Goal: Task Accomplishment & Management: Manage account settings

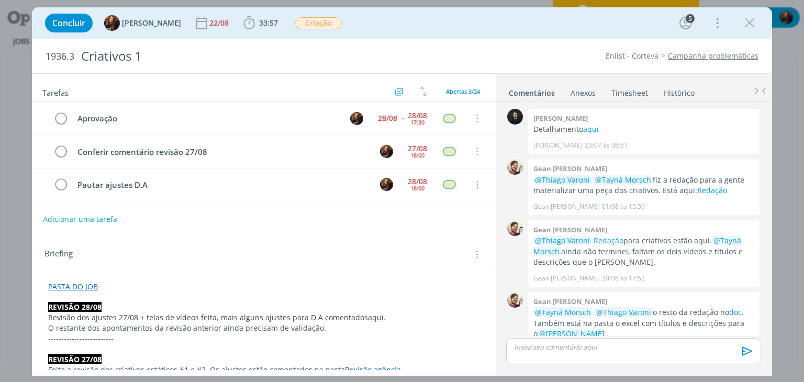
scroll to position [383, 0]
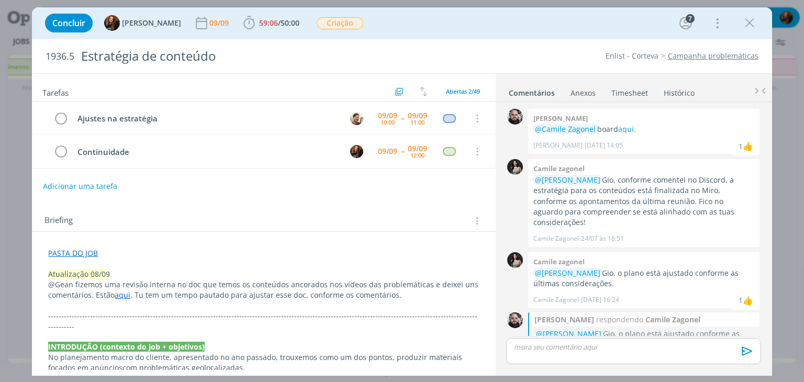
scroll to position [582, 0]
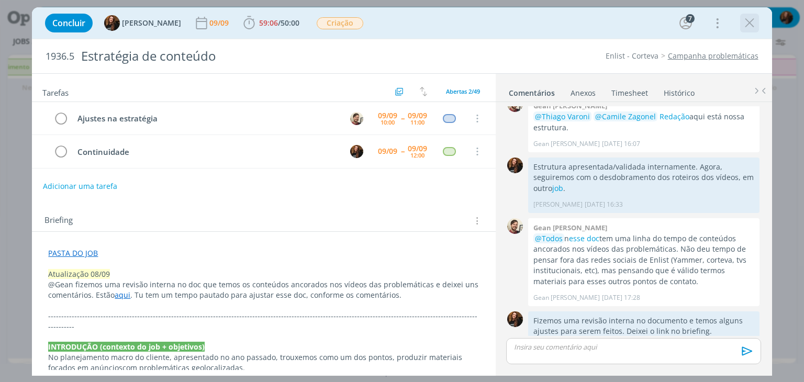
click at [751, 27] on icon "dialog" at bounding box center [750, 23] width 16 height 16
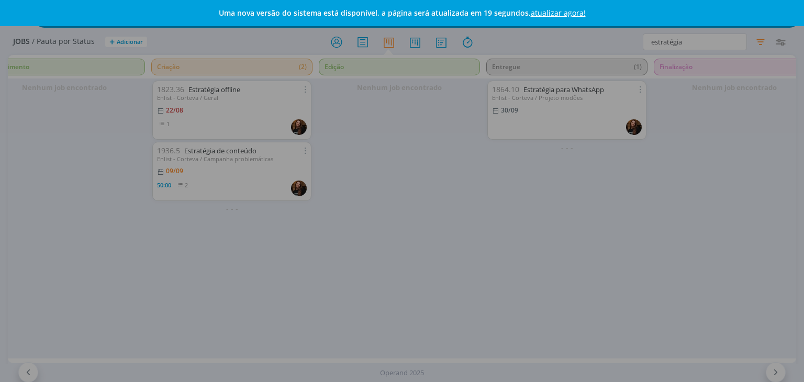
click at [542, 8] on link "atualizar agora!" at bounding box center [558, 13] width 55 height 10
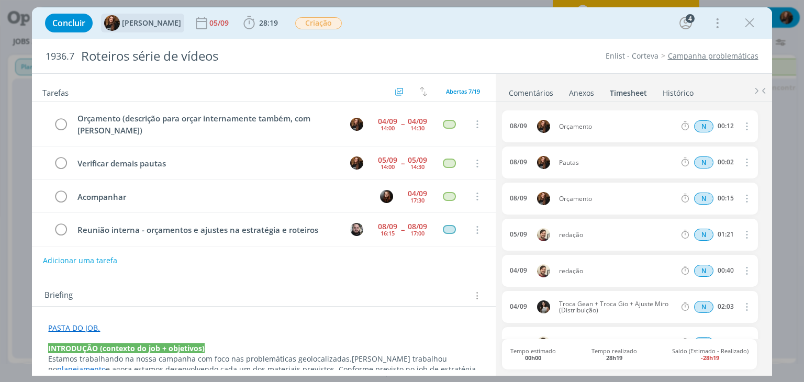
scroll to position [100, 0]
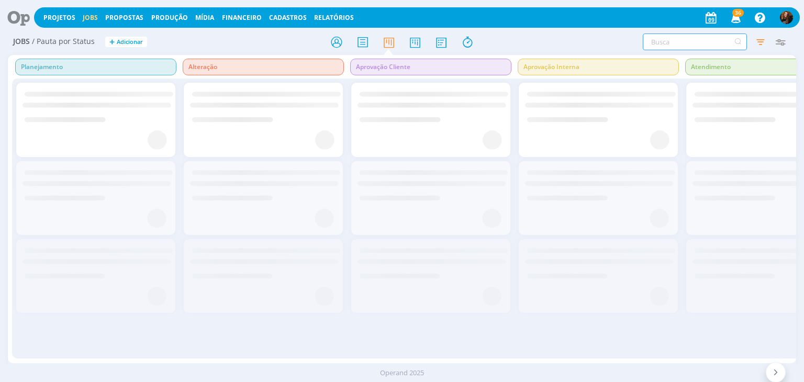
click at [674, 36] on input "text" at bounding box center [695, 41] width 104 height 17
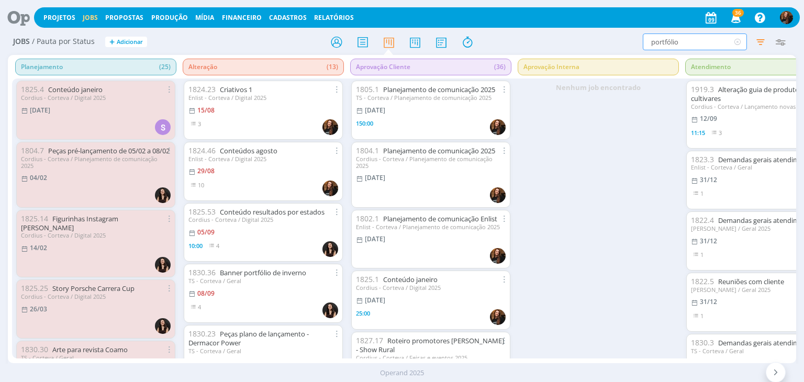
type input "portfólio"
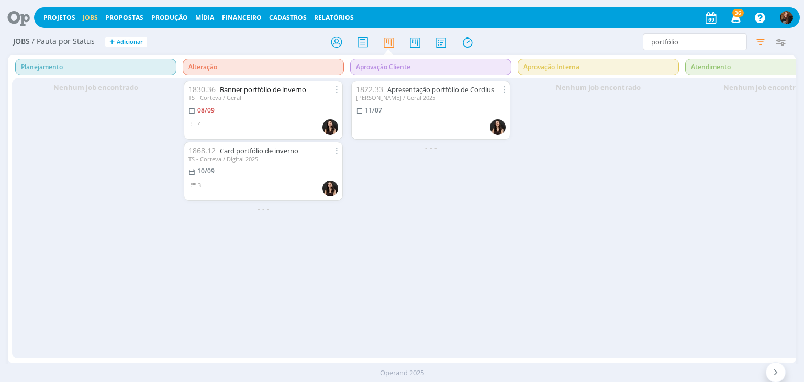
click at [282, 91] on link "Banner portfólio de inverno" at bounding box center [263, 89] width 86 height 9
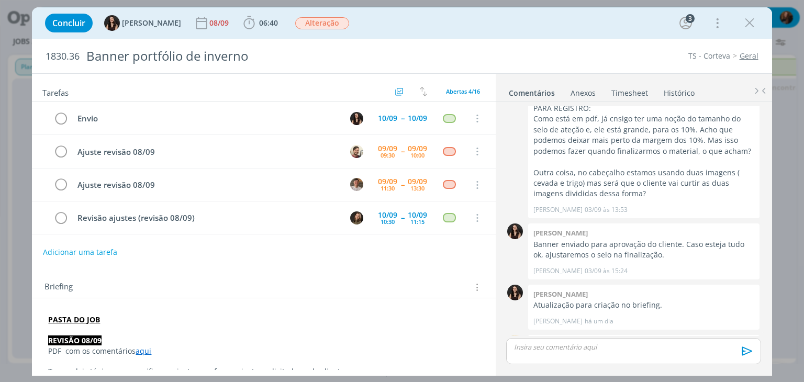
scroll to position [444, 0]
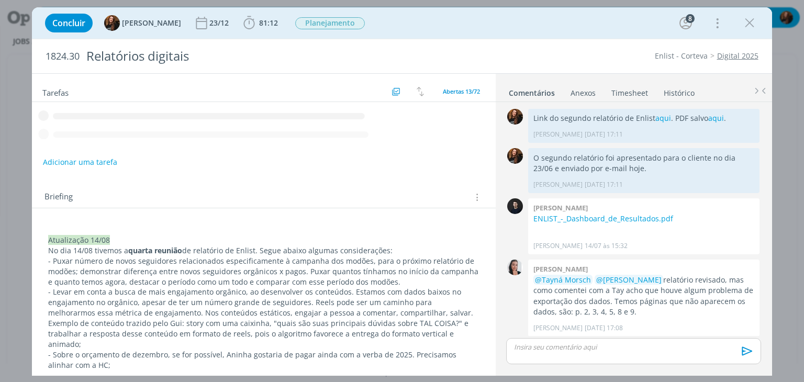
scroll to position [1084, 0]
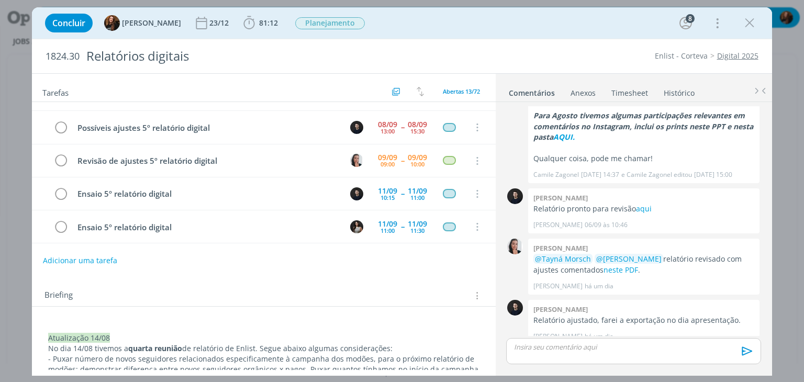
scroll to position [23, 0]
click at [746, 28] on icon "dialog" at bounding box center [750, 23] width 16 height 16
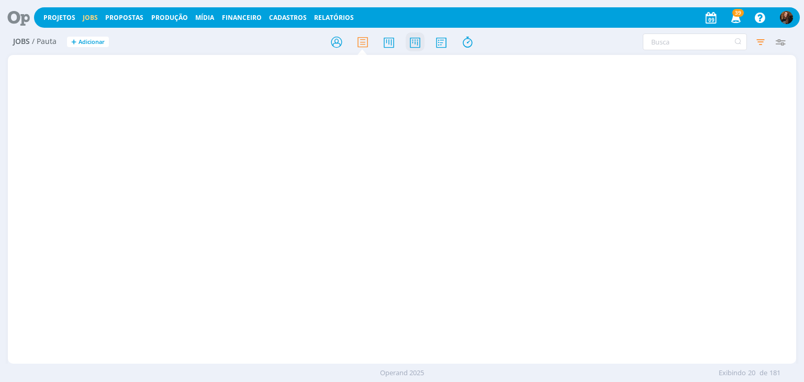
click at [414, 43] on icon at bounding box center [415, 42] width 19 height 20
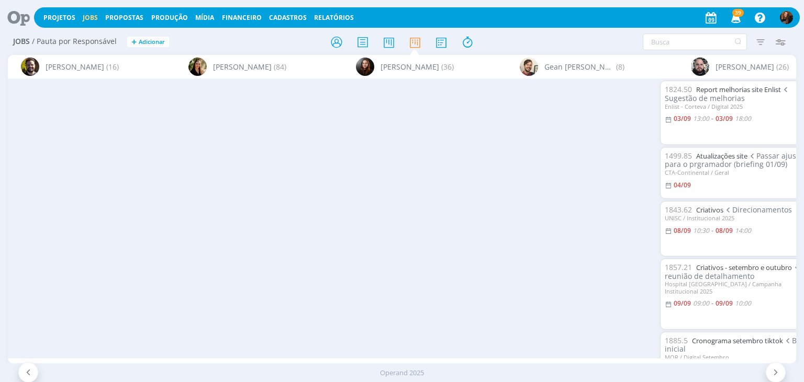
scroll to position [0, 1776]
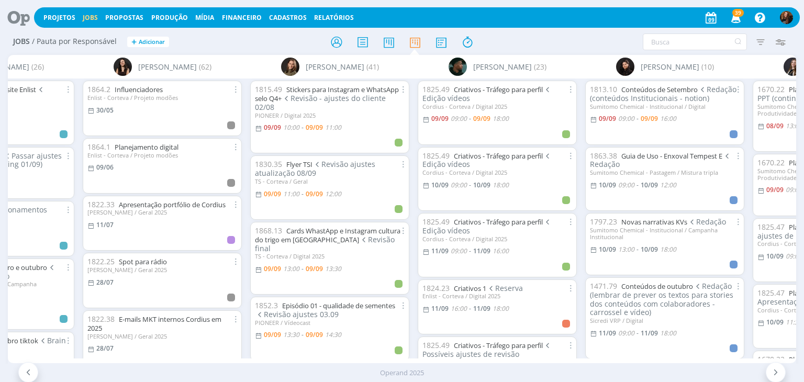
click at [504, 90] on link "Criativos - Tráfego para perfil" at bounding box center [498, 89] width 89 height 9
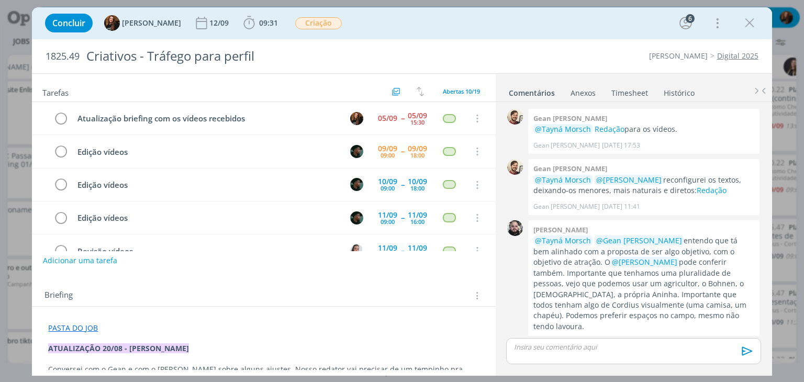
scroll to position [311, 0]
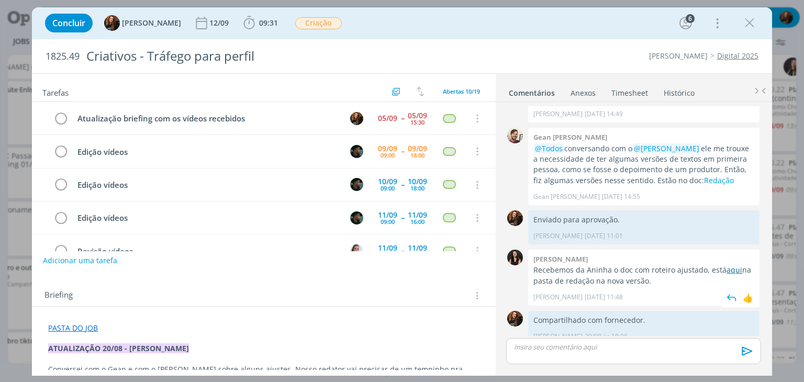
click at [732, 265] on link "aqui" at bounding box center [734, 270] width 16 height 10
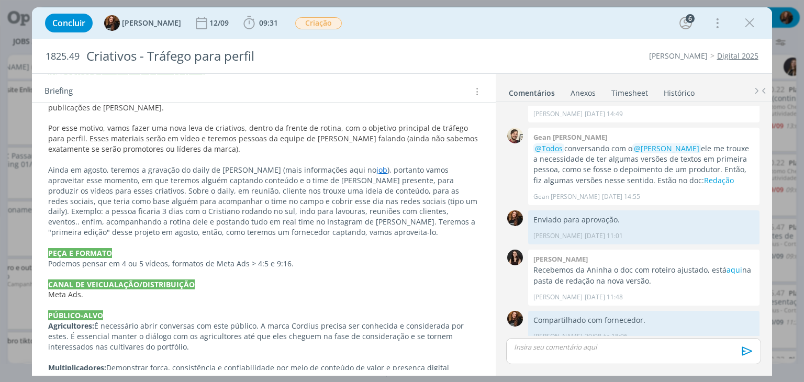
scroll to position [680, 0]
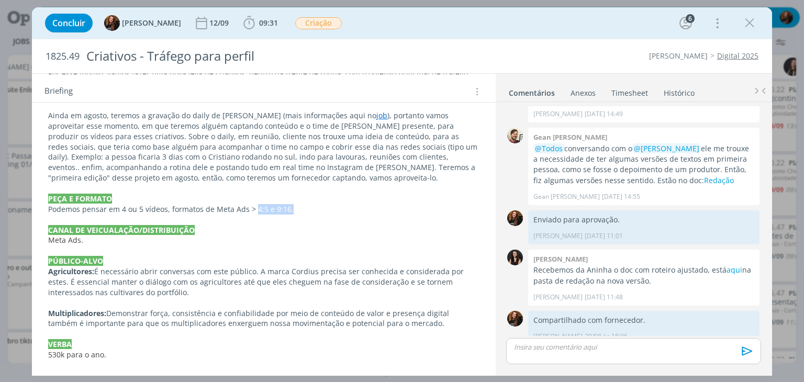
drag, startPoint x: 253, startPoint y: 207, endPoint x: 289, endPoint y: 210, distance: 36.2
click at [289, 210] on p "Podemos pensar em 4 ou 5 vídeos, formatos de Meta Ads > 4:5 e 9:16." at bounding box center [263, 209] width 431 height 10
click at [327, 252] on p "dialog" at bounding box center [264, 251] width 430 height 10
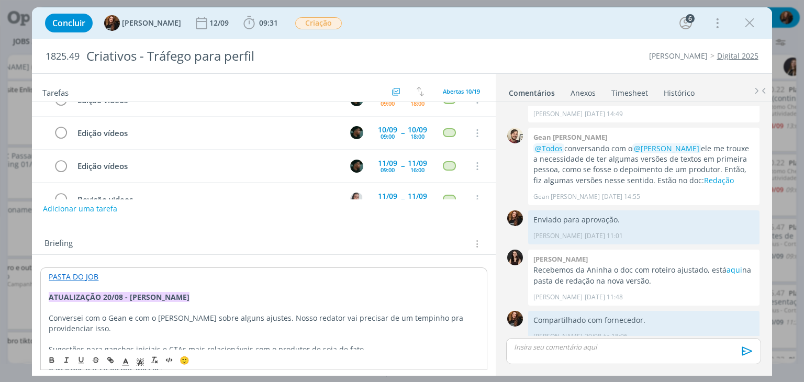
scroll to position [0, 0]
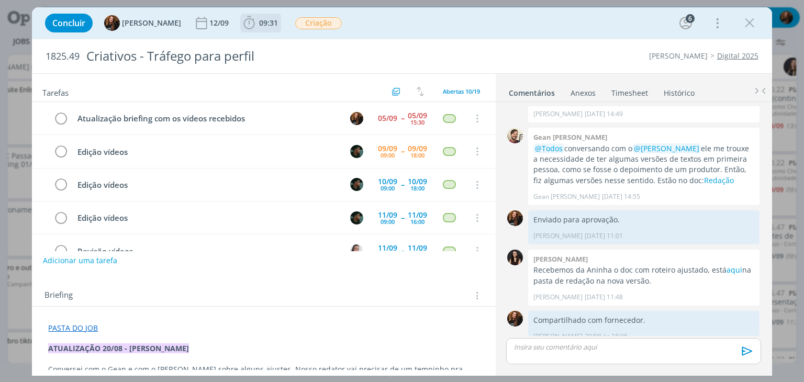
click at [264, 27] on span "09:31" at bounding box center [268, 23] width 19 height 10
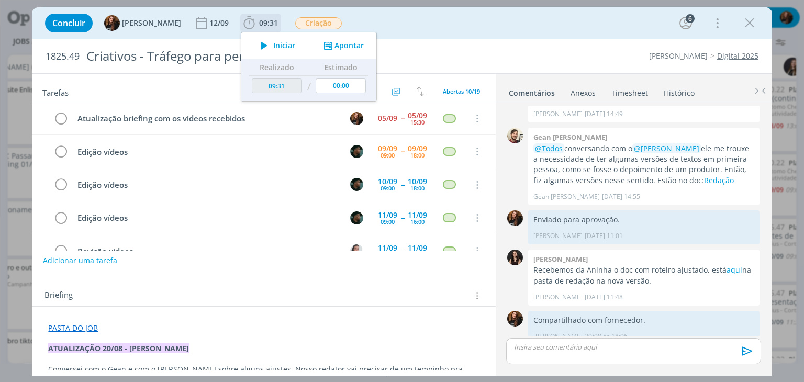
drag, startPoint x: 335, startPoint y: 40, endPoint x: 328, endPoint y: 48, distance: 10.4
click at [335, 40] on button "Apontar" at bounding box center [342, 45] width 43 height 11
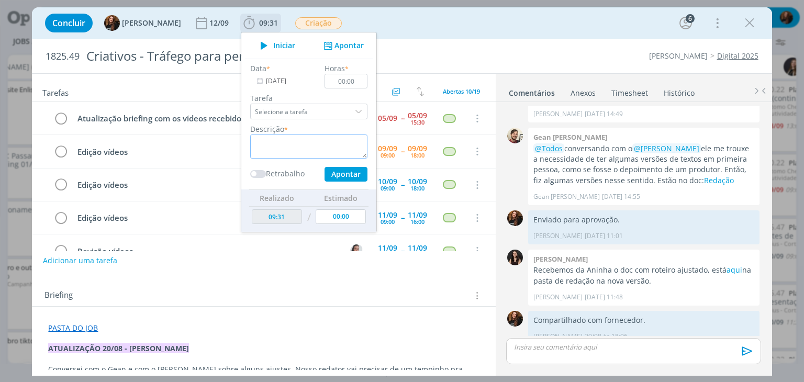
click at [256, 143] on textarea "dialog" at bounding box center [308, 146] width 117 height 24
type textarea "Contextualizar para videomaker"
click at [356, 84] on input "00:00" at bounding box center [346, 81] width 43 height 15
click at [346, 172] on button "Apontar" at bounding box center [345, 174] width 43 height 15
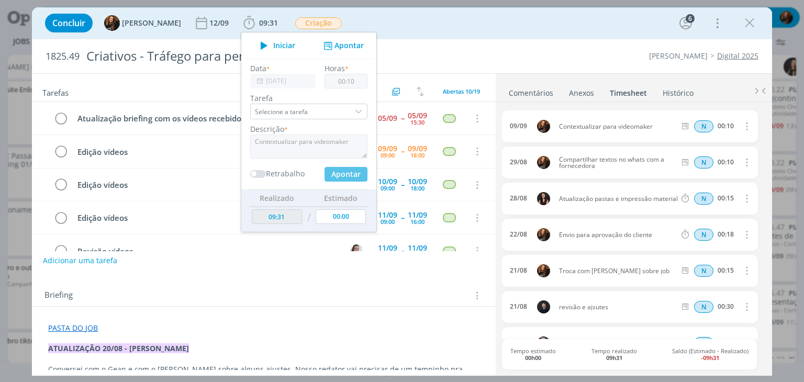
type input "00:00"
type input "09:41"
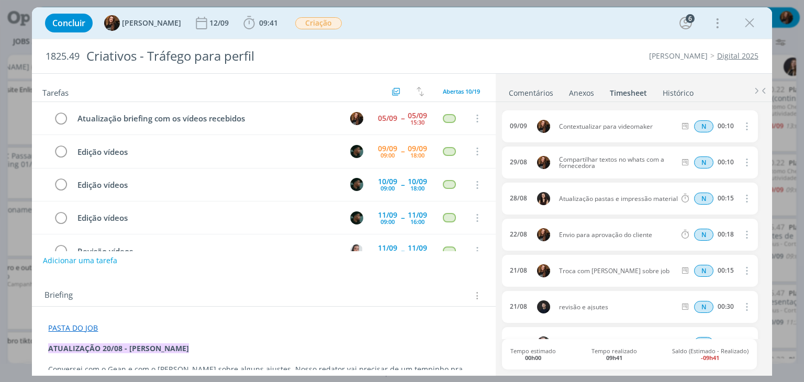
click at [240, 13] on div "Concluir Tayná Morsch 12/09 09:41 Iniciar Apontar Data * 09/09/2025 Horas * 00:…" at bounding box center [402, 22] width 724 height 25
click at [259, 23] on span "09:41" at bounding box center [268, 23] width 19 height 10
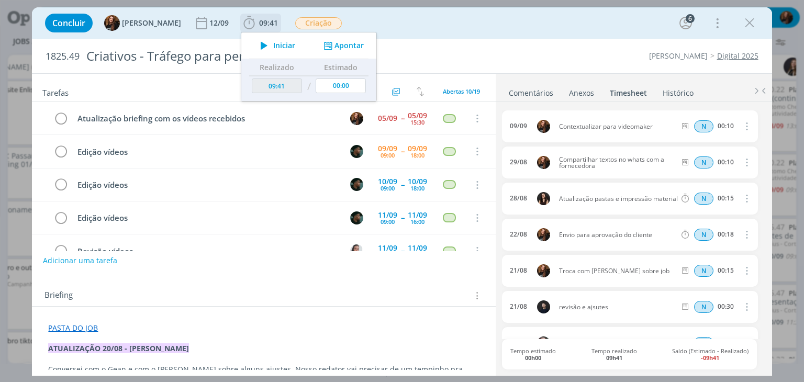
click at [273, 47] on span "Iniciar" at bounding box center [284, 45] width 22 height 7
click at [538, 85] on link "Comentários" at bounding box center [531, 90] width 46 height 15
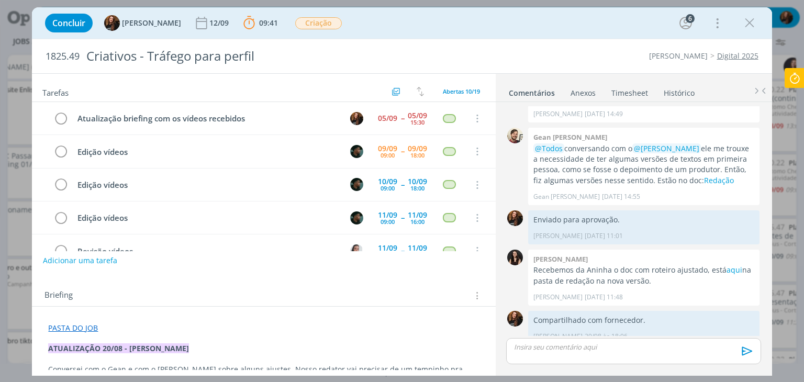
click at [569, 356] on div "dialog" at bounding box center [633, 351] width 254 height 26
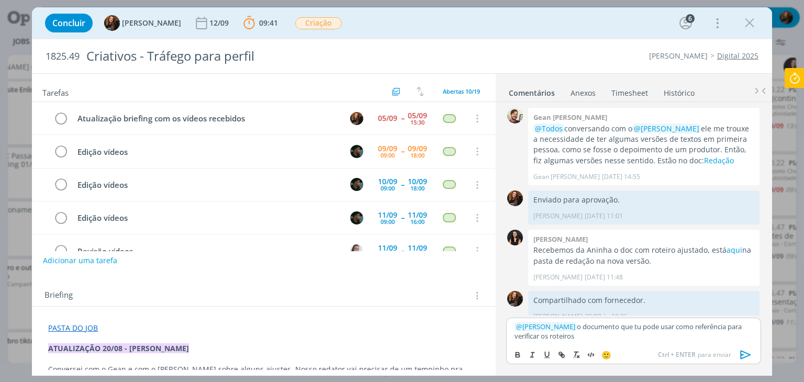
scroll to position [331, 0]
drag, startPoint x: 701, startPoint y: 335, endPoint x: 717, endPoint y: 339, distance: 16.6
click at [717, 339] on p "﻿ @ Kauan Franco ﻿ o documento que tu pode usar como referência para verificar …" at bounding box center [633, 331] width 238 height 19
click at [559, 357] on icon "dialog" at bounding box center [561, 355] width 8 height 8
paste input "https://drive.google.com/drive/folders/1dMnYh24owudd9j1BRg8xomqifsSygc5m"
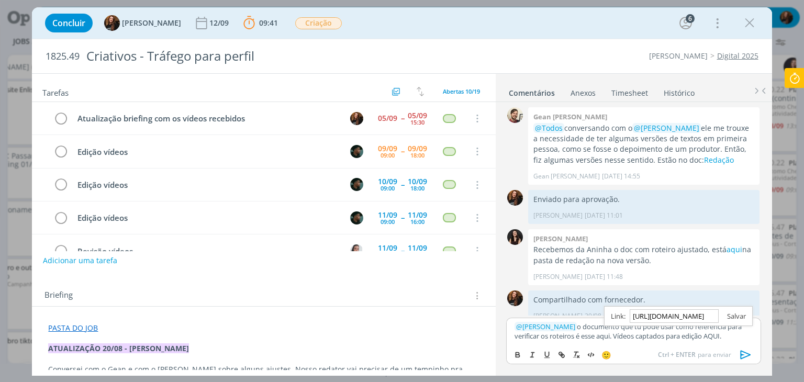
scroll to position [0, 0]
click at [731, 313] on link "dialog" at bounding box center [731, 315] width 27 height 9
click at [691, 339] on p "﻿ @ Kauan Franco ﻿ o documento que tu pode usar como referência para verificar …" at bounding box center [633, 331] width 238 height 19
drag, startPoint x: 576, startPoint y: 336, endPoint x: 605, endPoint y: 335, distance: 28.8
click at [605, 335] on p "﻿ @ Kauan Franco ﻿ o documento que tu pode usar como referência para verificar …" at bounding box center [633, 331] width 238 height 19
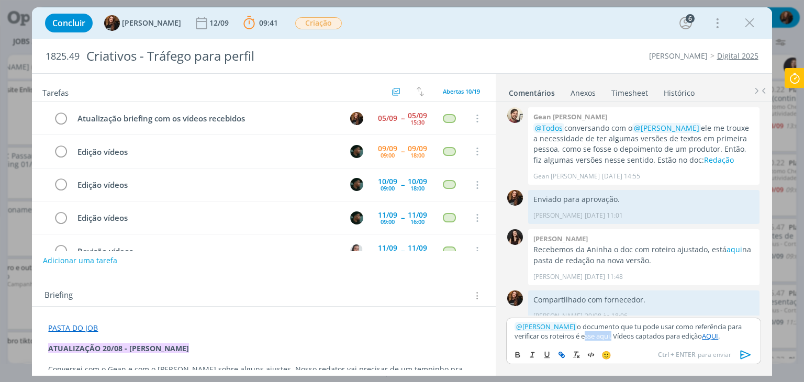
click at [561, 356] on icon "dialog" at bounding box center [561, 355] width 8 height 8
paste input "https://sobeae.sharepoint.com/:w:/s/SOBEAE/ETT9UjOkw7RBndhc9rr9K2kBrcEIYNqHFGil…"
type input "https://sobeae.sharepoint.com/:w:/s/SOBEAE/ETT9UjOkw7RBndhc9rr9K2kBrcEIYNqHFGil…"
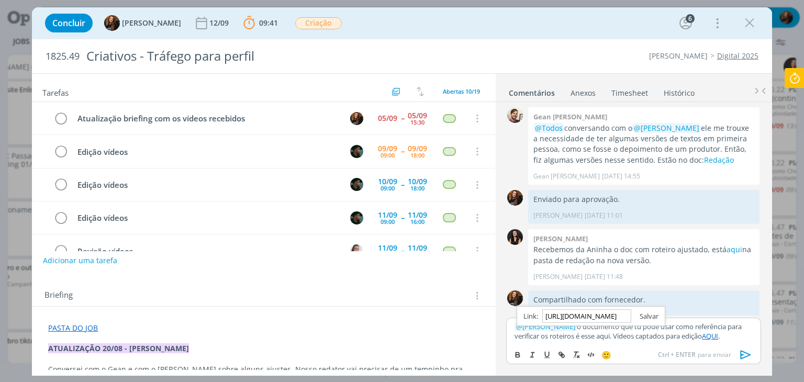
click at [645, 314] on link "dialog" at bounding box center [644, 315] width 27 height 9
click at [744, 339] on p "﻿ @ Kauan Franco ﻿ o documento que tu pode usar como referência para verificar …" at bounding box center [633, 331] width 238 height 19
click at [746, 355] on icon "dialog" at bounding box center [746, 355] width 16 height 16
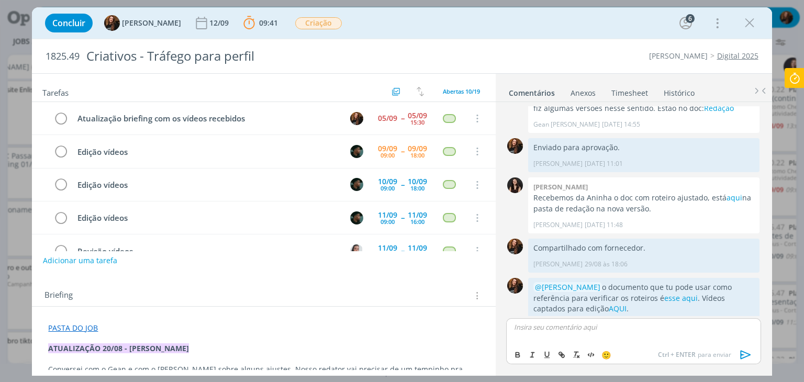
scroll to position [391, 0]
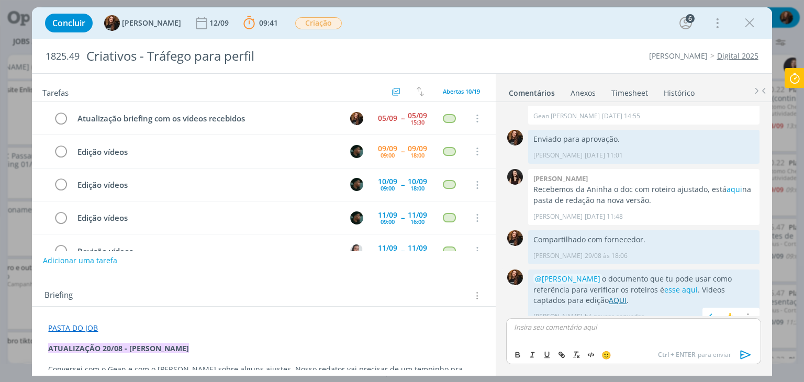
click at [609, 295] on link "AQUI" at bounding box center [618, 300] width 18 height 10
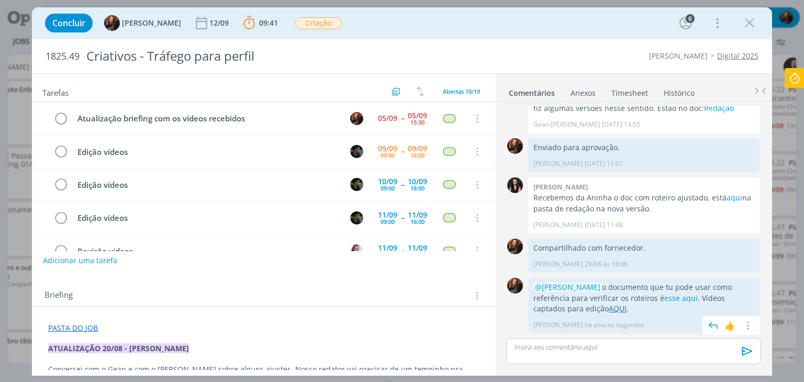
scroll to position [372, 0]
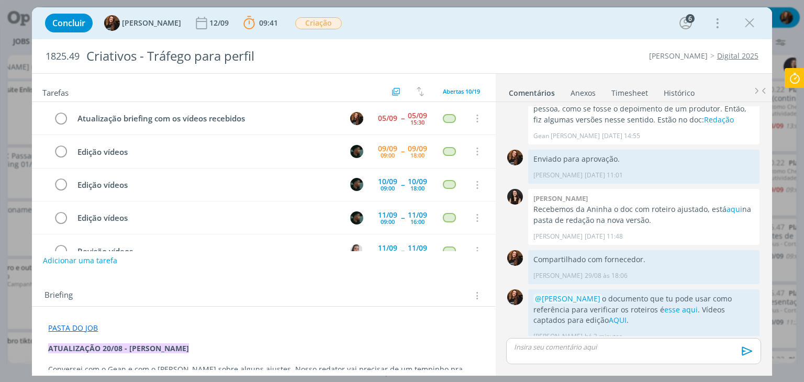
click at [744, 57] on link "Digital 2025" at bounding box center [737, 56] width 41 height 10
click at [789, 82] on icon at bounding box center [794, 78] width 19 height 20
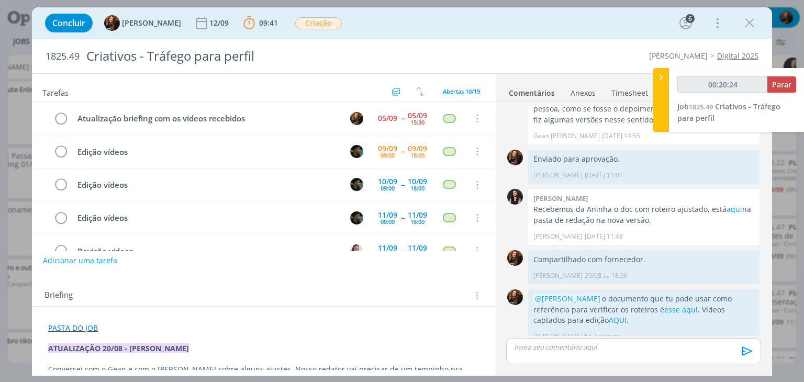
type input "00:20:25"
click at [783, 88] on span "Parar" at bounding box center [781, 85] width 19 height 10
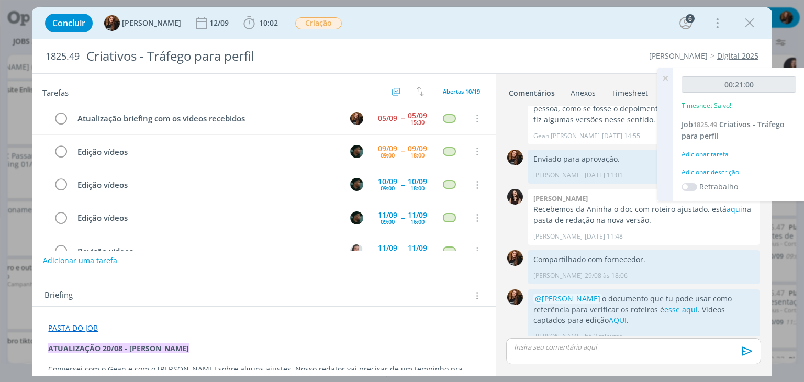
click at [665, 78] on icon at bounding box center [665, 78] width 19 height 20
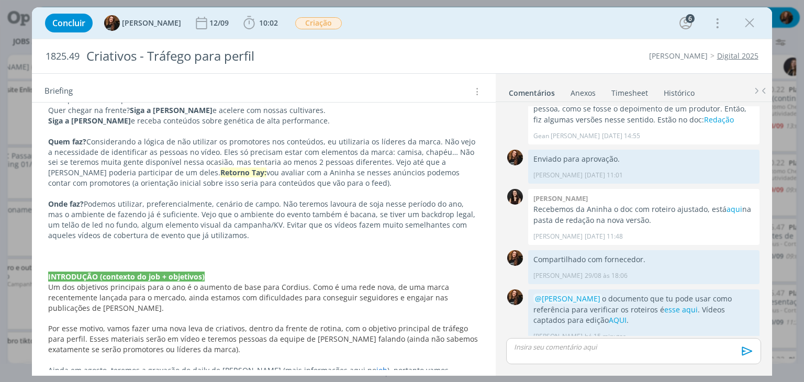
scroll to position [419, 0]
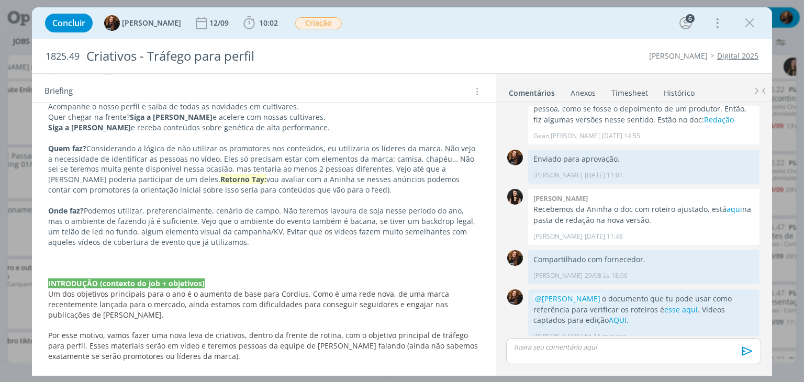
click at [237, 255] on p "dialog" at bounding box center [263, 252] width 431 height 10
click at [240, 262] on p "dialog" at bounding box center [264, 263] width 430 height 10
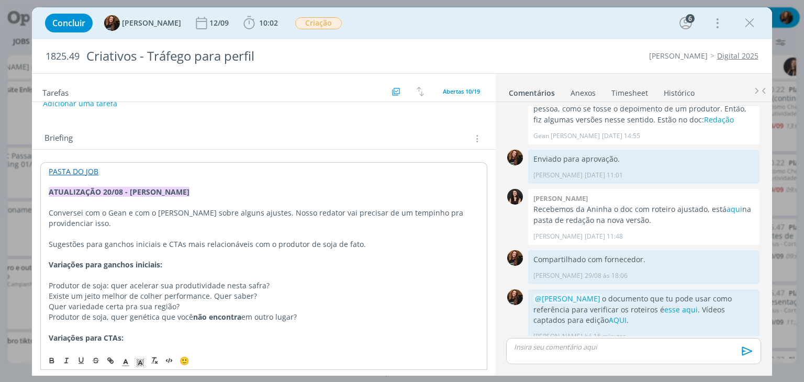
scroll to position [105, 0]
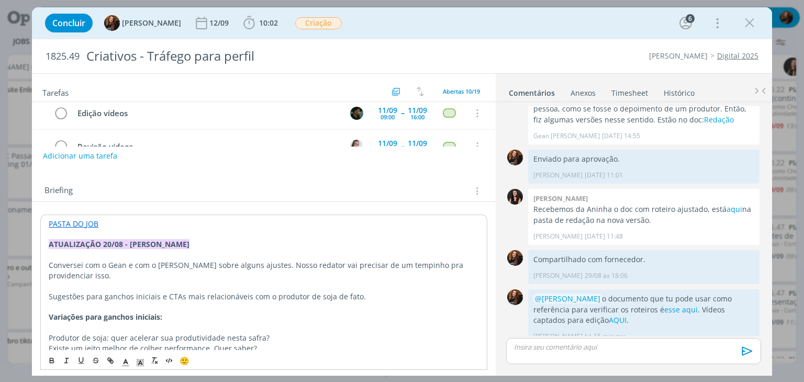
click at [50, 241] on strong "ATUALIZAÇÃO 20/08 - GIO SOUZA" at bounding box center [119, 244] width 141 height 10
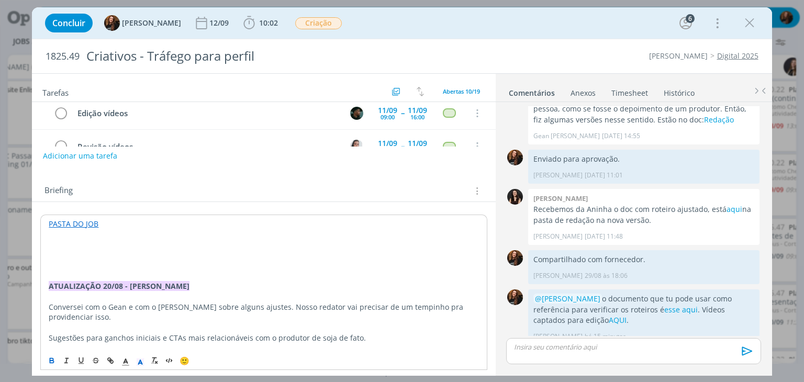
drag, startPoint x: 93, startPoint y: 251, endPoint x: 92, endPoint y: 246, distance: 5.3
click at [93, 251] on p "dialog" at bounding box center [264, 255] width 430 height 10
click at [92, 245] on p "dialog" at bounding box center [264, 244] width 430 height 10
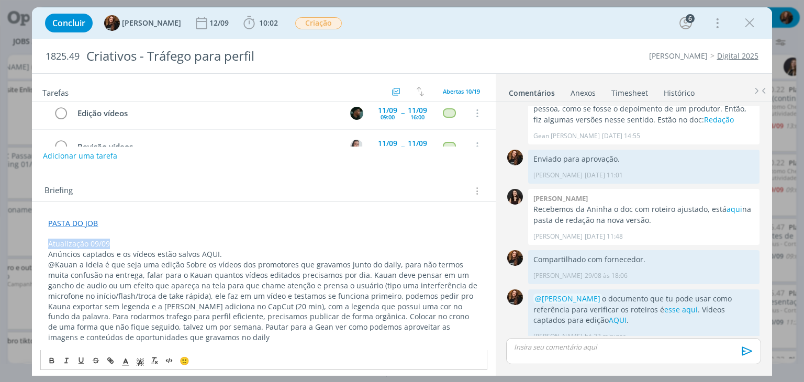
drag, startPoint x: 48, startPoint y: 244, endPoint x: 116, endPoint y: 242, distance: 68.6
click at [136, 361] on icon "dialog" at bounding box center [140, 361] width 9 height 9
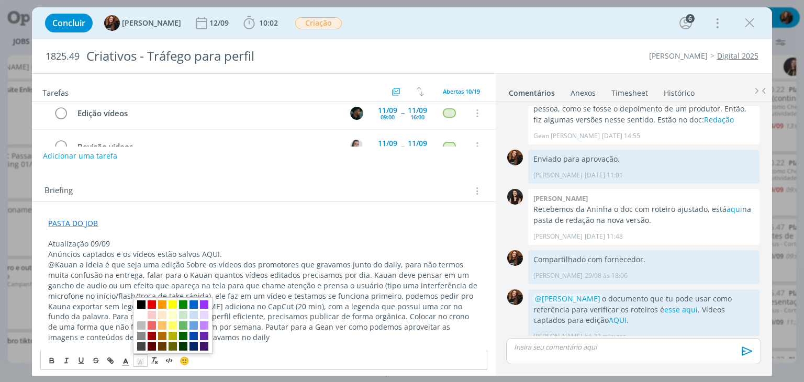
click at [171, 313] on span "dialog" at bounding box center [172, 315] width 8 height 8
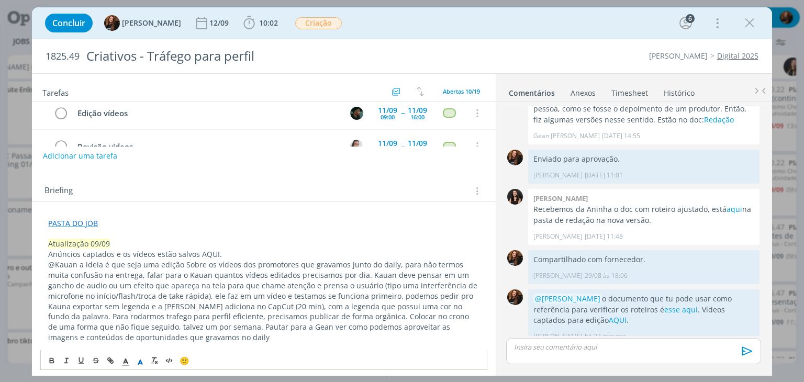
click at [209, 271] on p "@Kauan a ideia é que seja uma edição Sobre os vídeos dos promotores que gravamo…" at bounding box center [263, 301] width 431 height 83
drag, startPoint x: 216, startPoint y: 254, endPoint x: 198, endPoint y: 252, distance: 17.9
click at [198, 252] on p "Anúncios captados e os vídeos estão salvos AQUI." at bounding box center [263, 254] width 431 height 10
click at [113, 358] on icon "dialog" at bounding box center [110, 360] width 8 height 8
paste input "https://drive.google.com/drive/folders/1dMnYh24owudd9j1BRg8xomqifsSygc5m"
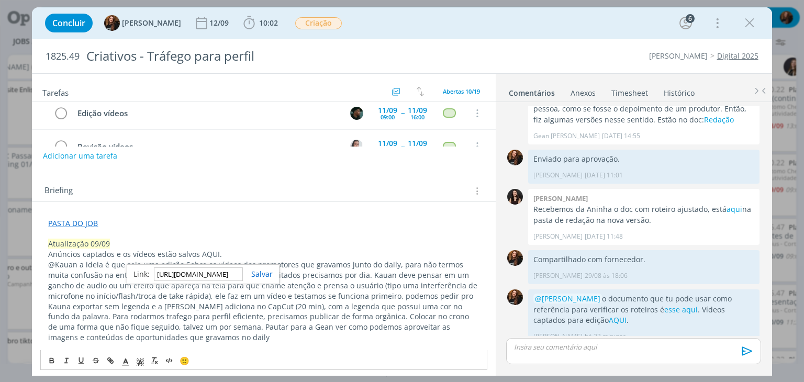
scroll to position [0, 171]
type input "https://drive.google.com/drive/folders/1dMnYh24owudd9j1BRg8xomqifsSygc5m"
click at [265, 272] on link "dialog" at bounding box center [258, 274] width 30 height 10
click at [250, 247] on p "Atualização 09/09" at bounding box center [263, 244] width 431 height 10
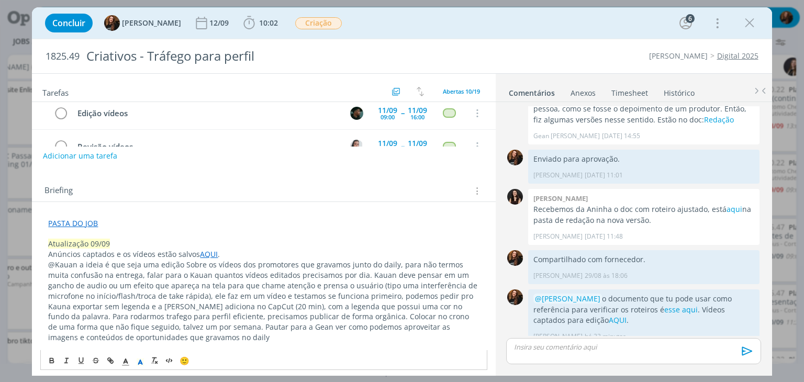
click at [182, 262] on p "@Kauan a ideia é que seja uma edição Sobre os vídeos dos promotores que gravamo…" at bounding box center [263, 301] width 431 height 83
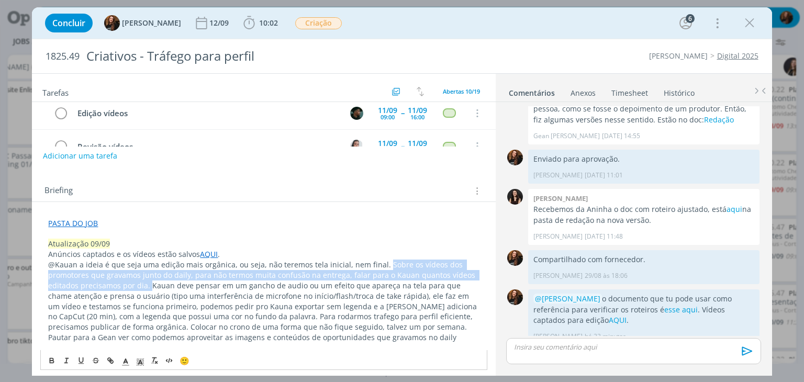
drag, startPoint x: 379, startPoint y: 263, endPoint x: 118, endPoint y: 285, distance: 262.0
click at [118, 285] on p "@Kauan a ideia é que seja uma edição mais orgânica, ou seja, não teremos tela i…" at bounding box center [263, 301] width 431 height 83
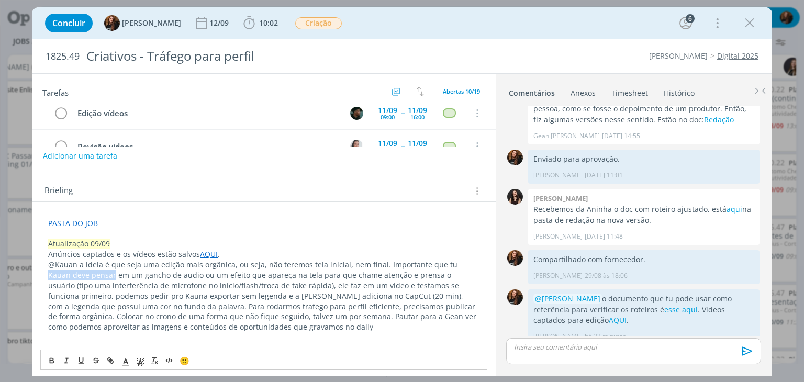
drag, startPoint x: 445, startPoint y: 263, endPoint x: 91, endPoint y: 276, distance: 354.5
click at [91, 276] on p "@Kauan a ideia é que seja uma edição mais orgânica, ou seja, não teremos tela i…" at bounding box center [263, 296] width 431 height 73
click at [115, 274] on p "@Kauan a ideia é que seja uma edição mais orgânica, ou seja, não teremos tela i…" at bounding box center [263, 296] width 431 height 73
click at [223, 283] on p "@Kauan a ideia é que seja uma edição mais orgânica, ou seja, não teremos tela i…" at bounding box center [263, 296] width 431 height 73
drag, startPoint x: 361, startPoint y: 274, endPoint x: 366, endPoint y: 279, distance: 7.0
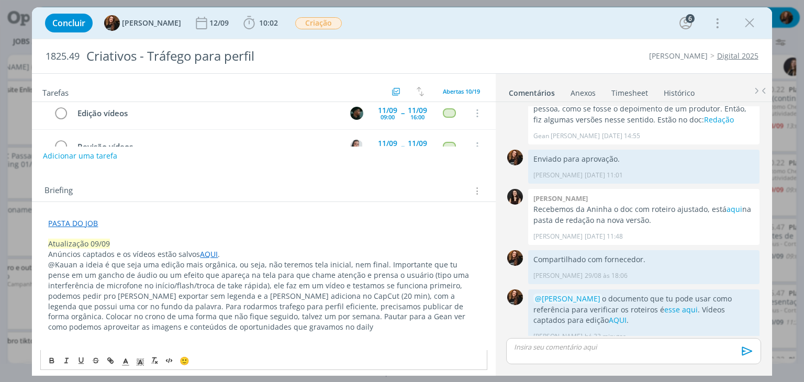
click at [361, 275] on p "@Kauan a ideia é que seja uma edição mais orgânica, ou seja, não teremos tela i…" at bounding box center [263, 296] width 431 height 73
click at [229, 286] on p "@Kauan a ideia é que seja uma edição mais orgânica, ou seja, não teremos tela i…" at bounding box center [263, 296] width 431 height 73
drag, startPoint x: 319, startPoint y: 280, endPoint x: 282, endPoint y: 285, distance: 37.5
click at [282, 285] on p "@Kauan a ideia é que seja uma edição mais orgânica, ou seja, não teremos tela i…" at bounding box center [263, 296] width 431 height 73
drag, startPoint x: 76, startPoint y: 264, endPoint x: 47, endPoint y: 264, distance: 28.8
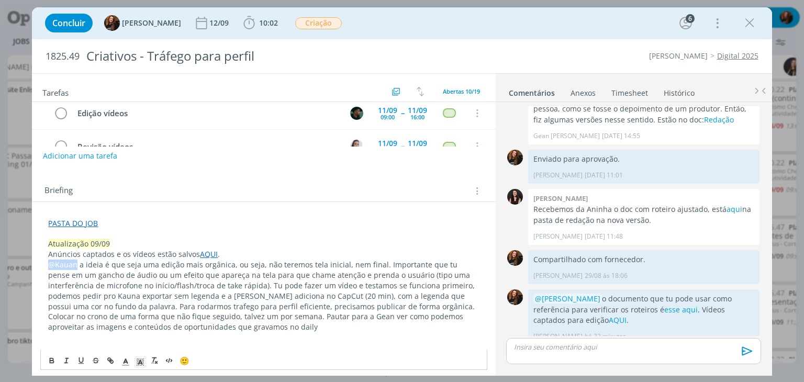
click at [52, 358] on icon "dialog" at bounding box center [51, 359] width 3 height 2
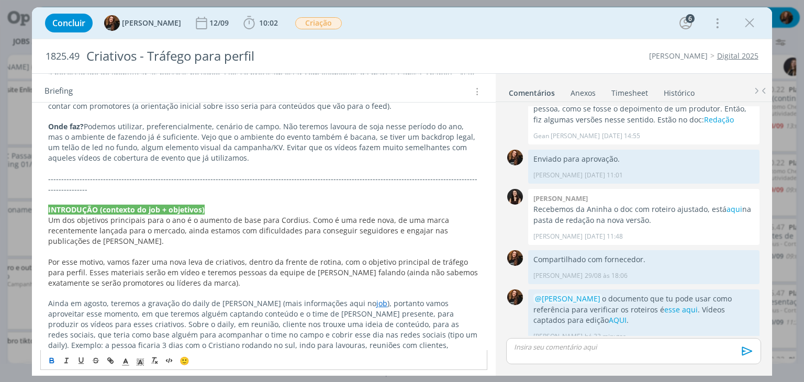
scroll to position [576, 0]
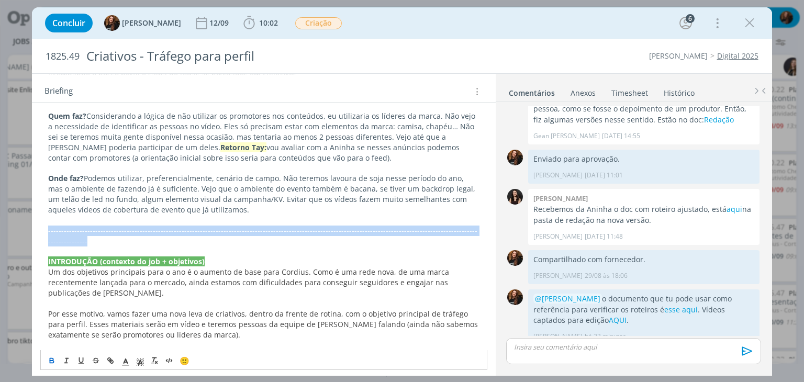
drag, startPoint x: 473, startPoint y: 231, endPoint x: 48, endPoint y: 231, distance: 424.4
click at [48, 231] on p "-------------------------------------------------------------------------------…" at bounding box center [263, 236] width 431 height 21
copy p "-------------------------------------------------------------------------------…"
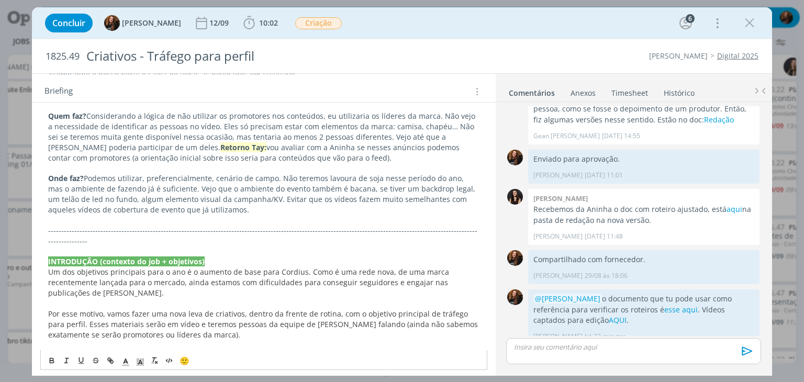
click at [209, 268] on span "Um dos objetivos principais para o ano é o aumento de base para Cordius. Como é…" at bounding box center [249, 282] width 403 height 31
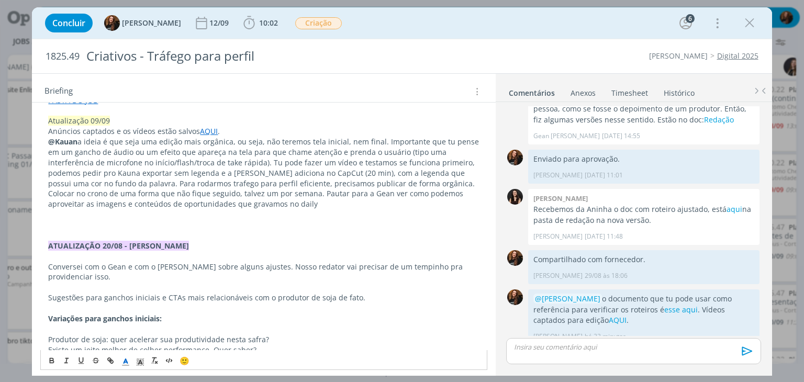
scroll to position [209, 0]
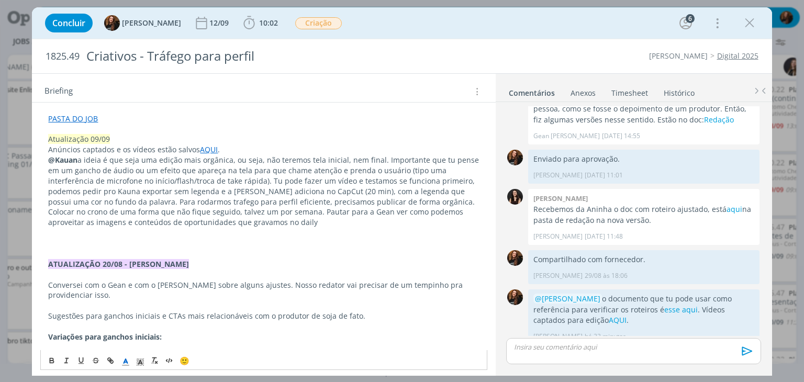
click at [168, 251] on p "dialog" at bounding box center [263, 254] width 431 height 10
click at [170, 243] on p "dialog" at bounding box center [263, 243] width 431 height 10
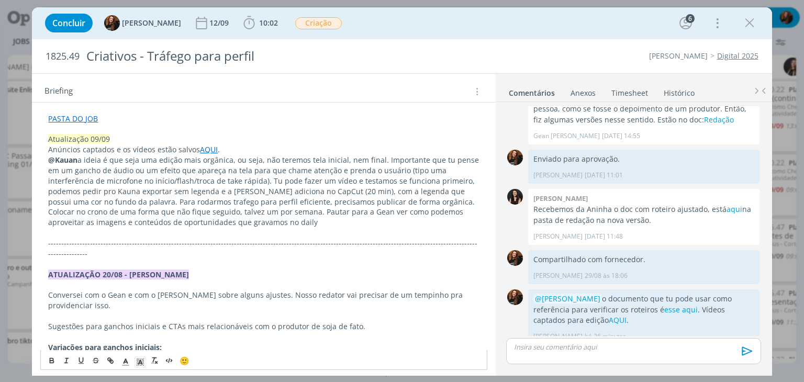
click at [426, 180] on p "@Kauan a ideia é que seja uma edição mais orgânica, ou seja, não teremos tela i…" at bounding box center [263, 191] width 431 height 73
click at [419, 206] on p "@Kauan a ideia é que seja uma edição mais orgânica, ou seja, não teremos tela i…" at bounding box center [263, 191] width 431 height 73
click at [432, 180] on p "@Kauan a ideia é que seja uma edição mais orgânica, ou seja, não teremos tela i…" at bounding box center [263, 191] width 431 height 73
drag, startPoint x: 428, startPoint y: 181, endPoint x: 73, endPoint y: 194, distance: 355.1
click at [73, 194] on p "@Kauan a ideia é que seja uma edição mais orgânica, ou seja, não teremos tela i…" at bounding box center [263, 191] width 431 height 73
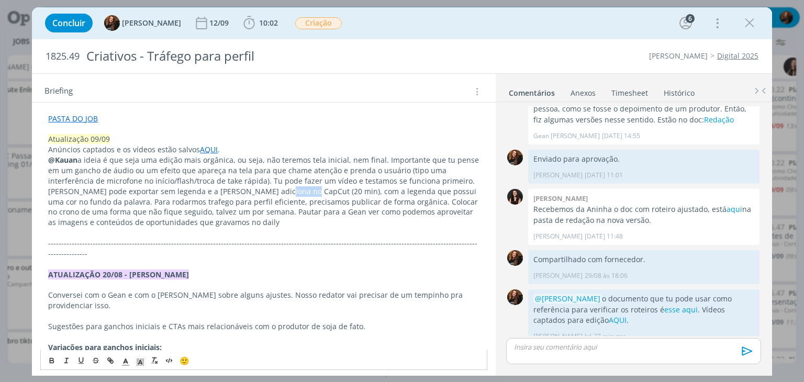
drag, startPoint x: 222, startPoint y: 189, endPoint x: 254, endPoint y: 204, distance: 35.8
click at [249, 192] on p "@Kauan a ideia é que seja uma edição mais orgânica, ou seja, não teremos tela i…" at bounding box center [263, 191] width 431 height 73
click at [254, 205] on p "@Kauan a ideia é que seja uma edição mais orgânica, ou seja, não teremos tela i…" at bounding box center [263, 191] width 431 height 73
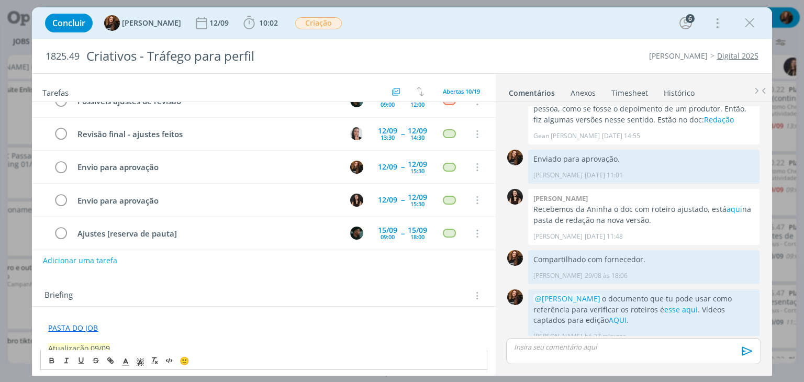
scroll to position [186, 0]
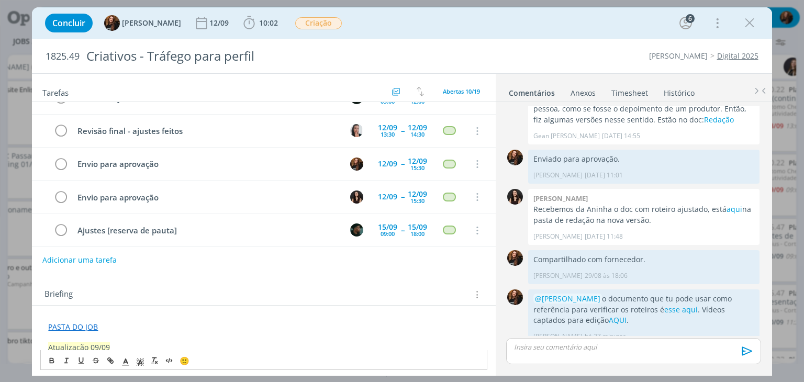
click at [70, 255] on button "Adicionar uma tarefa" at bounding box center [79, 260] width 74 height 18
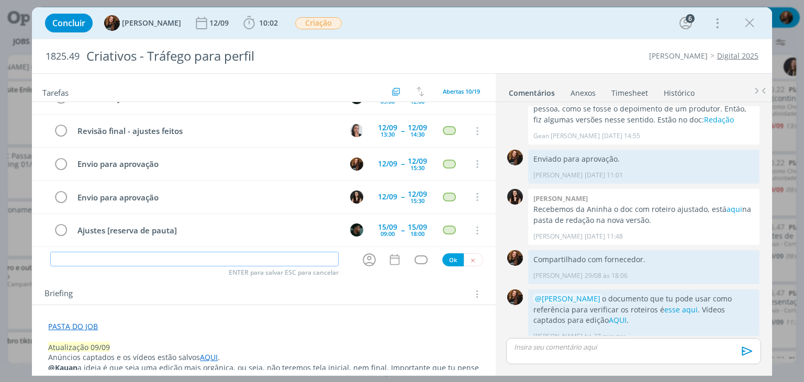
click at [72, 260] on input "dialog" at bounding box center [194, 259] width 288 height 15
click at [364, 257] on icon "dialog" at bounding box center [369, 259] width 13 height 13
type input "Verificar pautas da Elisa"
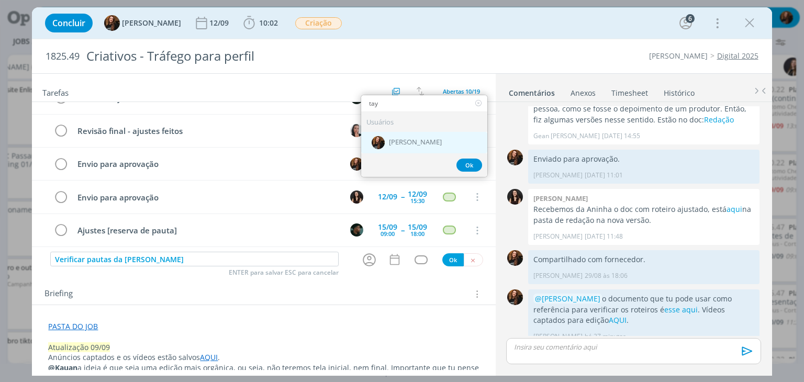
type input "tay"
click at [408, 139] on span "[PERSON_NAME]" at bounding box center [415, 142] width 53 height 8
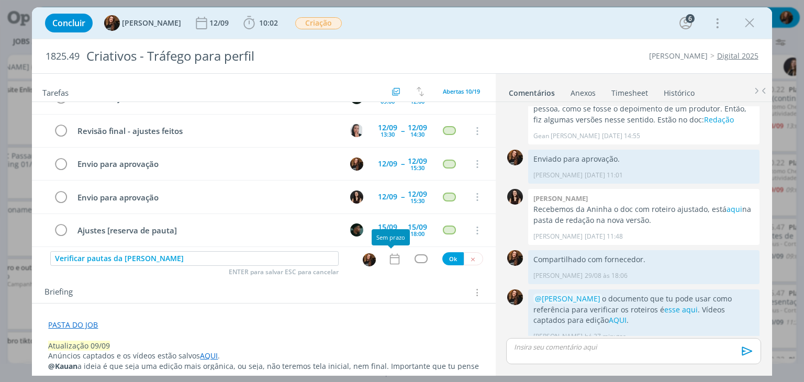
click at [388, 260] on icon "dialog" at bounding box center [395, 259] width 14 height 14
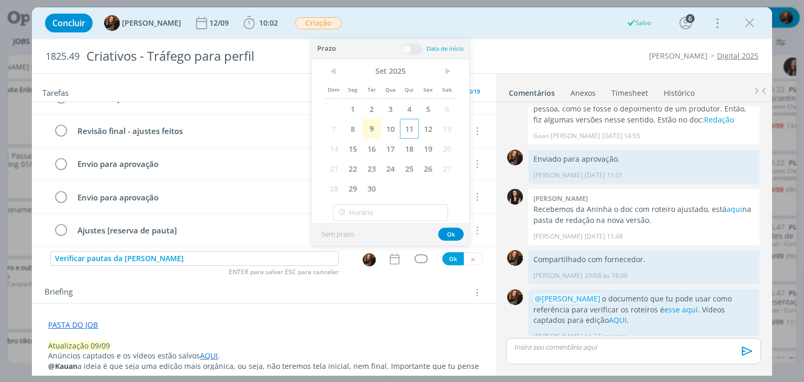
drag, startPoint x: 411, startPoint y: 128, endPoint x: 421, endPoint y: 64, distance: 65.1
click at [411, 128] on span "11" at bounding box center [409, 129] width 19 height 20
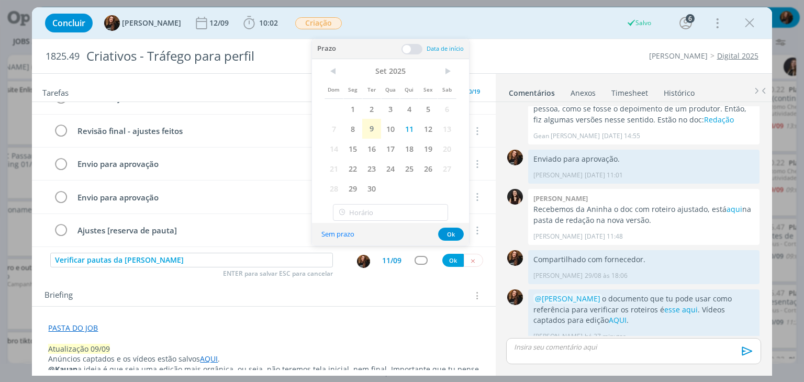
click at [413, 48] on span at bounding box center [411, 49] width 21 height 10
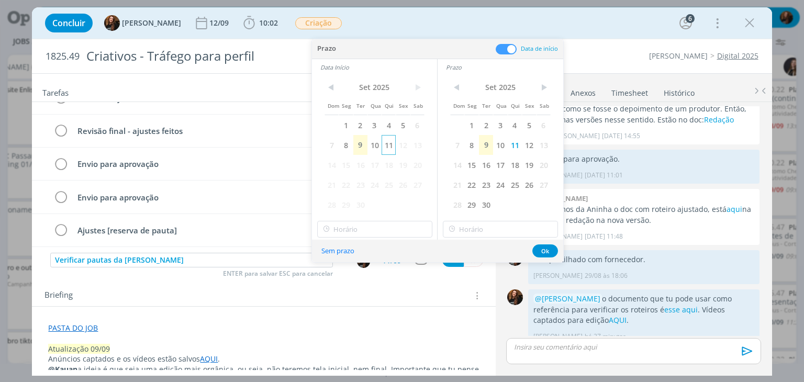
click at [391, 143] on span "11" at bounding box center [388, 145] width 14 height 20
click at [496, 227] on input "11:00" at bounding box center [500, 229] width 115 height 17
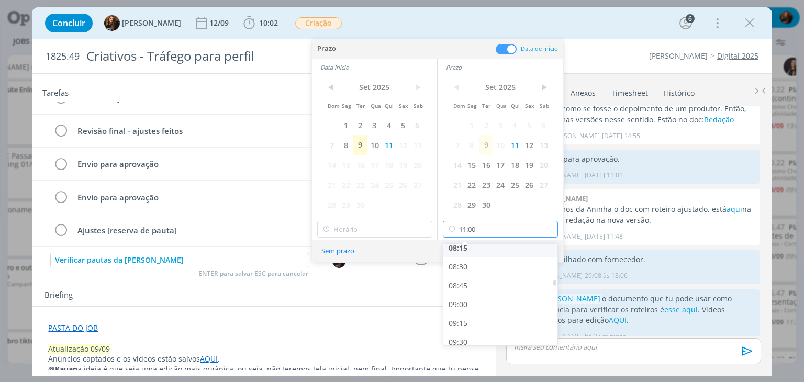
scroll to position [645, 0]
click at [489, 289] on div "09:00" at bounding box center [501, 286] width 117 height 19
type input "09:00"
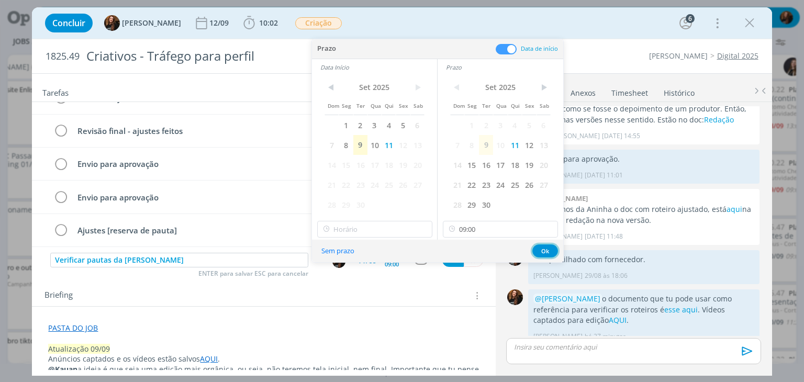
drag, startPoint x: 541, startPoint y: 249, endPoint x: 514, endPoint y: 251, distance: 26.8
click at [514, 251] on div "Sem prazo Ok" at bounding box center [437, 251] width 251 height 23
drag, startPoint x: 543, startPoint y: 248, endPoint x: 459, endPoint y: 256, distance: 84.6
click at [542, 248] on button "Ok" at bounding box center [545, 250] width 26 height 13
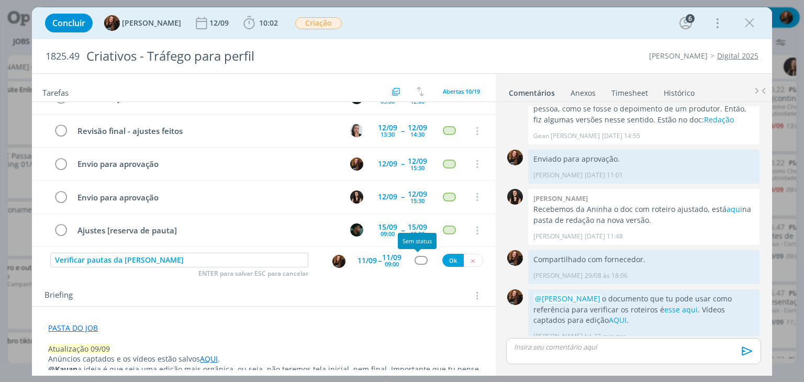
click at [419, 257] on div "dialog" at bounding box center [420, 260] width 13 height 9
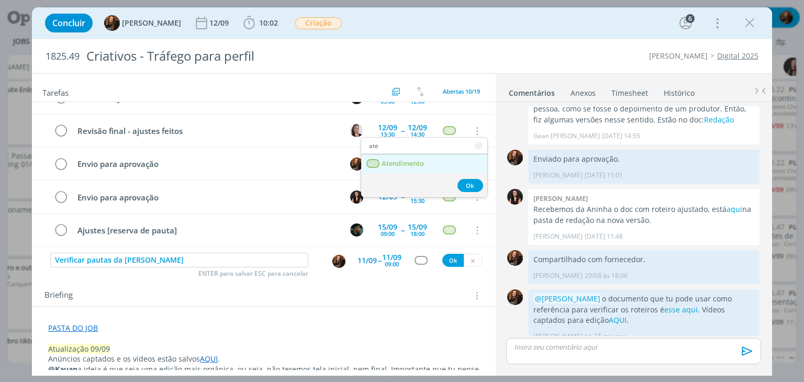
type input "ate"
click at [410, 154] on link "Atendimento" at bounding box center [424, 163] width 126 height 19
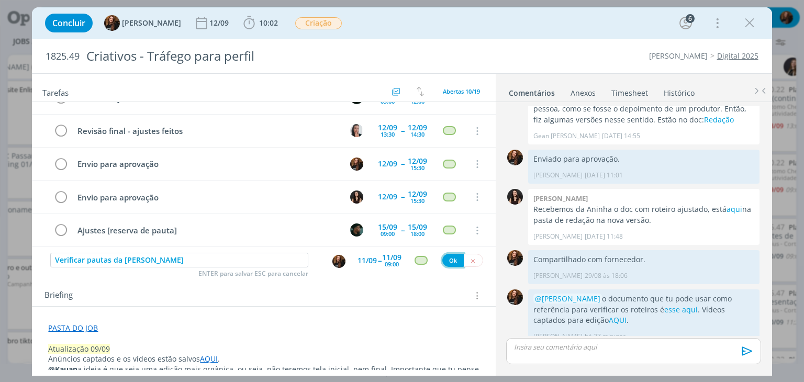
click at [447, 259] on button "Ok" at bounding box center [452, 260] width 21 height 13
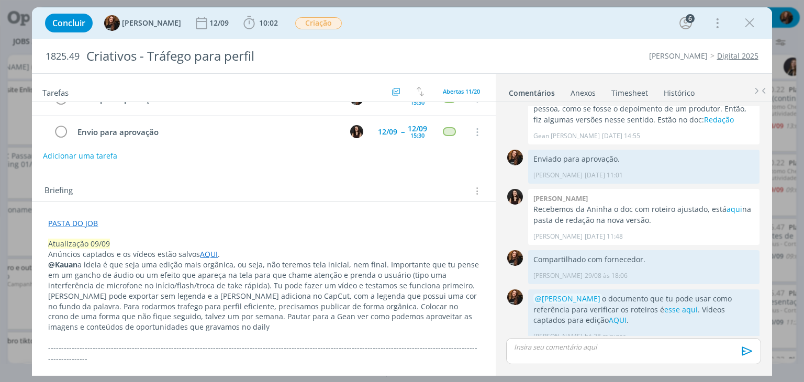
scroll to position [157, 0]
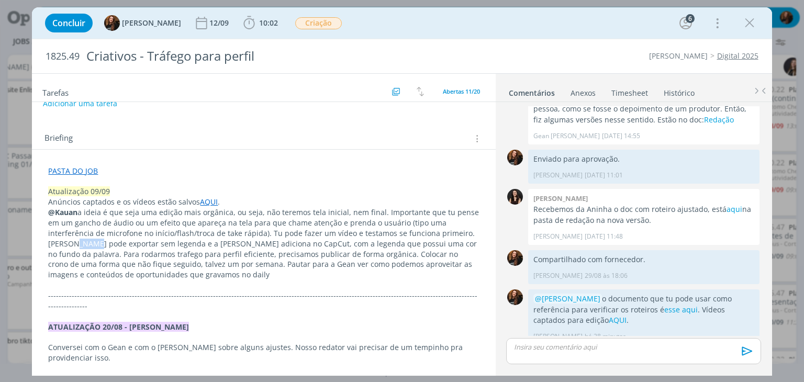
drag, startPoint x: 452, startPoint y: 232, endPoint x: 48, endPoint y: 243, distance: 404.7
click at [410, 243] on p "@Kauan a ideia é que seja uma edição mais orgânica, ou seja, não teremos tela i…" at bounding box center [264, 244] width 430 height 73
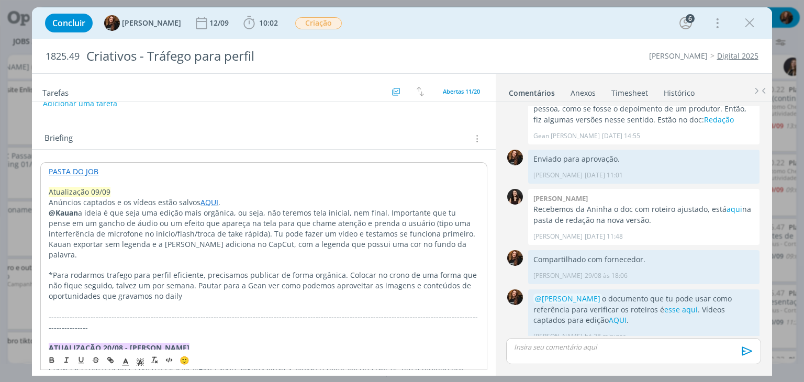
click at [114, 270] on p "*Para rodarmos trafego para perfil eficiente, precisamos publicar de forma orgâ…" at bounding box center [264, 285] width 430 height 31
drag, startPoint x: 276, startPoint y: 263, endPoint x: 334, endPoint y: 262, distance: 58.6
click at [334, 270] on p "*Para rodarmos tráfego para perfil eficiente, precisamos publicar de forma orgâ…" at bounding box center [264, 285] width 430 height 31
click at [378, 281] on p "*Para rodarmos tráfego para perfil eficiente, precisamos publicar no feed també…" at bounding box center [264, 285] width 430 height 31
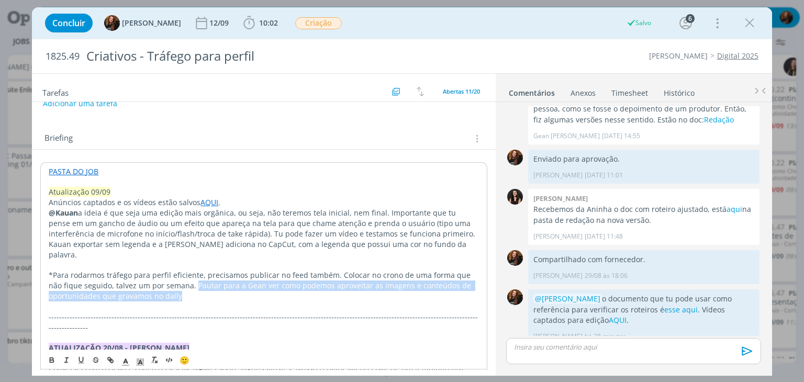
drag, startPoint x: 179, startPoint y: 275, endPoint x: 190, endPoint y: 289, distance: 18.2
click at [190, 289] on p "*Para rodarmos tráfego para perfil eficiente, precisamos publicar no feed també…" at bounding box center [264, 285] width 430 height 31
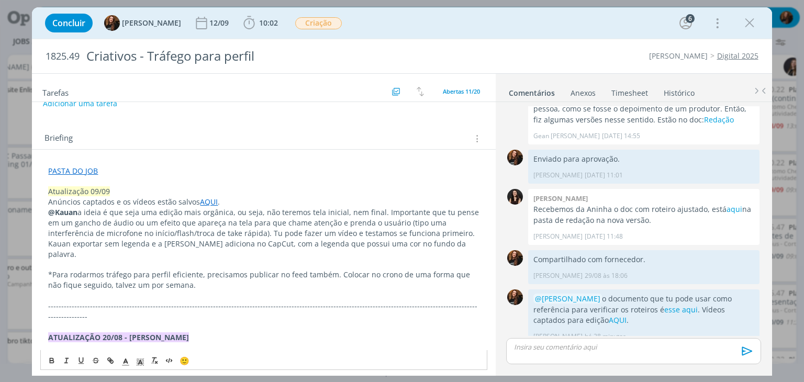
click at [626, 87] on link "Timesheet" at bounding box center [630, 90] width 38 height 15
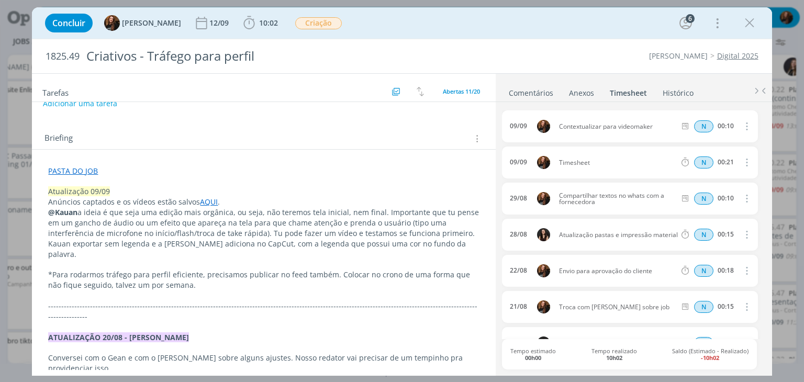
click at [744, 159] on icon "dialog" at bounding box center [746, 162] width 12 height 13
drag, startPoint x: 712, startPoint y: 192, endPoint x: 691, endPoint y: 192, distance: 20.9
click at [713, 192] on link "Editar" at bounding box center [716, 196] width 83 height 17
drag, startPoint x: 601, startPoint y: 162, endPoint x: 553, endPoint y: 166, distance: 48.3
click at [551, 170] on div "09/09 10:33 Timesheet Selecione a tarefa N 00:21" at bounding box center [629, 163] width 255 height 32
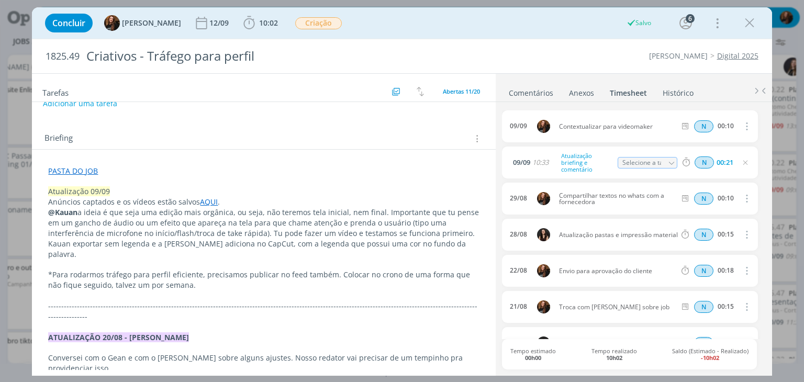
click at [741, 160] on icon "dialog" at bounding box center [745, 163] width 8 height 8
click at [511, 93] on link "Comentários" at bounding box center [531, 90] width 46 height 15
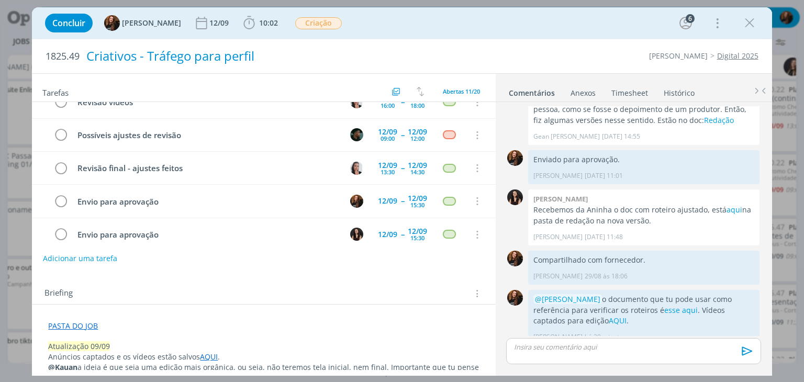
scroll to position [0, 0]
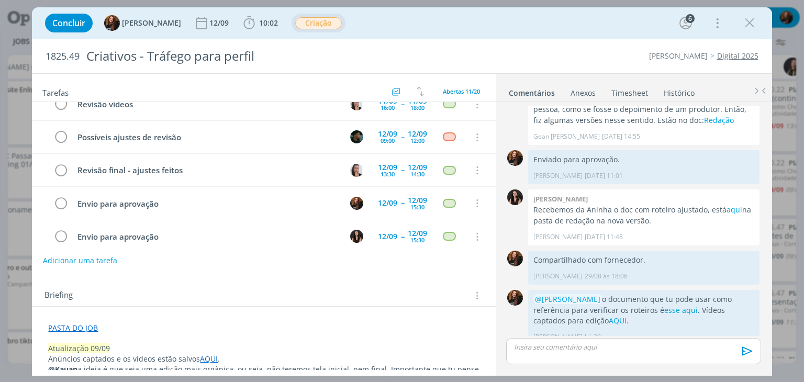
click at [319, 19] on span "Criação" at bounding box center [318, 23] width 47 height 12
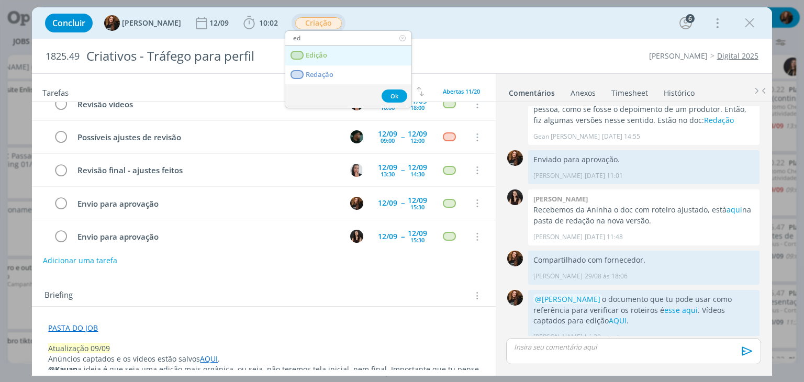
type input "ed"
drag, startPoint x: 325, startPoint y: 55, endPoint x: 296, endPoint y: 101, distance: 54.6
click at [325, 55] on span "Edição" at bounding box center [316, 55] width 21 height 8
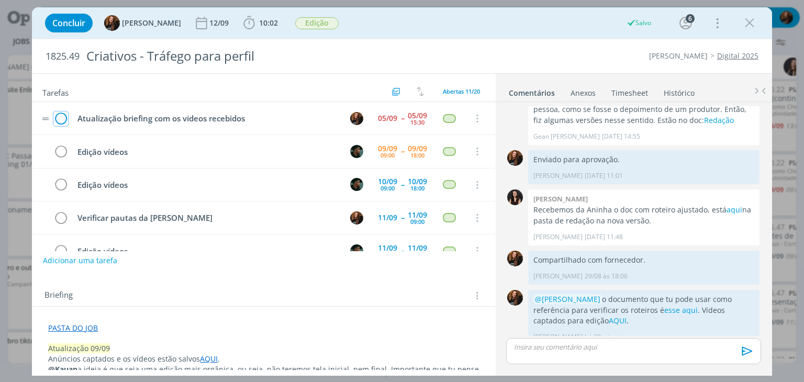
click at [63, 113] on icon "dialog" at bounding box center [60, 119] width 15 height 16
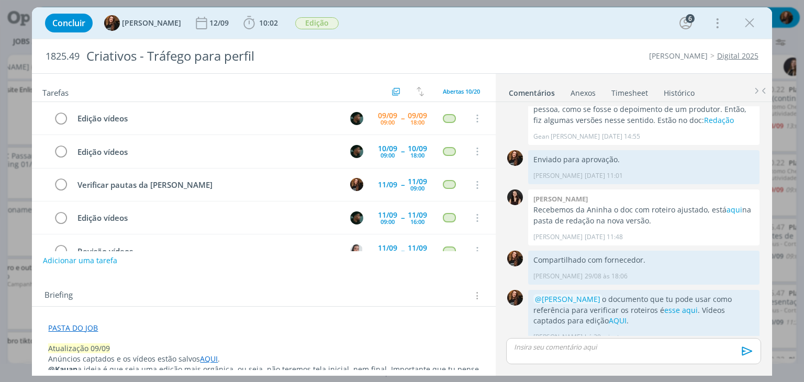
click at [262, 298] on div "Briefing Briefings Predefinidos Versões do Briefing Ver Briefing do Projeto" at bounding box center [264, 296] width 441 height 14
click at [750, 23] on icon "dialog" at bounding box center [750, 23] width 16 height 16
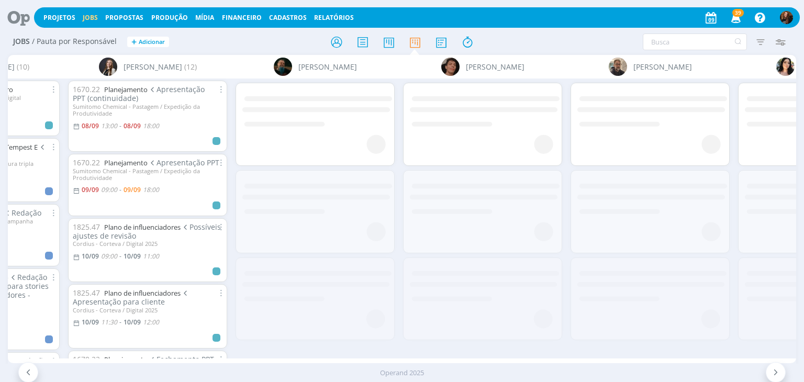
scroll to position [0, 2529]
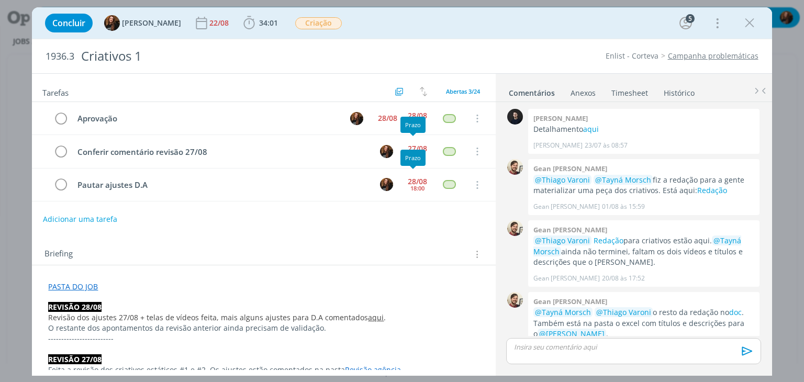
scroll to position [383, 0]
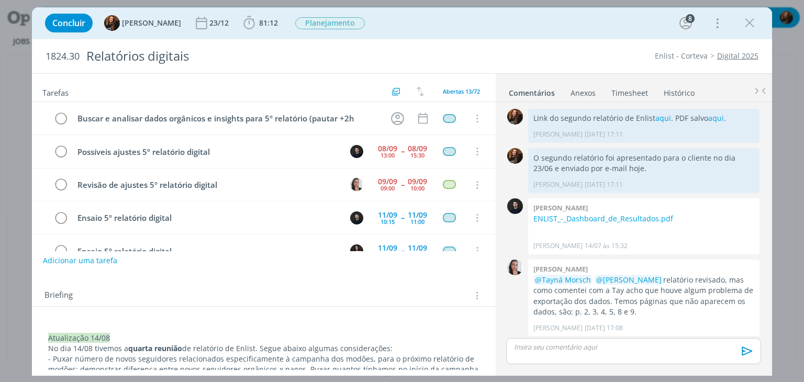
scroll to position [1084, 0]
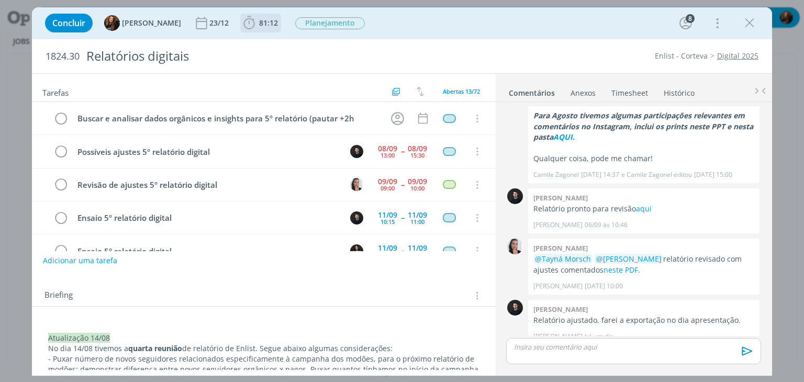
click at [257, 28] on span "81:12" at bounding box center [260, 23] width 39 height 16
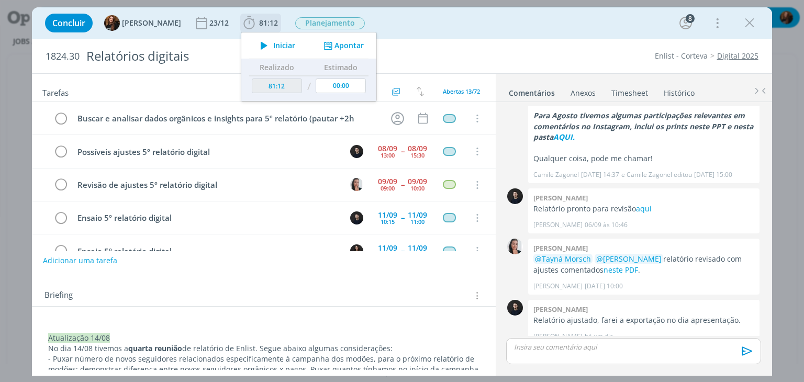
click at [354, 46] on button "Apontar" at bounding box center [342, 45] width 43 height 11
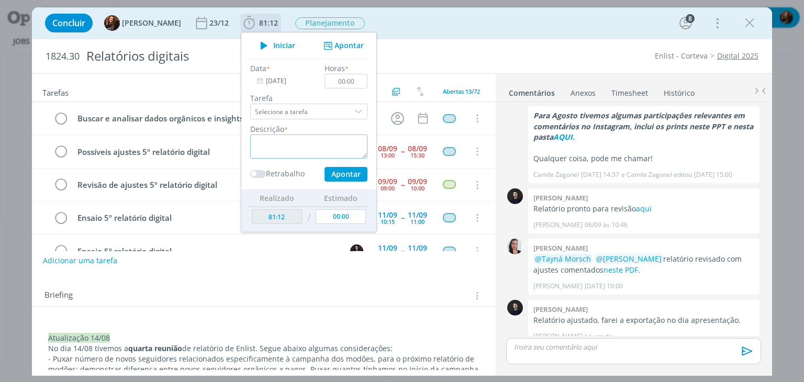
click at [279, 148] on textarea "dialog" at bounding box center [308, 146] width 117 height 24
type textarea "Verificar sobre pautas"
click at [347, 82] on input "00:00" at bounding box center [346, 81] width 43 height 15
type input "00:05"
click at [341, 177] on button "Apontar" at bounding box center [345, 174] width 43 height 15
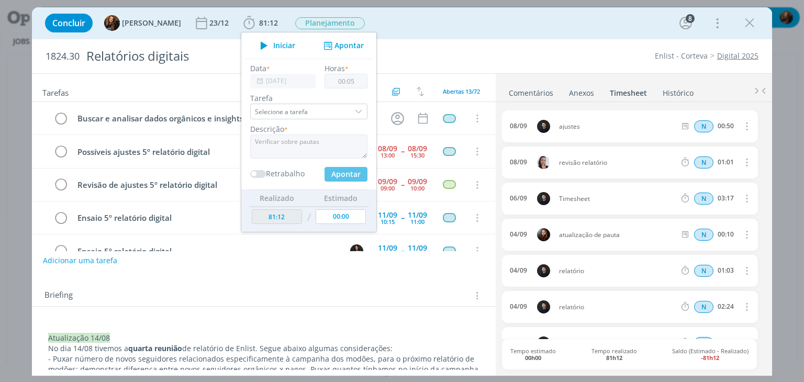
type input "81:17"
type input "00:00"
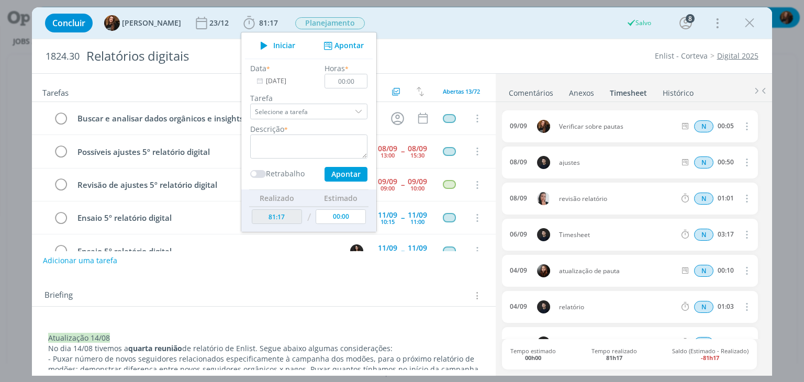
click at [594, 37] on div "Concluir Tayná Morsch 23/12 81:17 Iniciar Apontar Data * 09/09/2025 Horas * 00:…" at bounding box center [401, 22] width 739 height 31
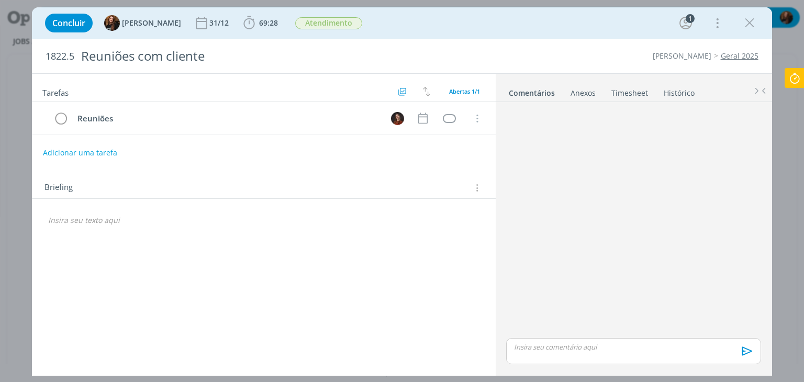
click at [627, 93] on link "Timesheet" at bounding box center [630, 90] width 38 height 15
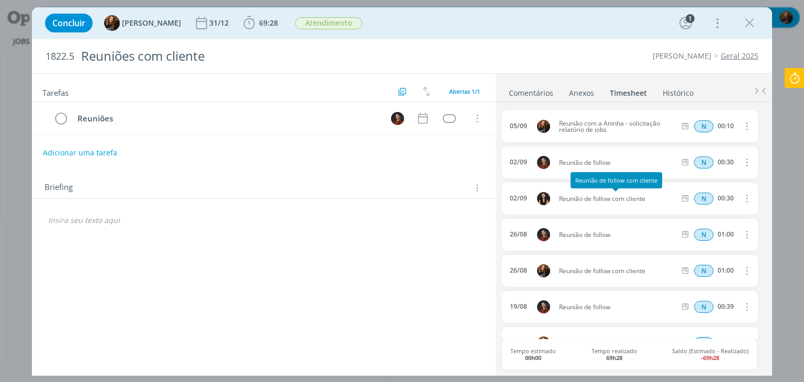
drag, startPoint x: 646, startPoint y: 196, endPoint x: 557, endPoint y: 200, distance: 89.1
click at [557, 200] on span "Reunião de follow com cliente" at bounding box center [617, 199] width 125 height 6
copy span "Reunião de follow com cliente"
click at [259, 25] on span "69:28" at bounding box center [268, 23] width 19 height 10
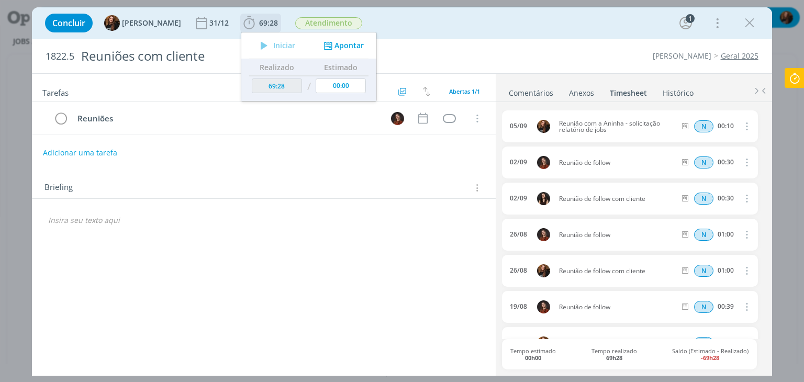
click at [338, 47] on button "Apontar" at bounding box center [342, 45] width 43 height 11
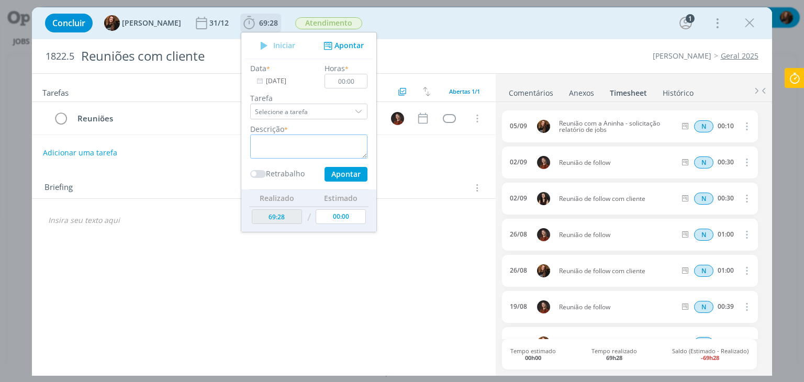
click at [314, 148] on textarea "dialog" at bounding box center [308, 146] width 117 height 24
paste textarea "Reunião de follow com cliente"
type textarea "Reunião de follow com cliente"
click at [354, 79] on input "00:00" at bounding box center [346, 81] width 43 height 15
type input "00:45"
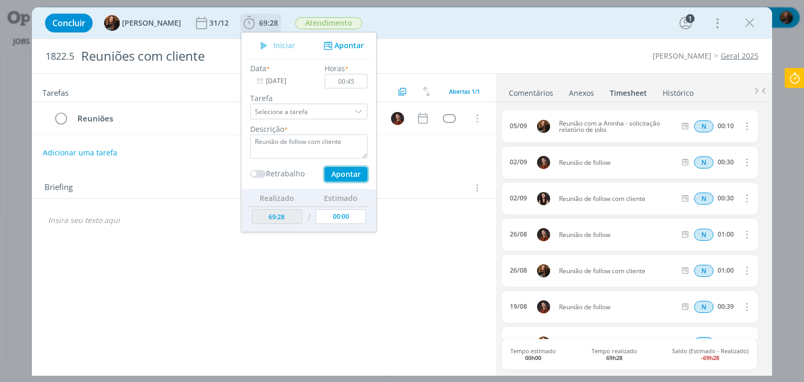
click at [341, 172] on button "Apontar" at bounding box center [345, 174] width 43 height 15
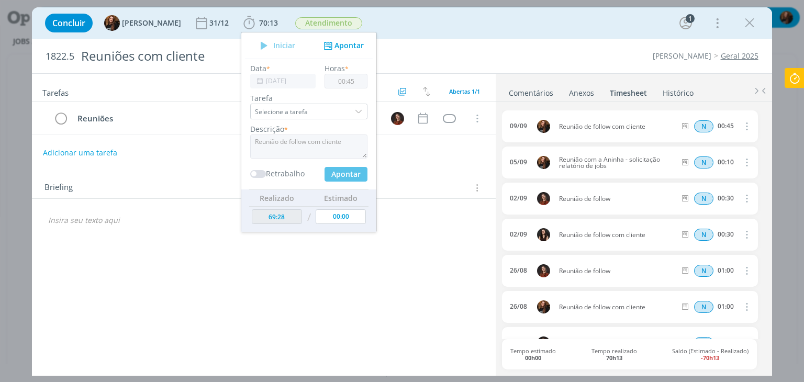
type input "70:13"
type input "00:00"
click at [412, 185] on div "Briefing Briefings Predefinidos Versões do Briefing Ver Briefing do Projeto" at bounding box center [264, 188] width 441 height 14
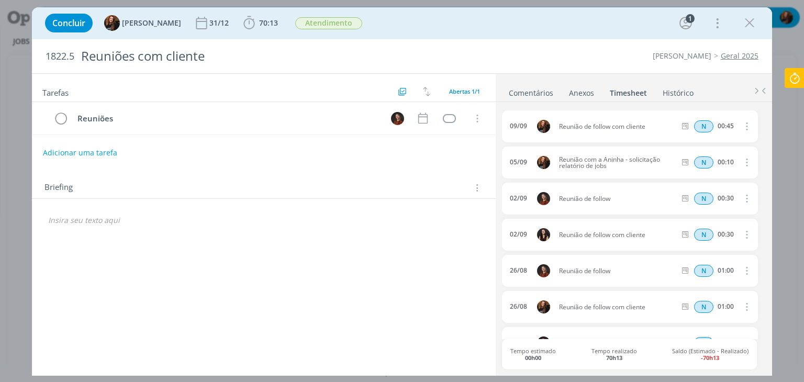
click at [749, 24] on icon "dialog" at bounding box center [750, 23] width 16 height 16
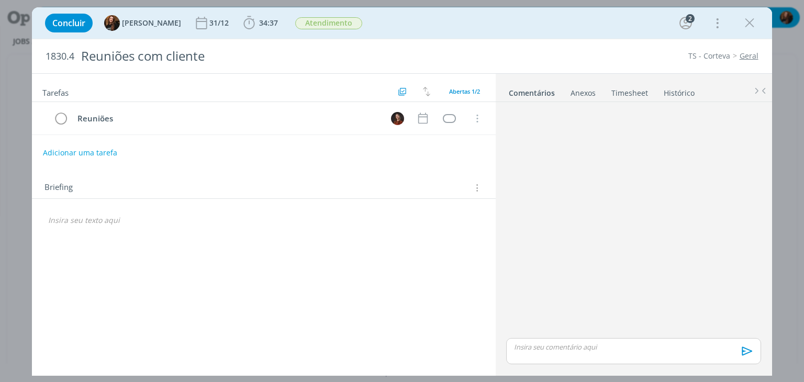
click at [622, 90] on link "Timesheet" at bounding box center [630, 90] width 38 height 15
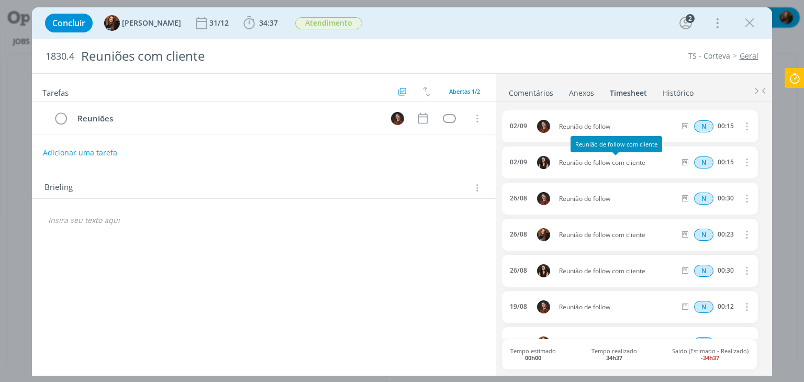
drag, startPoint x: 646, startPoint y: 161, endPoint x: 560, endPoint y: 162, distance: 85.3
click at [557, 160] on span "Reunião de follow com cliente" at bounding box center [617, 163] width 125 height 6
copy span "Reunião de follow com cliente"
click at [270, 26] on b "34:37" at bounding box center [268, 22] width 23 height 7
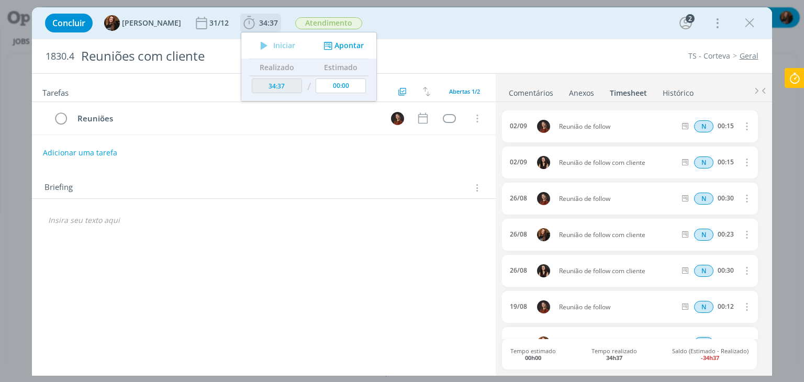
click at [344, 48] on button "Apontar" at bounding box center [342, 45] width 43 height 11
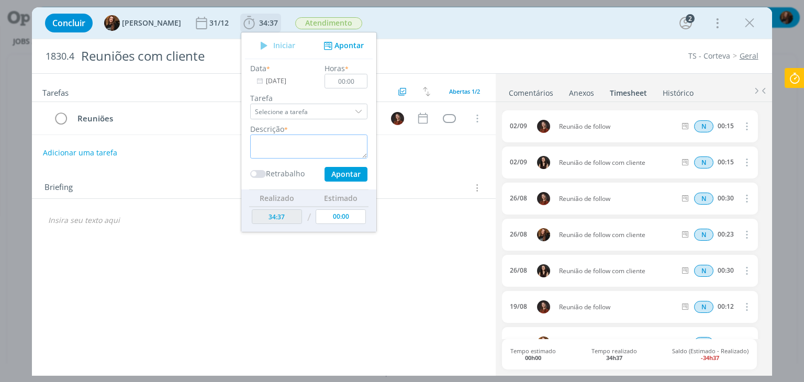
click at [310, 141] on textarea "dialog" at bounding box center [308, 146] width 117 height 24
paste textarea "Reunião de follow com cliente"
type textarea "Reunião de follow com cliente"
click at [350, 82] on input "00:00" at bounding box center [346, 81] width 43 height 15
type input "00:09"
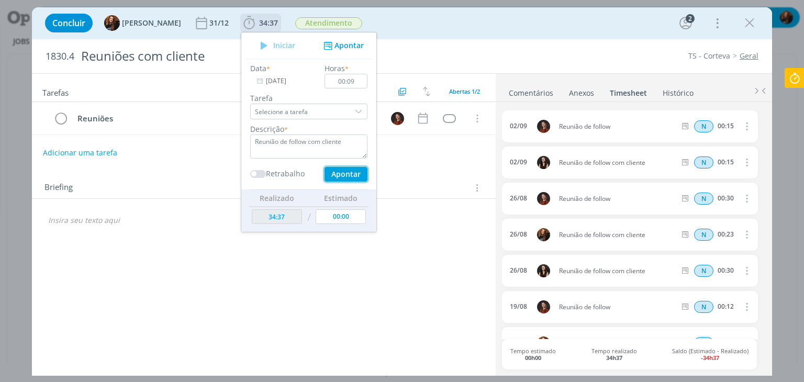
click at [348, 172] on button "Apontar" at bounding box center [345, 174] width 43 height 15
type input "34:46"
type input "00:00"
click at [800, 76] on icon at bounding box center [794, 78] width 19 height 20
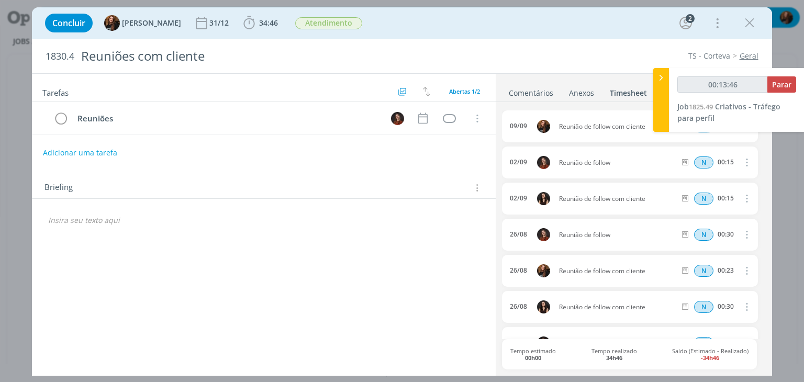
type input "00:13:47"
click at [657, 75] on icon at bounding box center [661, 77] width 10 height 11
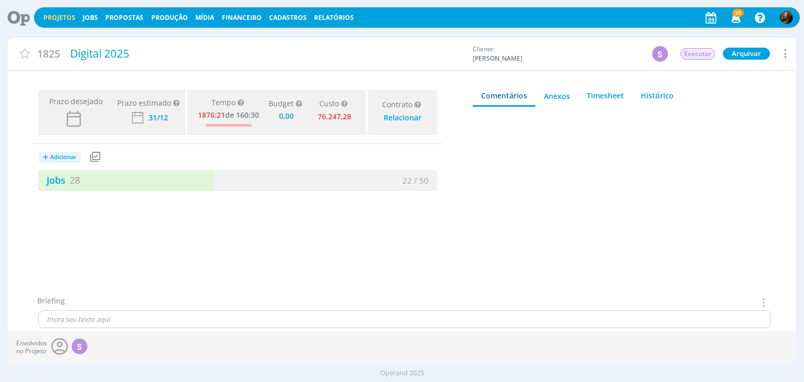
type input "0,00"
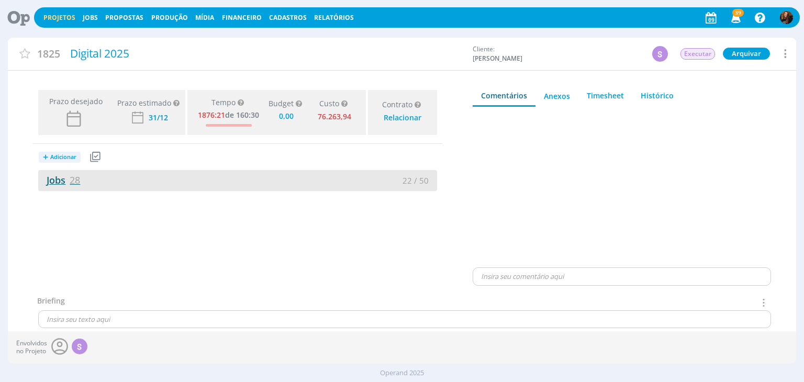
click at [80, 178] on span "28" at bounding box center [75, 180] width 10 height 13
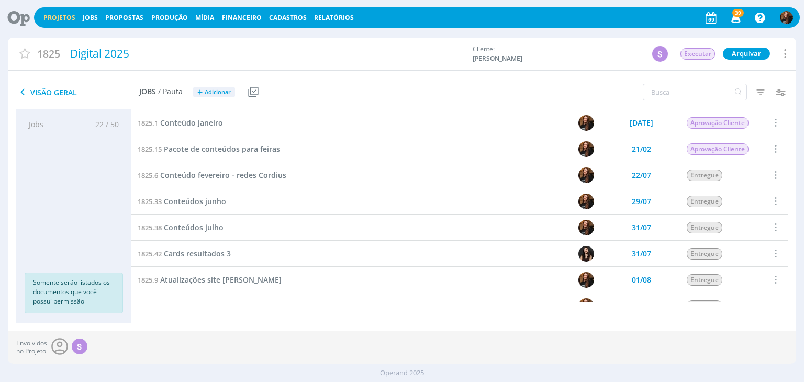
scroll to position [105, 0]
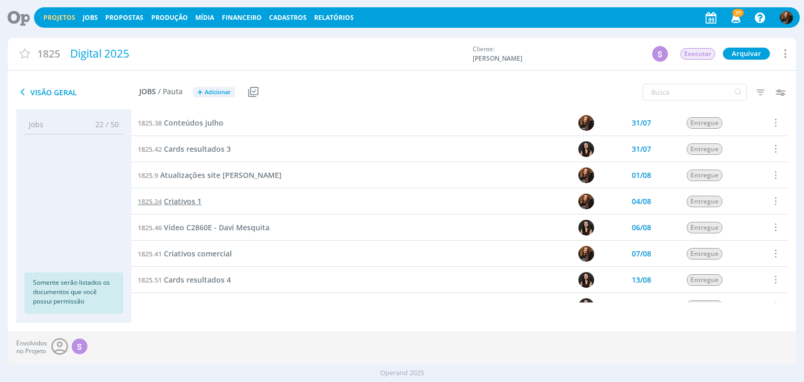
click at [170, 203] on span "Criativos 1" at bounding box center [183, 201] width 38 height 10
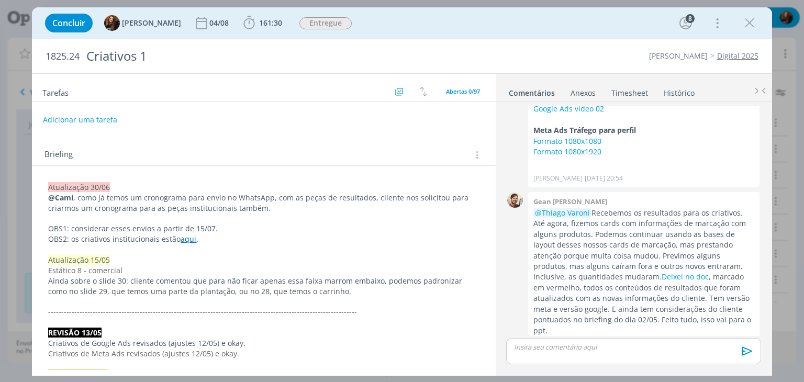
scroll to position [2903, 0]
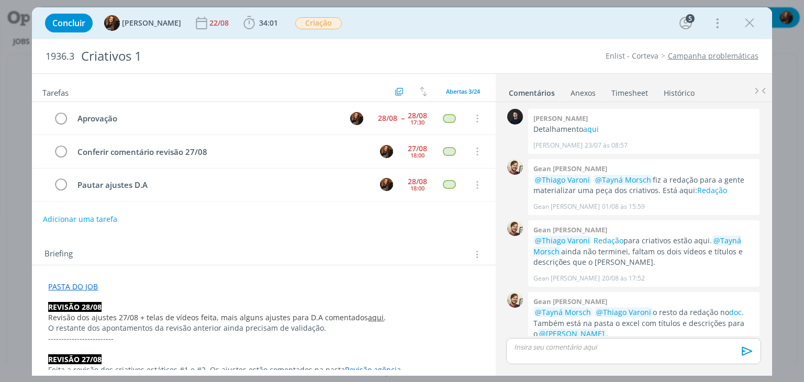
scroll to position [383, 0]
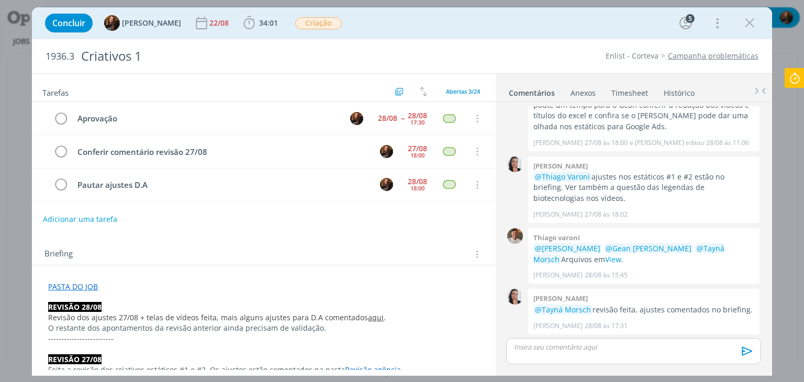
click at [793, 80] on icon at bounding box center [794, 78] width 19 height 20
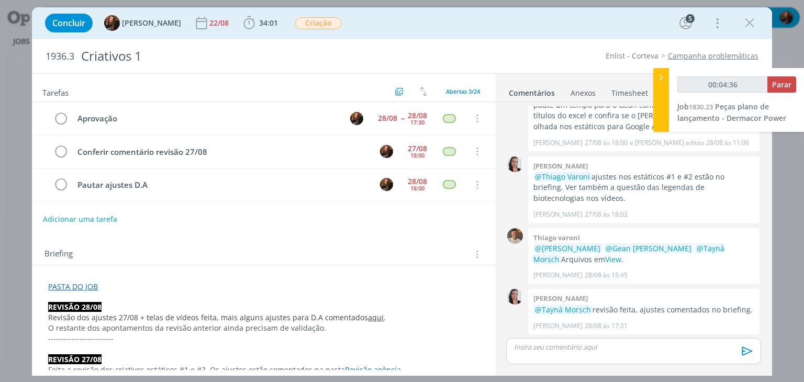
type input "00:04:37"
click at [659, 74] on icon at bounding box center [661, 77] width 10 height 11
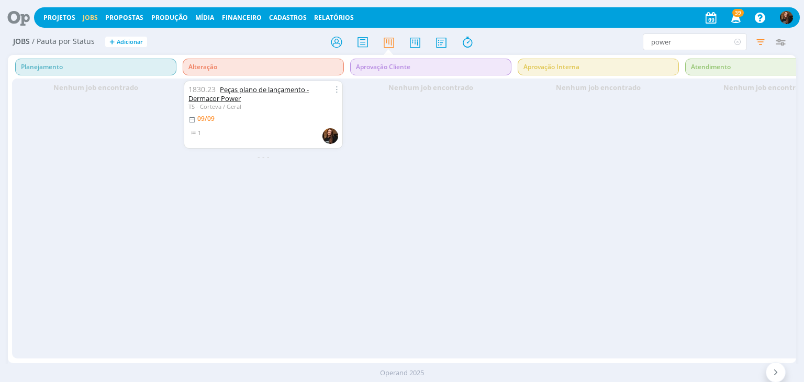
click at [282, 91] on link "Peças plano de lançamento - Dermacor Power" at bounding box center [248, 94] width 120 height 18
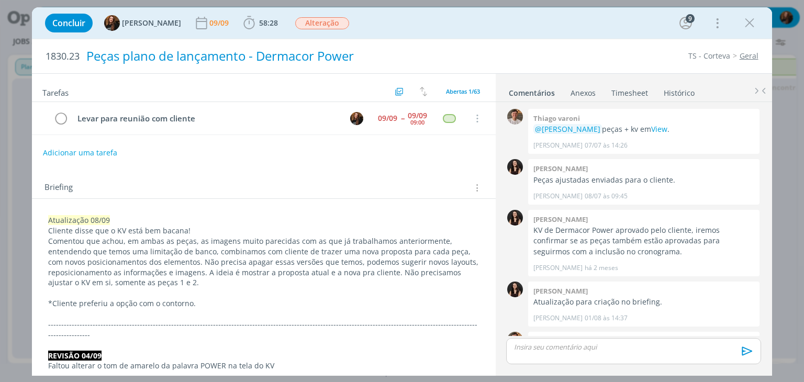
scroll to position [1043, 0]
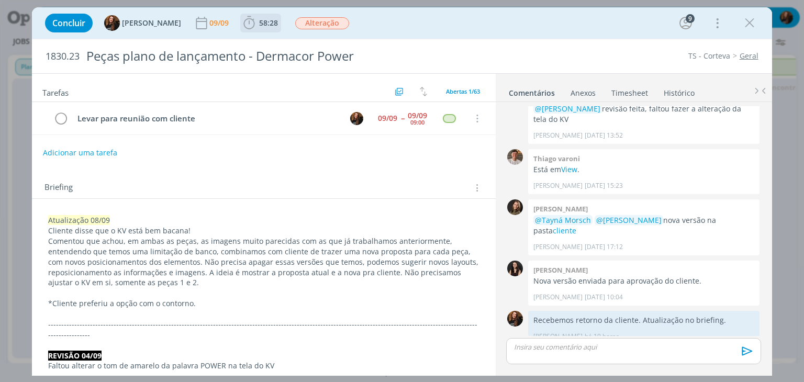
click at [259, 26] on span "58:28" at bounding box center [268, 23] width 19 height 10
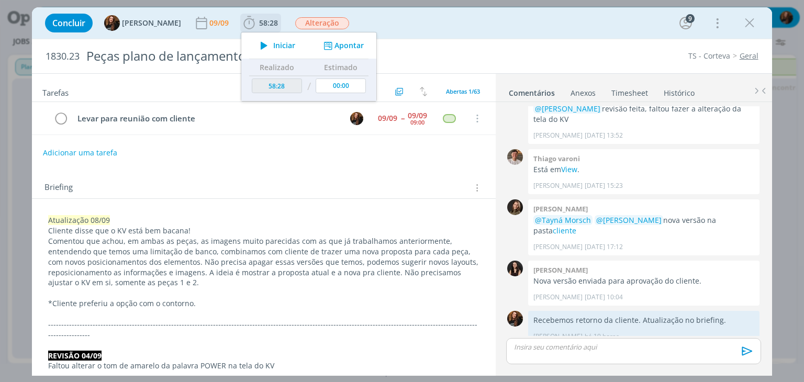
click at [273, 49] on span "Iniciar" at bounding box center [284, 45] width 22 height 7
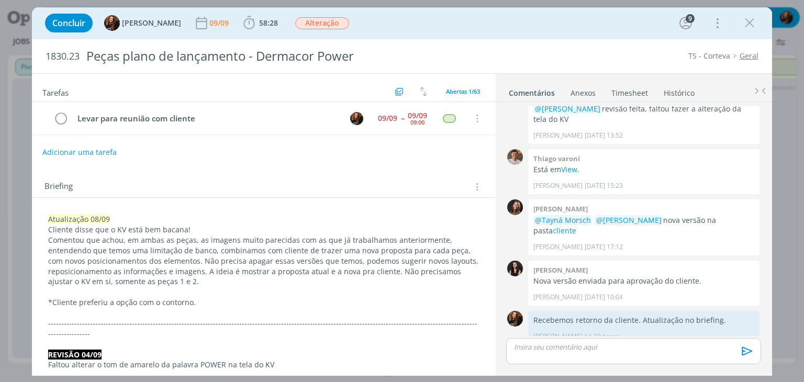
click at [98, 151] on button "Adicionar uma tarefa" at bounding box center [79, 152] width 74 height 18
click at [99, 150] on input "dialog" at bounding box center [194, 151] width 288 height 15
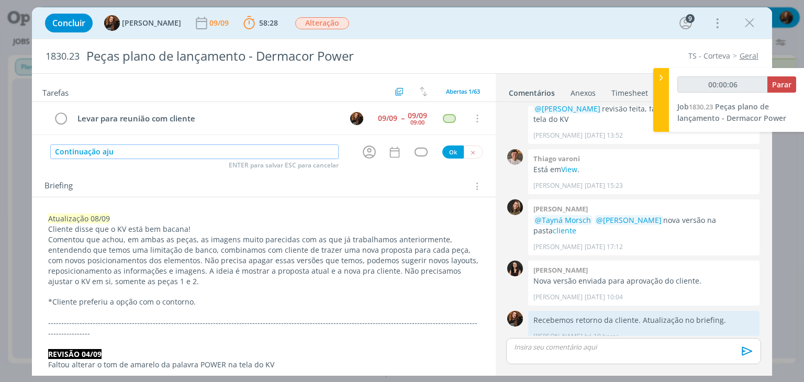
type input "Continuação ajus"
type input "00:00:07"
type input "Continuação ajustes"
type input "00:00:08"
click at [366, 154] on icon "dialog" at bounding box center [369, 152] width 16 height 16
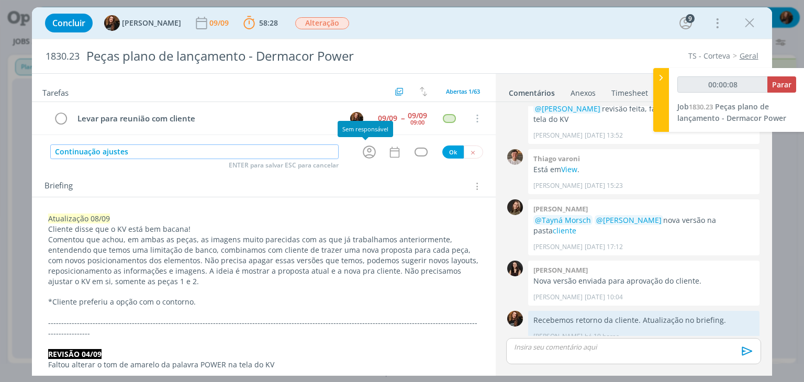
type input "Continuação ajustes"
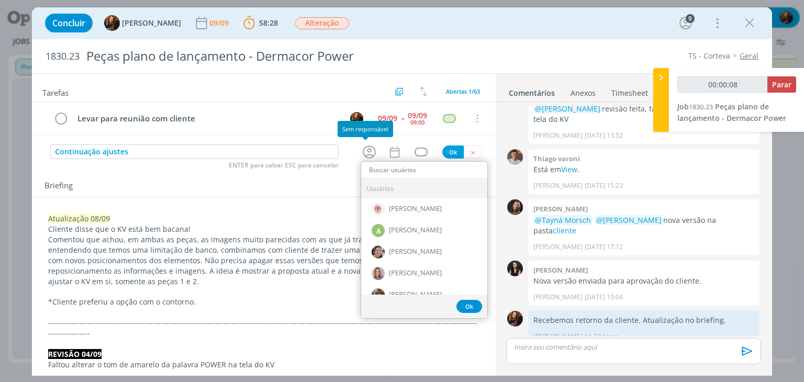
type input "00:00:09"
type input "th"
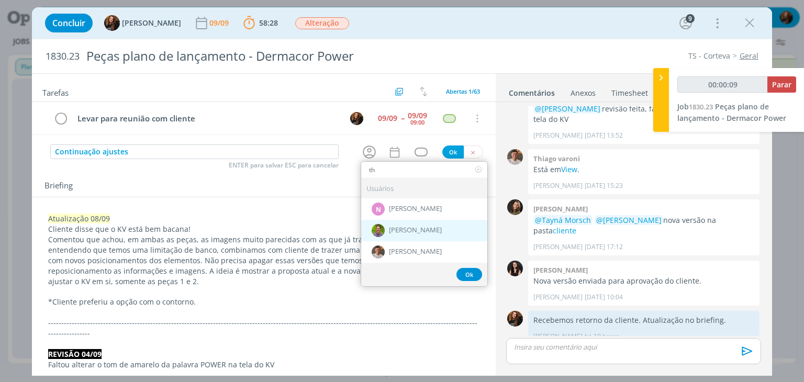
type input "00:00:10"
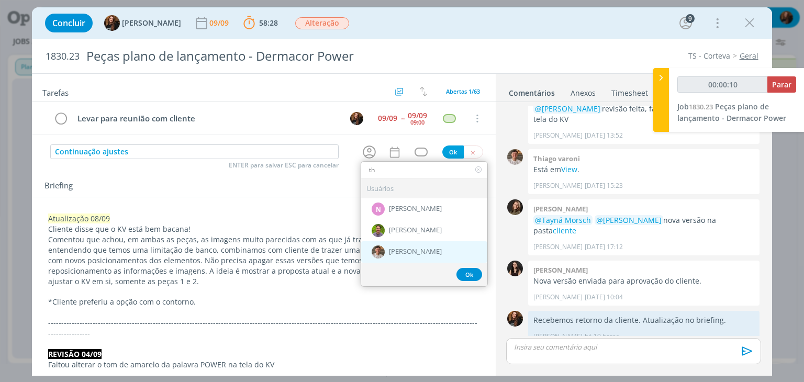
type input "th"
click at [412, 243] on div "[PERSON_NAME]" at bounding box center [424, 251] width 126 height 21
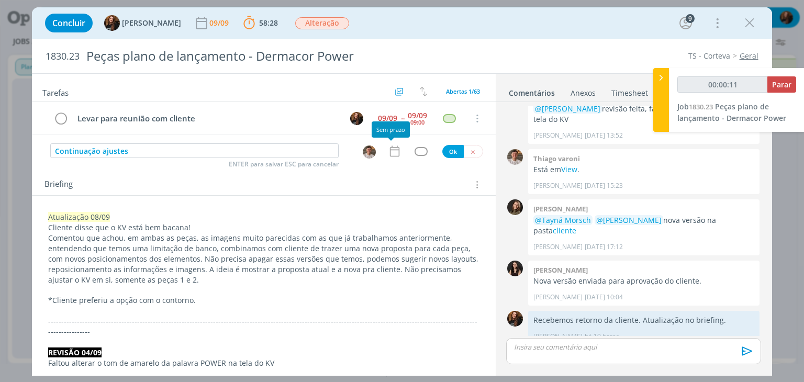
click at [391, 151] on icon "dialog" at bounding box center [395, 151] width 14 height 14
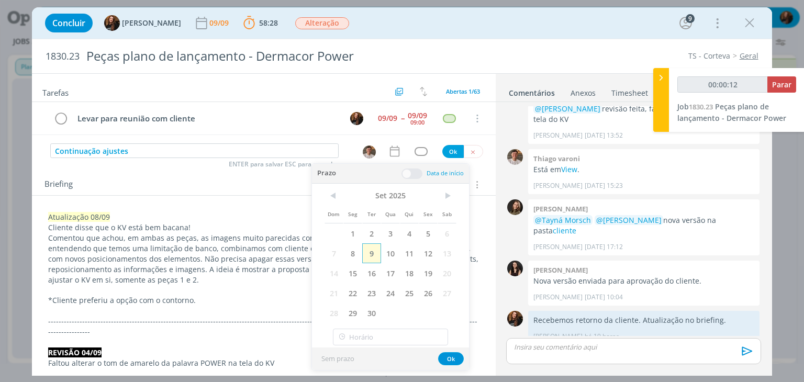
click at [375, 255] on span "9" at bounding box center [371, 253] width 19 height 20
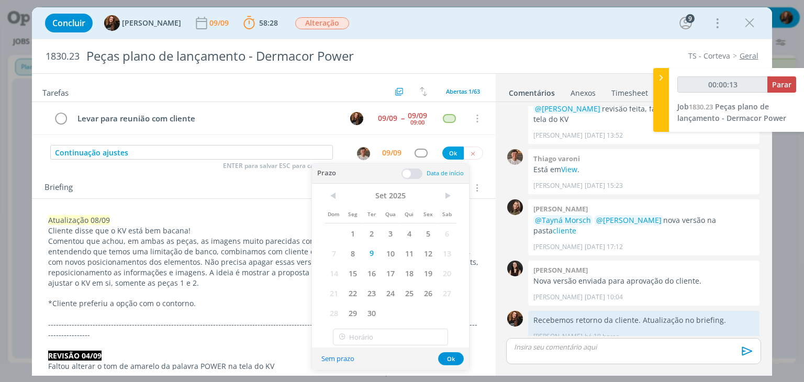
click at [412, 178] on span at bounding box center [411, 173] width 21 height 10
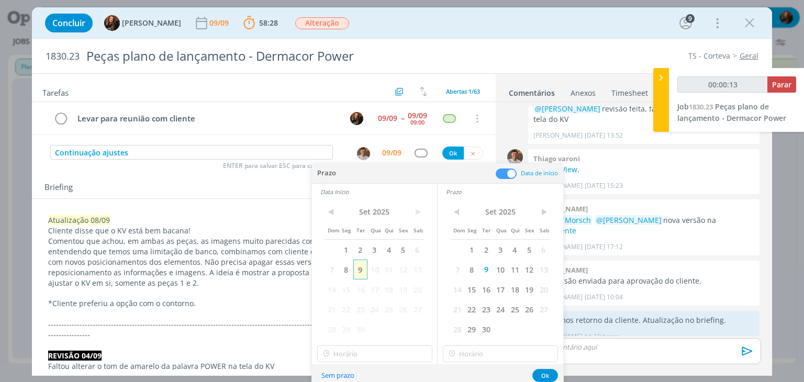
click at [358, 275] on span "9" at bounding box center [360, 270] width 14 height 20
type input "00:00:14"
type input "11:00"
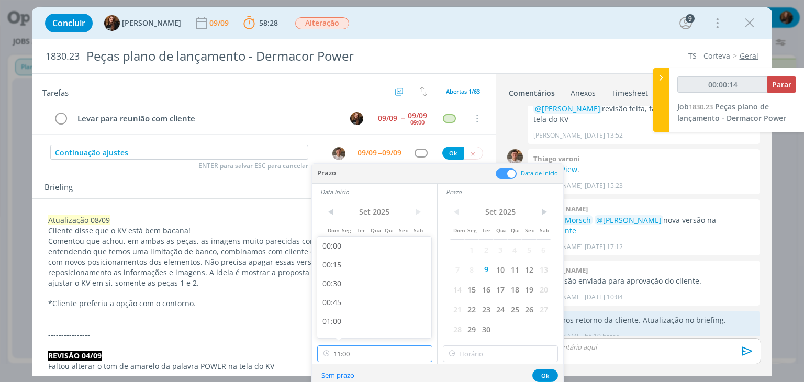
click at [388, 348] on input "11:00" at bounding box center [374, 353] width 115 height 17
type input "00:00:16"
click at [364, 307] on div "13:30" at bounding box center [375, 304] width 117 height 19
type input "13:30"
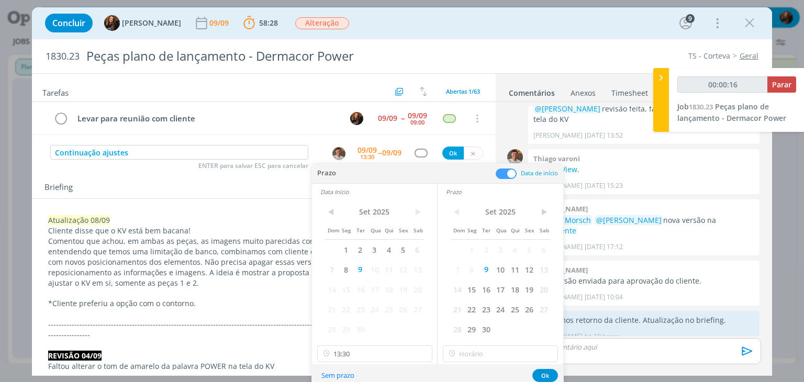
type input "00:00:17"
type input "13:30"
click at [492, 350] on input "13:30" at bounding box center [500, 353] width 115 height 17
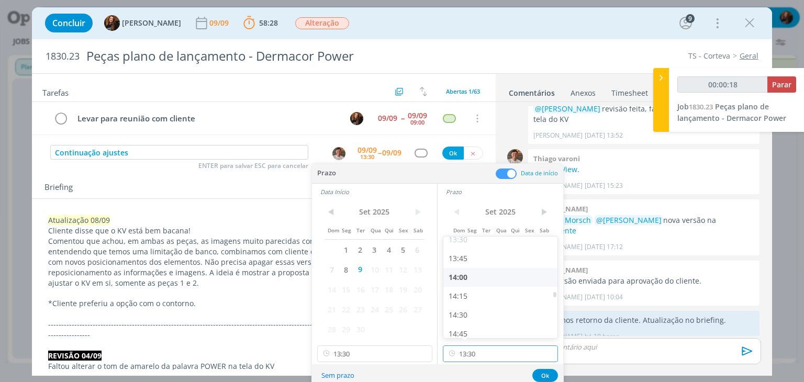
scroll to position [1042, 0]
type input "00:00:19"
click at [490, 327] on div "15:00" at bounding box center [501, 333] width 117 height 19
type input "15:00"
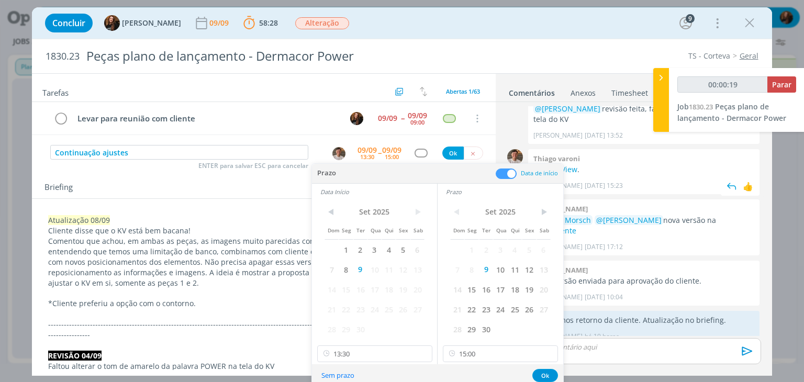
scroll to position [1051, 0]
type input "00:00:20"
drag, startPoint x: 664, startPoint y: 80, endPoint x: 646, endPoint y: 85, distance: 18.5
click at [661, 80] on icon at bounding box center [661, 77] width 10 height 11
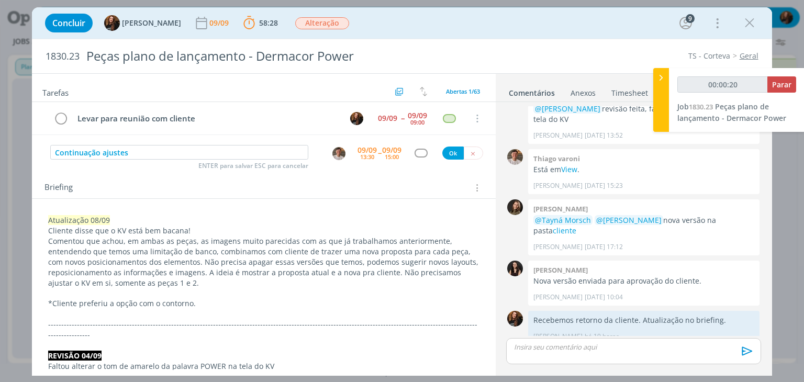
drag, startPoint x: 628, startPoint y: 88, endPoint x: 629, endPoint y: 94, distance: 5.9
click at [628, 87] on link "Timesheet" at bounding box center [630, 90] width 38 height 15
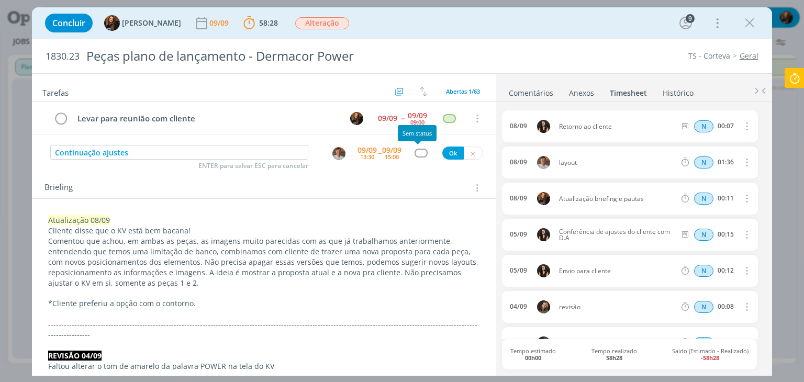
click at [419, 151] on div "dialog" at bounding box center [420, 153] width 13 height 9
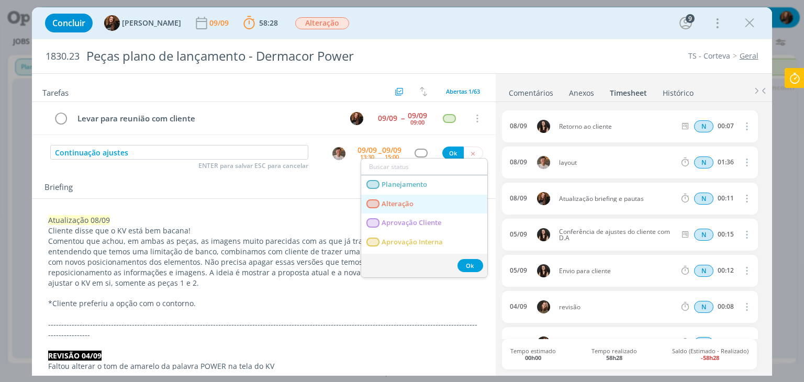
click at [407, 201] on span "Alteração" at bounding box center [398, 204] width 32 height 8
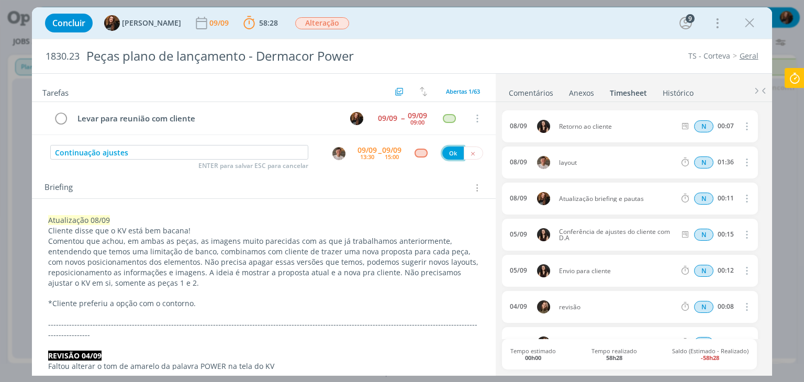
click at [444, 148] on button "Ok" at bounding box center [452, 153] width 21 height 13
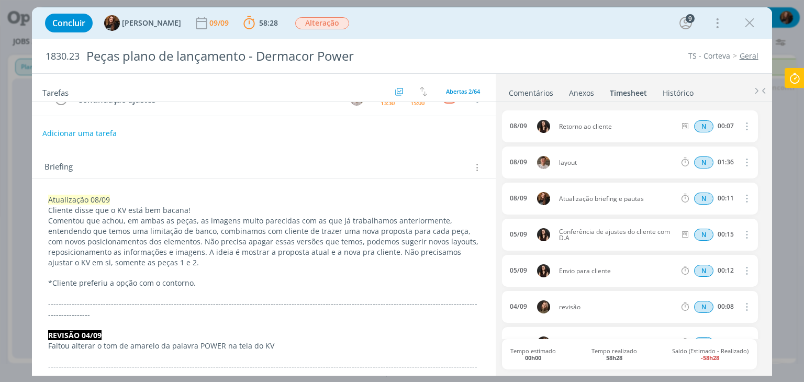
scroll to position [0, 0]
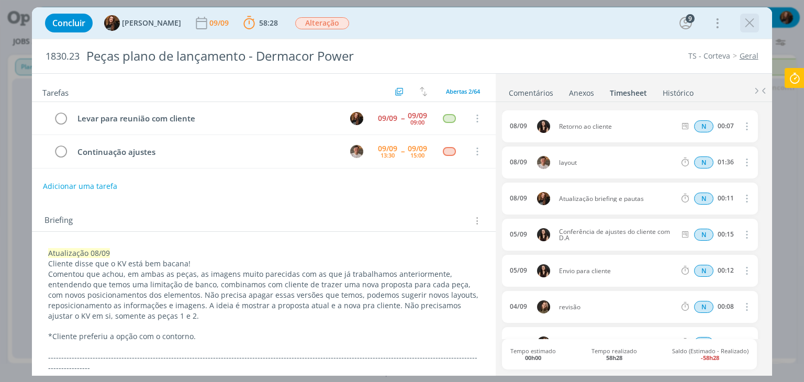
click at [747, 28] on icon "dialog" at bounding box center [750, 23] width 16 height 16
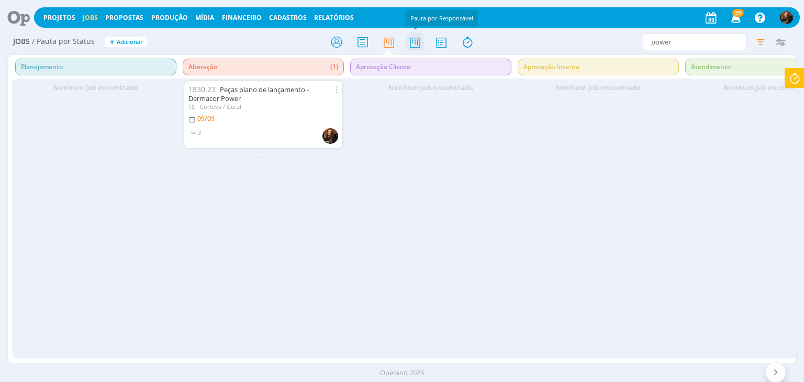
click at [413, 42] on icon at bounding box center [415, 42] width 19 height 20
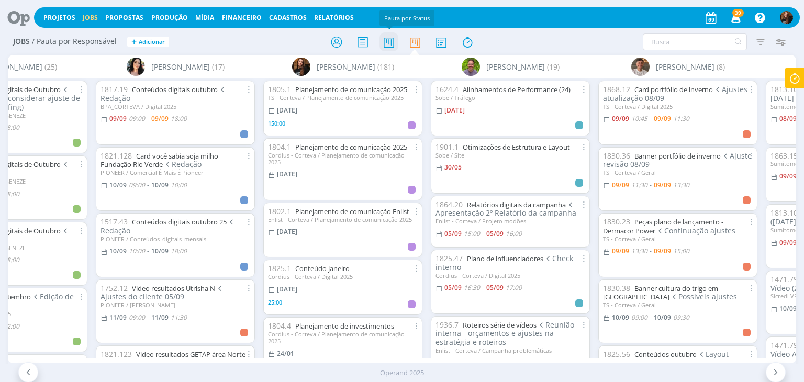
click at [387, 42] on icon at bounding box center [388, 42] width 19 height 20
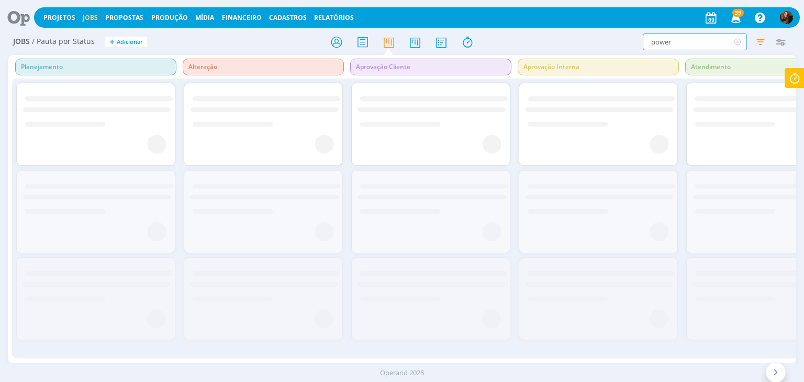
drag, startPoint x: 677, startPoint y: 40, endPoint x: 638, endPoint y: 43, distance: 38.8
click at [638, 43] on div "power Filtrar Filtrar Limpar power Tipo Apenas Jobs Data Personalizado a Respon…" at bounding box center [664, 41] width 252 height 17
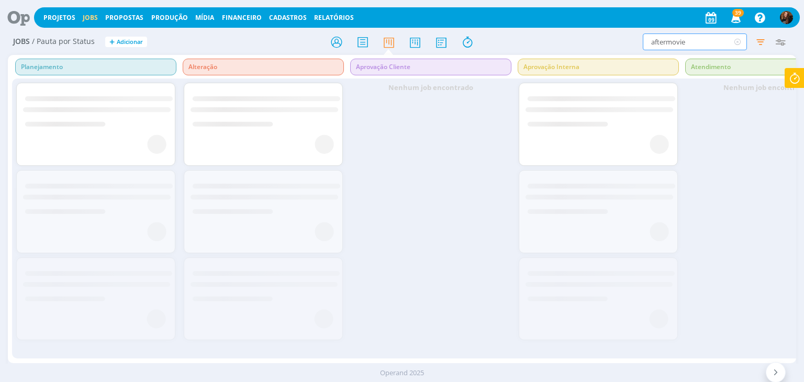
type input "aftermovie"
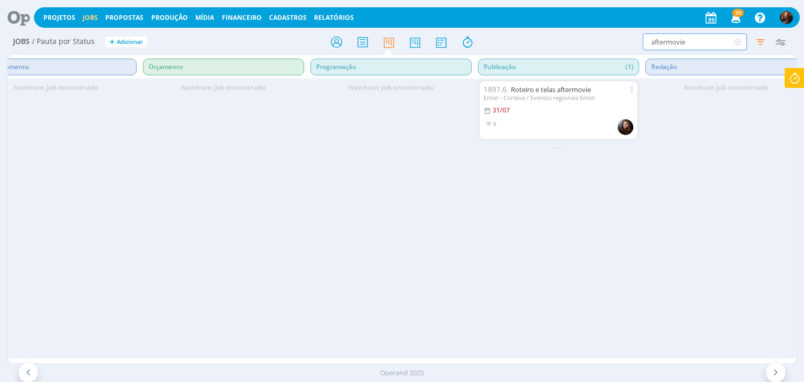
scroll to position [0, 1485]
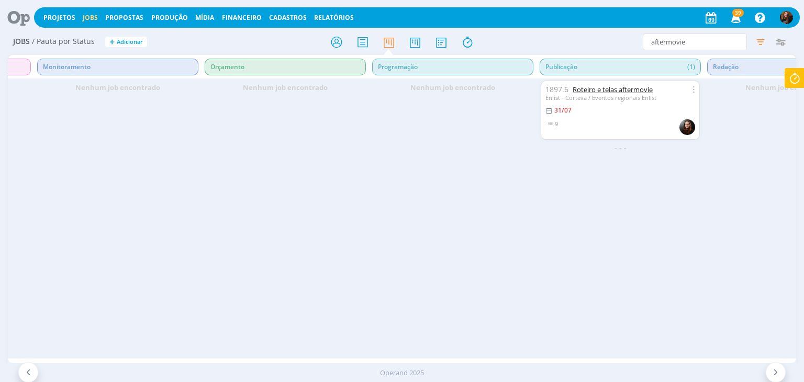
click at [632, 88] on link "Roteiro e telas aftermovie" at bounding box center [612, 89] width 80 height 9
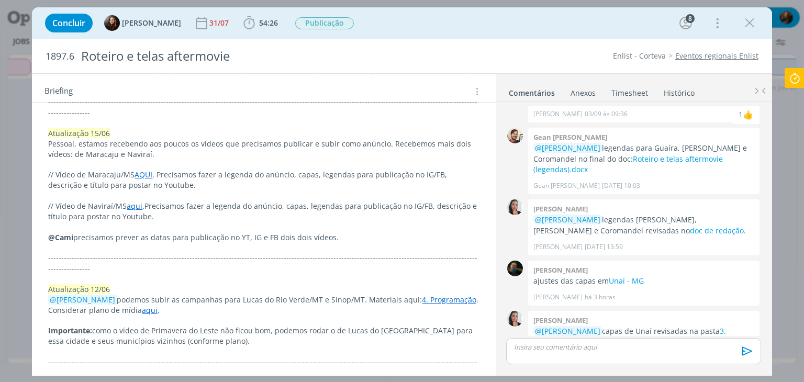
scroll to position [1570, 0]
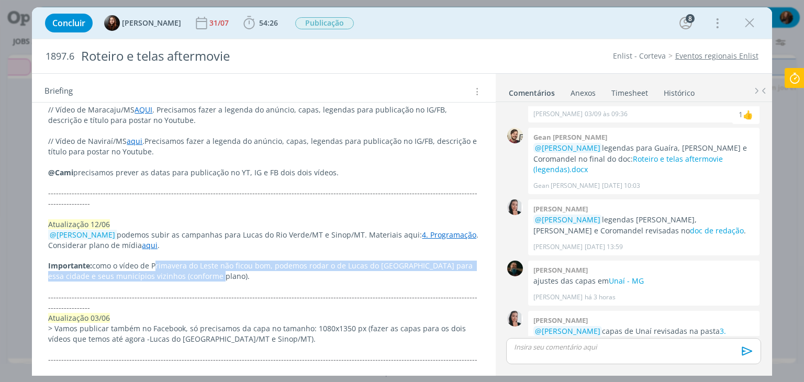
drag, startPoint x: 154, startPoint y: 212, endPoint x: 222, endPoint y: 221, distance: 68.6
click at [222, 261] on p "Importante: como o vídeo de Primavera do Leste não ficou bom, podemos rodar o d…" at bounding box center [263, 271] width 431 height 21
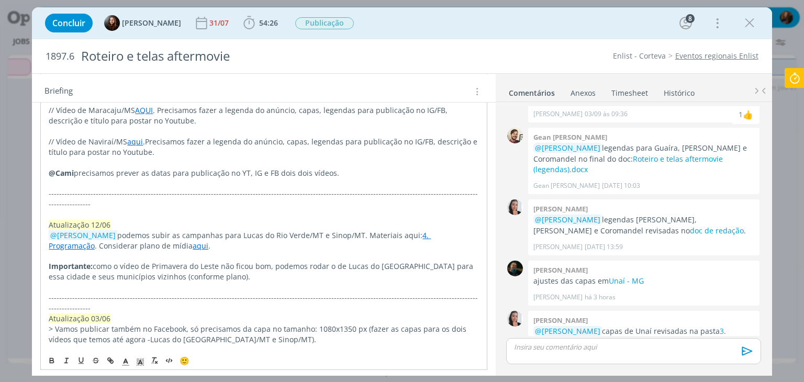
drag, startPoint x: 216, startPoint y: 234, endPoint x: 170, endPoint y: 222, distance: 47.0
click at [216, 282] on p "dialog" at bounding box center [264, 287] width 430 height 10
drag, startPoint x: 154, startPoint y: 212, endPoint x: 391, endPoint y: 216, distance: 237.6
click at [400, 261] on span "como o vídeo de Primavera do Leste não ficou bom, podemos rodar o de Lucas do […" at bounding box center [262, 271] width 426 height 20
click at [377, 261] on p "Importante: como o vídeo de Primavera do Leste não ficou bom, podemos rodar o d…" at bounding box center [264, 271] width 430 height 21
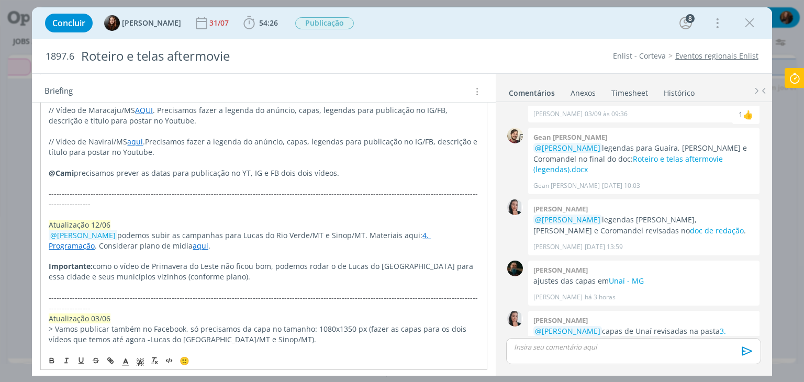
click at [234, 261] on p "Importante: como o vídeo de Primavera do Leste não ficou bom, podemos rodar o d…" at bounding box center [264, 271] width 430 height 21
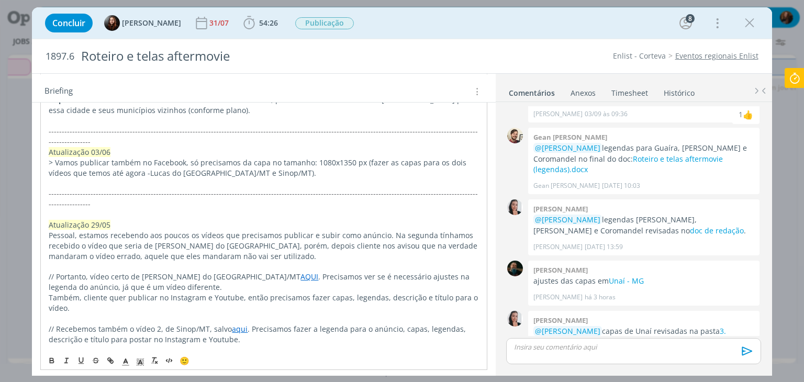
scroll to position [1727, 0]
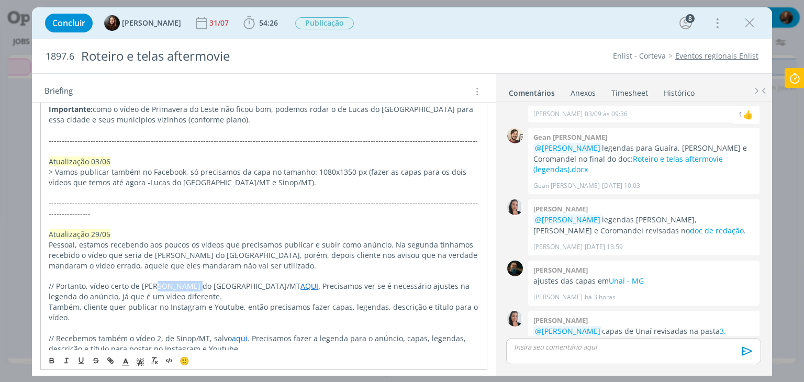
drag, startPoint x: 158, startPoint y: 212, endPoint x: 188, endPoint y: 214, distance: 30.9
click at [188, 281] on p "// Portanto, vídeo certo de Lucas do Rio Verde/MT AQUI . Precisamos ver se é ne…" at bounding box center [264, 291] width 430 height 21
click at [182, 302] on p "Também, cliente quer publicar no Instagram e Youtube, então precisamos fazer ca…" at bounding box center [264, 312] width 430 height 21
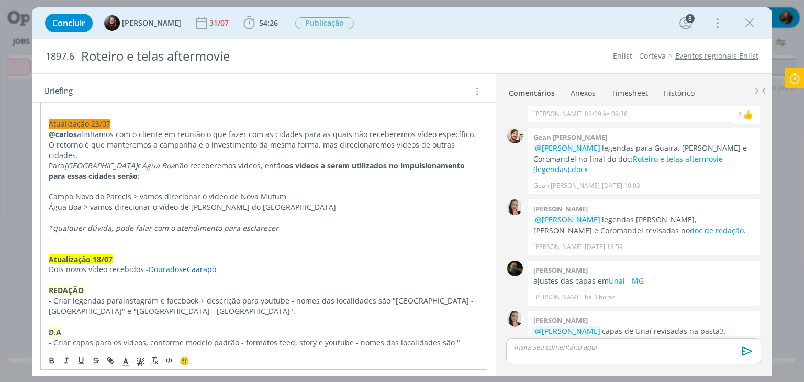
scroll to position [785, 0]
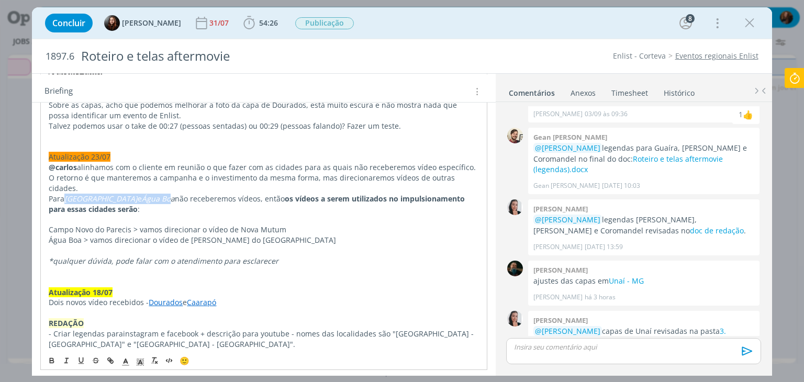
drag, startPoint x: 66, startPoint y: 176, endPoint x: 185, endPoint y: 174, distance: 118.8
click at [185, 194] on p "Para Campo Novo do Parecis e Água Boa não receberemos vídeos, então os vídeos a…" at bounding box center [264, 204] width 430 height 21
click at [180, 214] on p "dialog" at bounding box center [264, 219] width 430 height 10
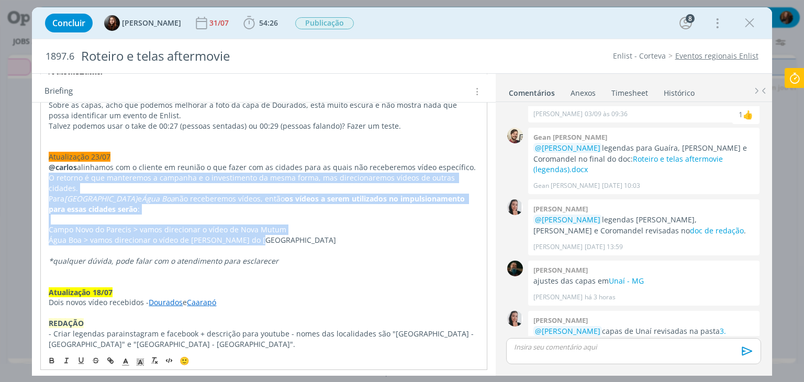
drag, startPoint x: 272, startPoint y: 222, endPoint x: 50, endPoint y: 171, distance: 228.2
copy div "O retorno é que manteremos a campanha e o investimento da mesma forma, mas dire…"
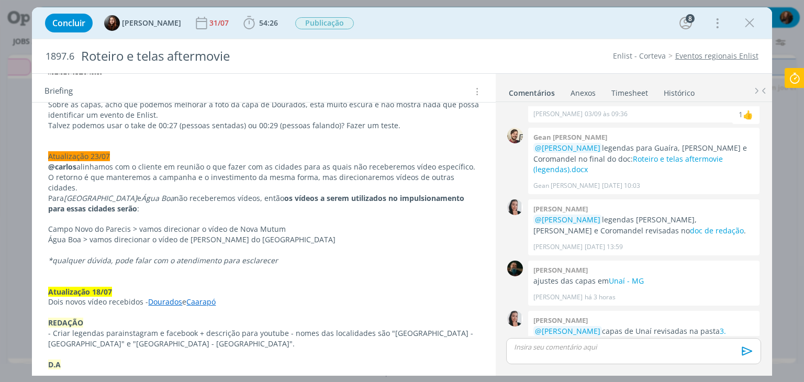
click at [316, 255] on p "*qualquer dúvida, pode falar com o atendimento para esclarecer" at bounding box center [263, 260] width 431 height 10
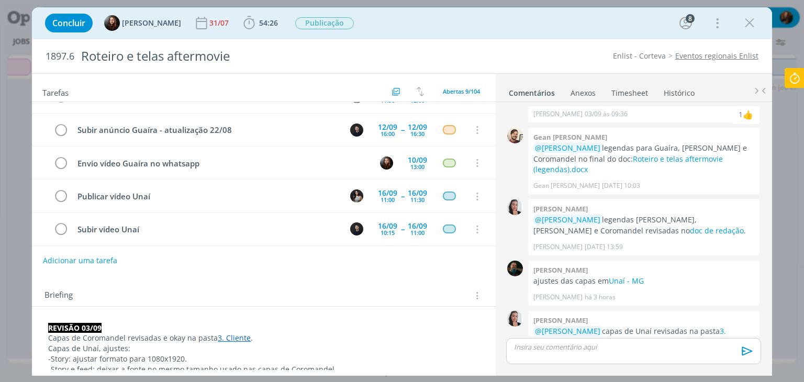
scroll to position [0, 0]
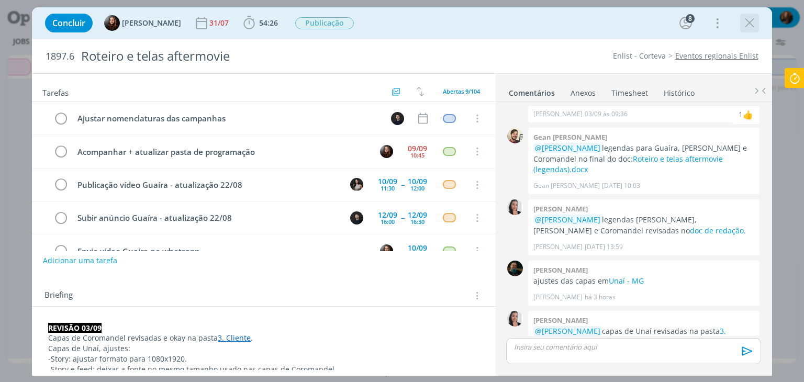
click at [752, 27] on icon "dialog" at bounding box center [750, 23] width 16 height 16
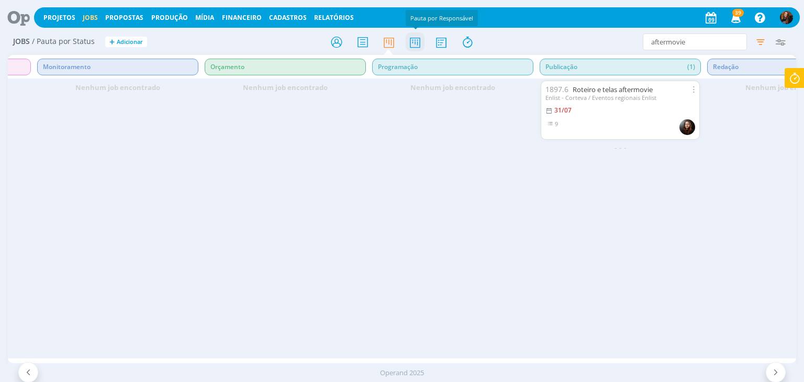
click at [412, 42] on icon at bounding box center [415, 42] width 19 height 20
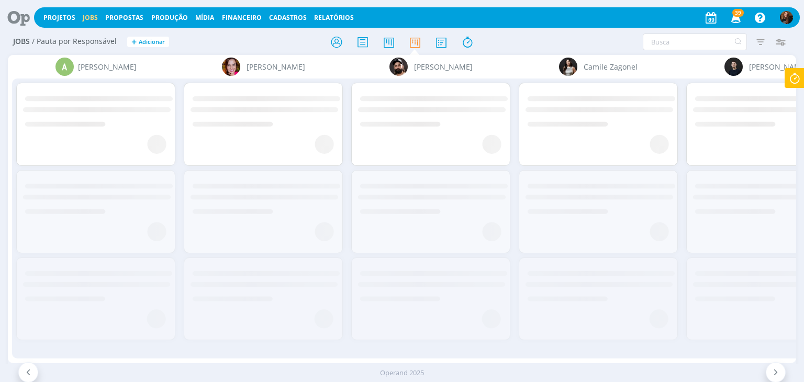
drag, startPoint x: 125, startPoint y: 363, endPoint x: 122, endPoint y: 357, distance: 6.1
click at [128, 363] on div "A Alexandre Assumpção Bruna Bueno Bruno Gassen Camile Zagonel Carlos Nunes Caro…" at bounding box center [402, 221] width 788 height 332
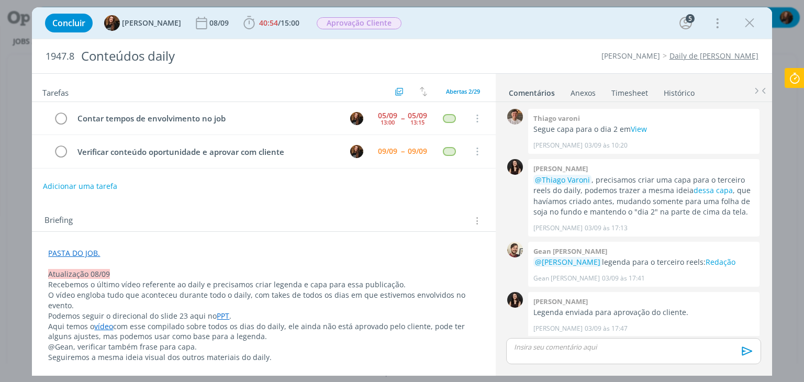
scroll to position [894, 0]
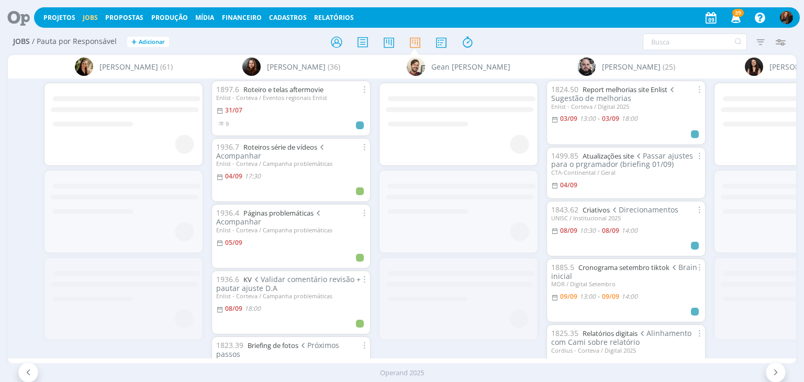
scroll to position [0, 1264]
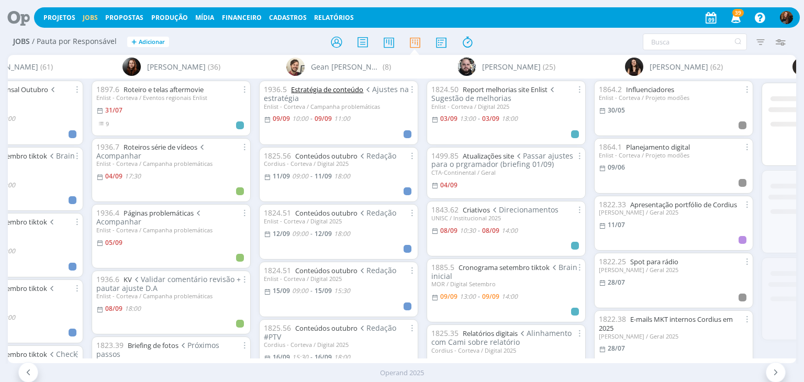
click at [343, 91] on link "Estratégia de conteúdo" at bounding box center [327, 89] width 72 height 9
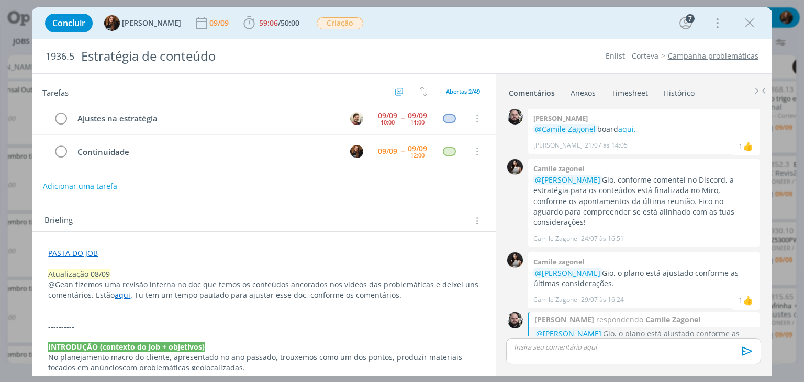
scroll to position [582, 0]
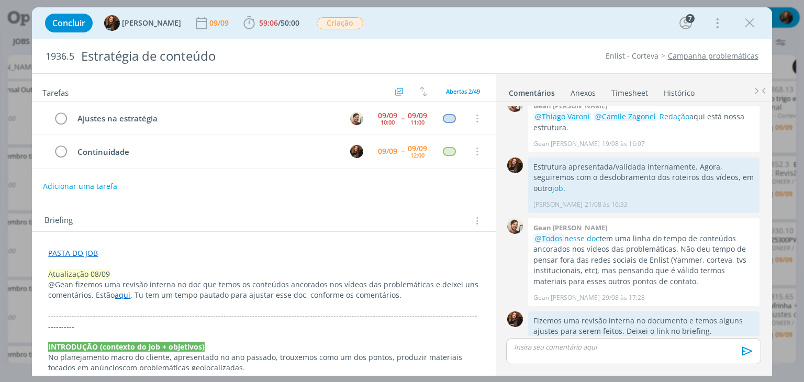
click at [121, 295] on link "aqui" at bounding box center [123, 295] width 16 height 10
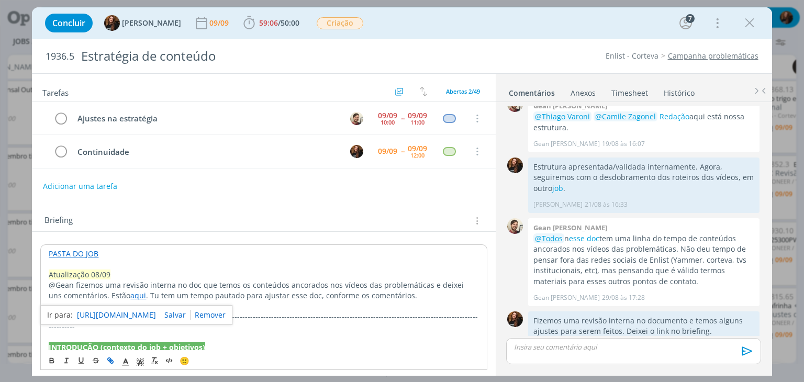
click at [131, 319] on link "https://sobeae.sharepoint.com/:w:/s/SOBEAE/Eeu3VpqoViZBnpR_ap8hMi0Bt4k7PxOqhOWL…" at bounding box center [116, 315] width 79 height 14
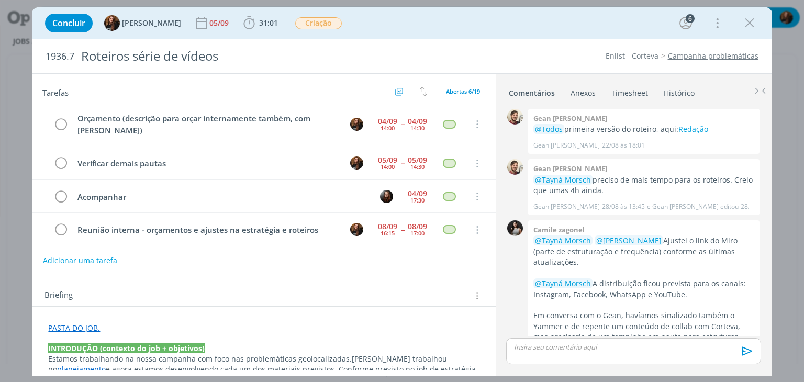
scroll to position [217, 0]
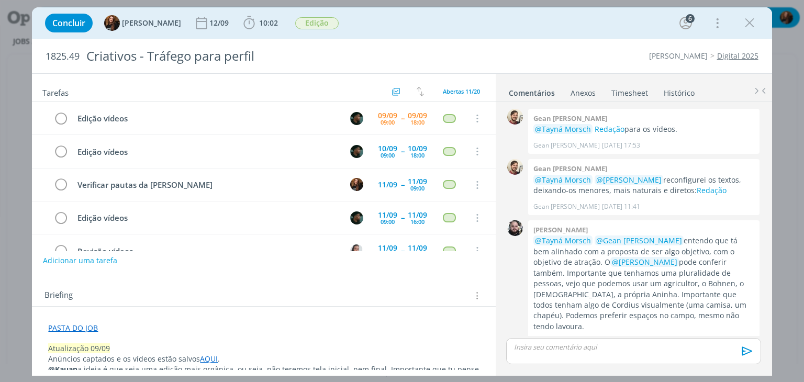
scroll to position [372, 0]
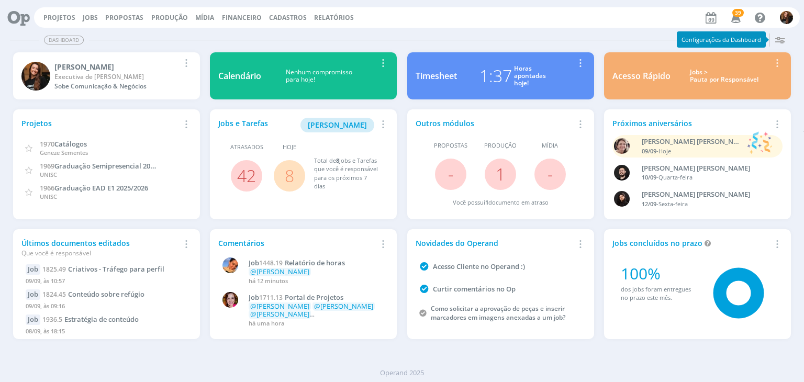
click at [722, 82] on div "Jobs > Pauta por Responsável" at bounding box center [724, 76] width 92 height 15
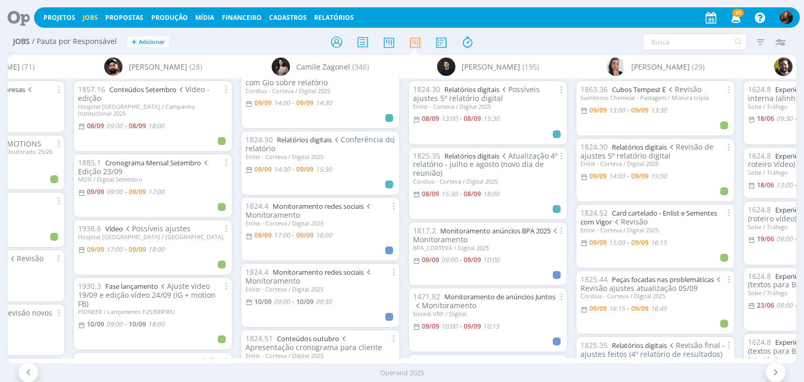
scroll to position [0, 306]
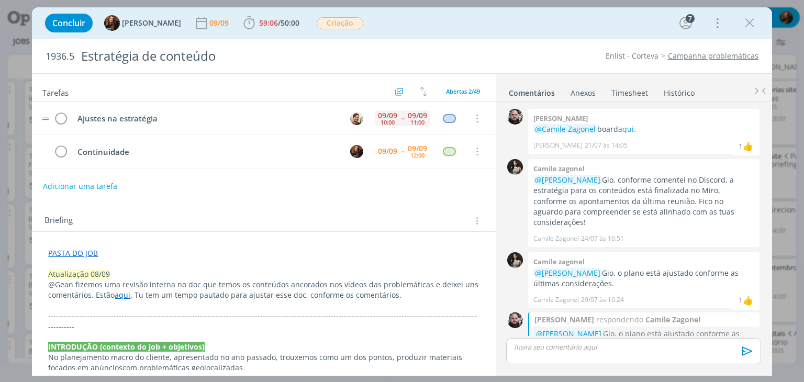
scroll to position [582, 0]
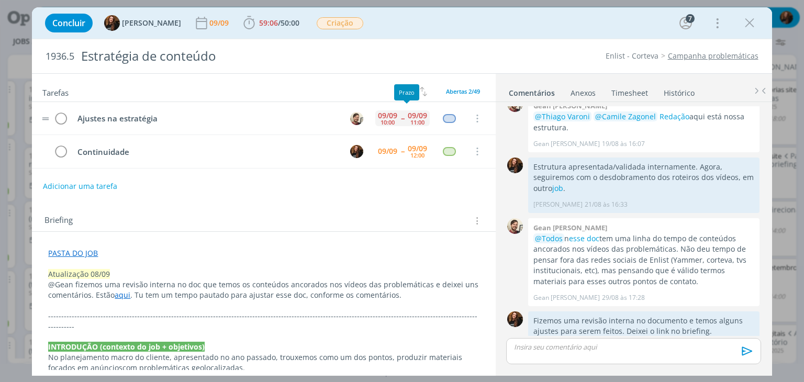
click at [408, 117] on div "09/09" at bounding box center [417, 115] width 19 height 7
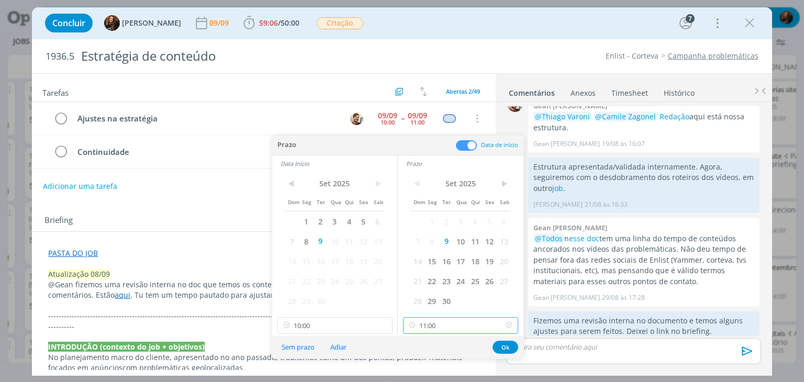
click at [484, 327] on input "11:00" at bounding box center [460, 325] width 115 height 17
click at [460, 266] on div "15:30" at bounding box center [461, 270] width 117 height 19
type input "15:30"
click at [507, 349] on button "Ok" at bounding box center [505, 347] width 26 height 13
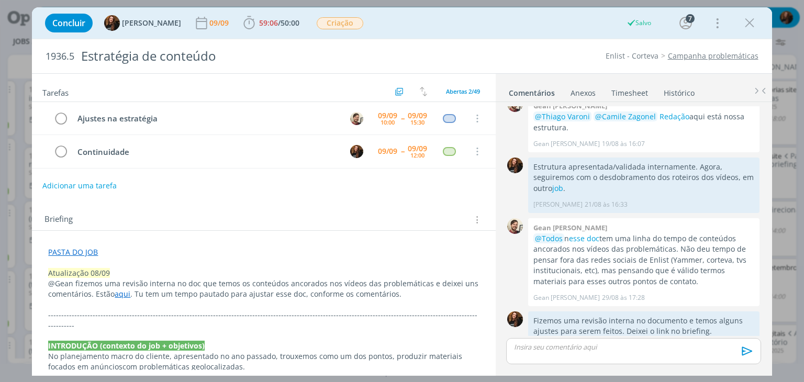
click at [111, 182] on button "Adicionar uma tarefa" at bounding box center [79, 186] width 74 height 18
click at [111, 178] on input "dialog" at bounding box center [194, 184] width 288 height 15
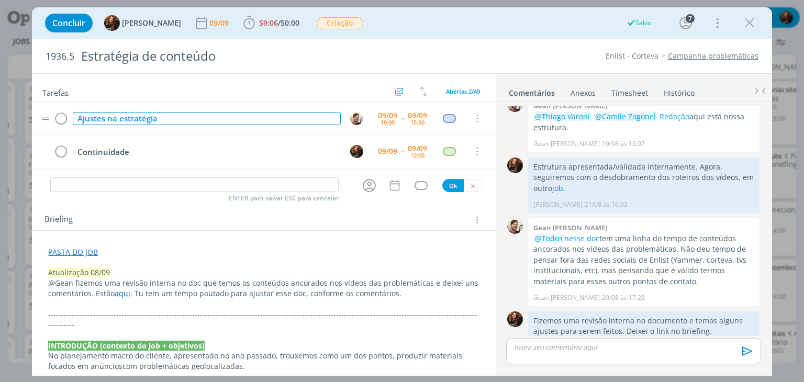
click at [83, 116] on div "Ajustes na estratégia" at bounding box center [206, 118] width 267 height 13
drag, startPoint x: 76, startPoint y: 116, endPoint x: 176, endPoint y: 116, distance: 99.4
click at [176, 116] on div "Ajustes na estratégia" at bounding box center [206, 118] width 267 height 13
copy div "Ajustes na estratégia"
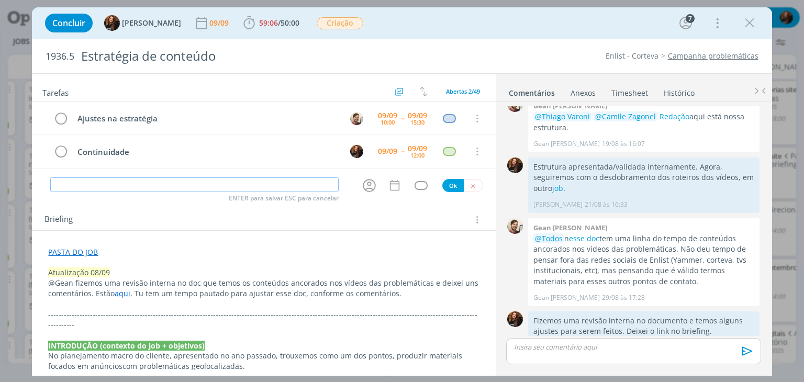
click at [248, 181] on input "dialog" at bounding box center [194, 184] width 288 height 15
paste input "Ajustes na estratégia"
click at [364, 183] on icon "dialog" at bounding box center [369, 185] width 16 height 16
type input "Ajustes na estratégia"
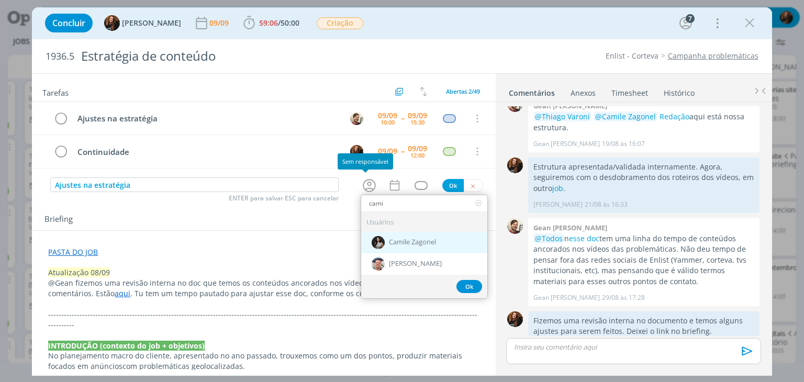
type input "cami"
click at [406, 238] on span "Camile Zagonel" at bounding box center [412, 242] width 47 height 8
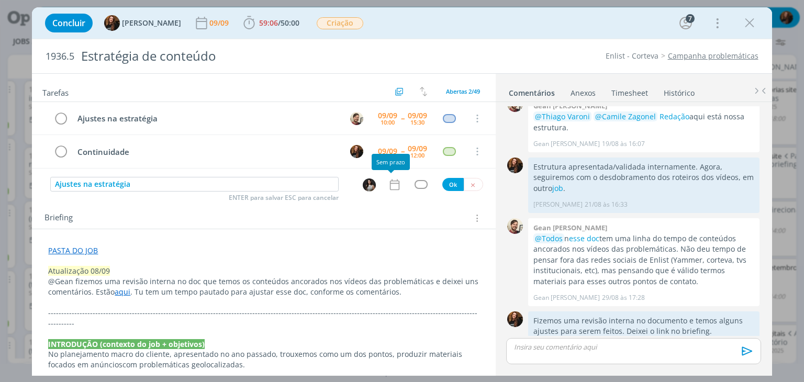
click at [390, 185] on icon "dialog" at bounding box center [395, 185] width 14 height 14
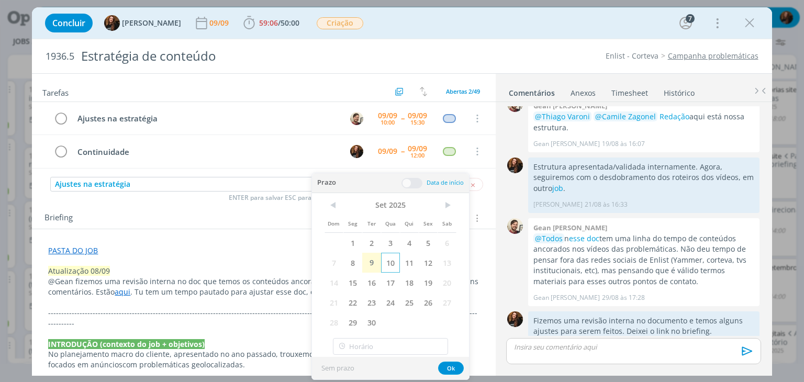
click at [389, 260] on span "10" at bounding box center [390, 263] width 19 height 20
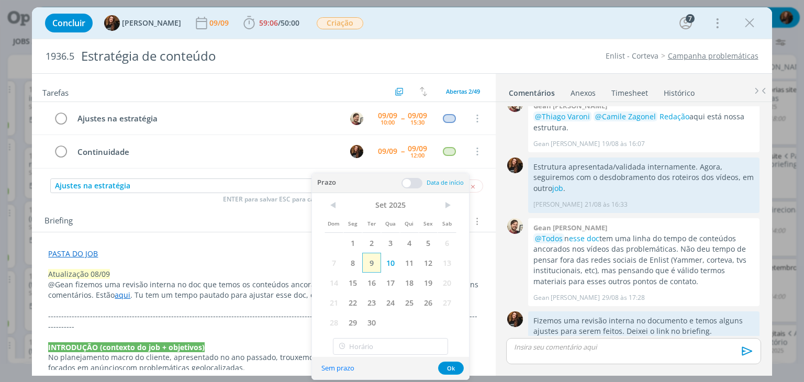
click at [379, 265] on span "9" at bounding box center [371, 263] width 19 height 20
click at [408, 181] on span at bounding box center [411, 183] width 21 height 10
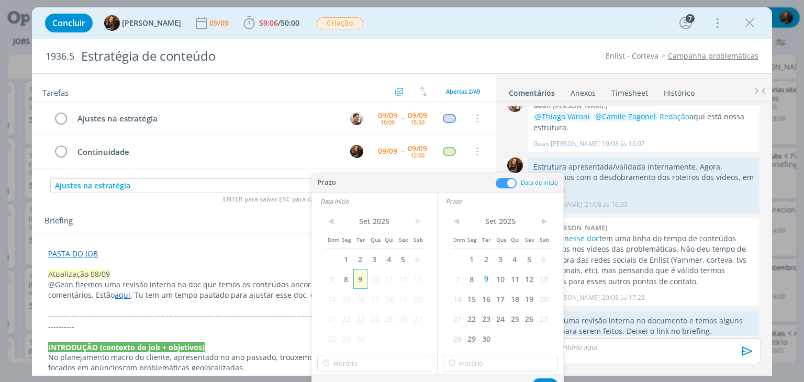
click at [366, 273] on span "9" at bounding box center [360, 279] width 14 height 20
click at [375, 362] on input "12:00" at bounding box center [374, 363] width 115 height 17
click at [370, 287] on div "15:30" at bounding box center [375, 284] width 117 height 19
type input "15:30"
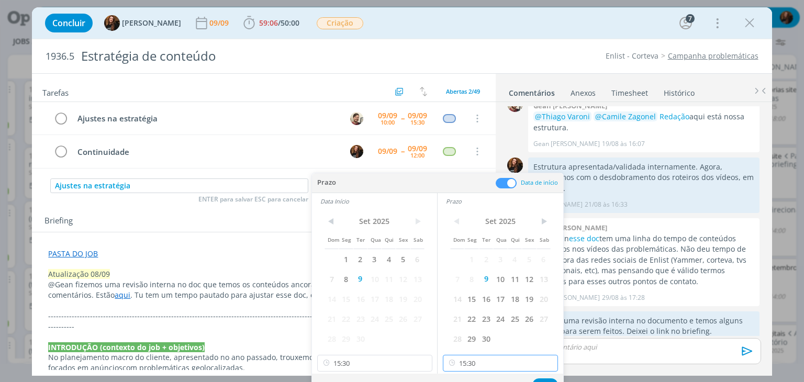
click at [478, 366] on input "15:30" at bounding box center [500, 363] width 115 height 17
click at [486, 336] on div "17:00" at bounding box center [501, 343] width 117 height 19
type input "17:00"
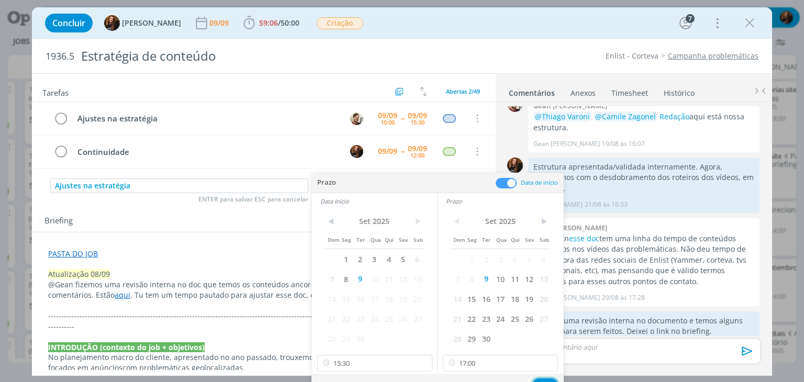
click at [547, 380] on button "Ok" at bounding box center [545, 384] width 26 height 13
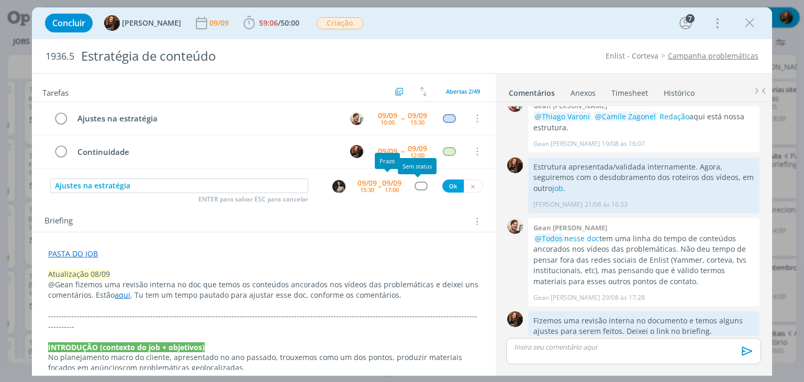
click at [422, 184] on div "dialog" at bounding box center [420, 186] width 13 height 9
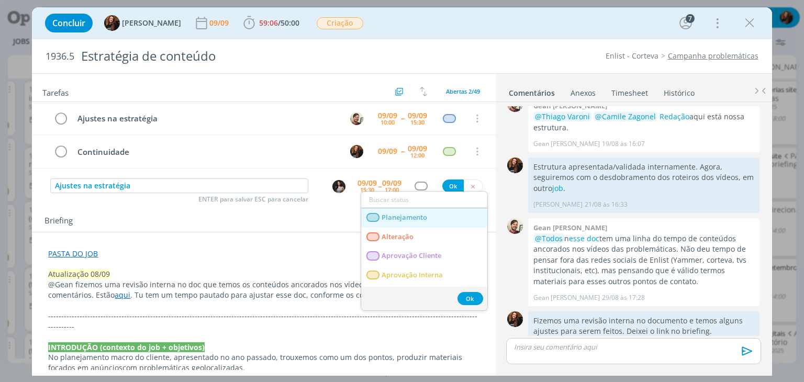
drag, startPoint x: 410, startPoint y: 220, endPoint x: 417, endPoint y: 214, distance: 8.9
click at [410, 220] on span "Planejamento" at bounding box center [405, 218] width 46 height 8
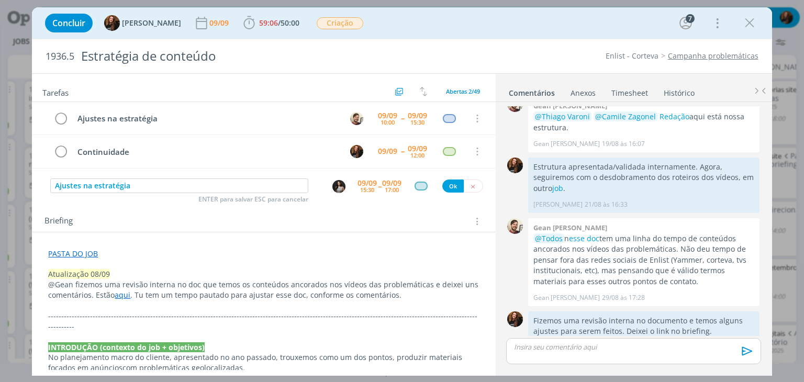
click at [453, 177] on div "Ajustes na estratégia ENTER para salvar ESC para cancelar 09/09 15:30 -- 09/09 …" at bounding box center [263, 186] width 463 height 19
click at [448, 187] on button "Ok" at bounding box center [452, 185] width 21 height 13
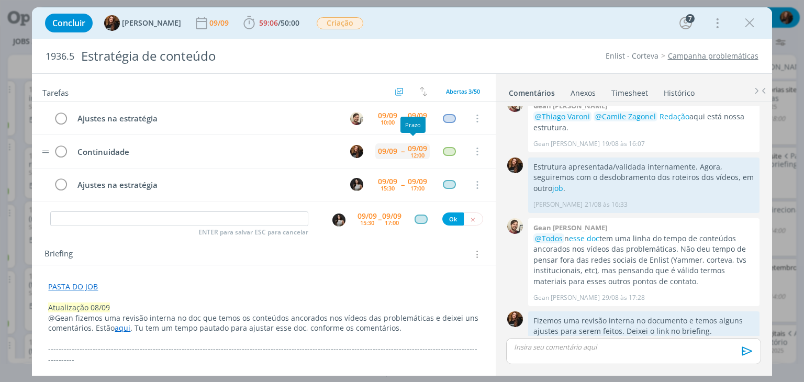
click at [413, 147] on div "09/09" at bounding box center [417, 148] width 19 height 7
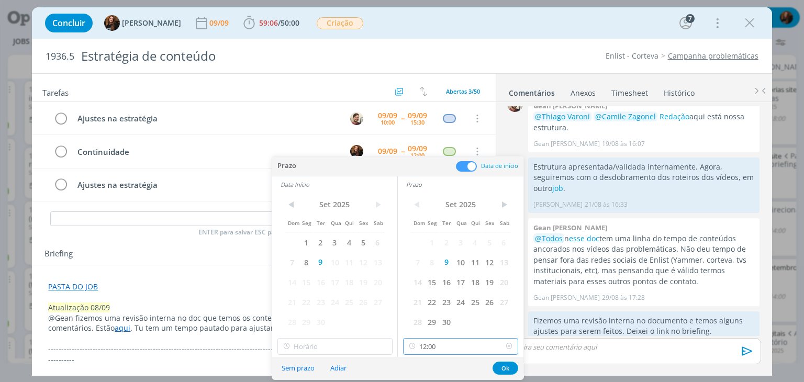
click at [447, 344] on input "12:00" at bounding box center [460, 346] width 115 height 17
drag, startPoint x: 456, startPoint y: 276, endPoint x: 464, endPoint y: 289, distance: 15.3
click at [456, 276] on div "17:00" at bounding box center [461, 276] width 117 height 19
type input "17:00"
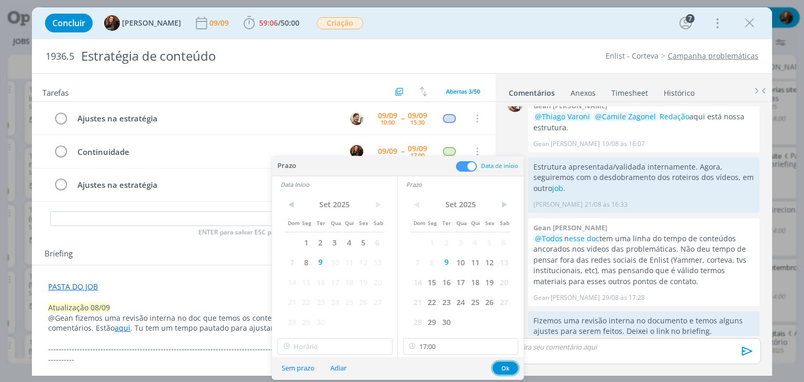
click at [500, 364] on button "Ok" at bounding box center [505, 368] width 26 height 13
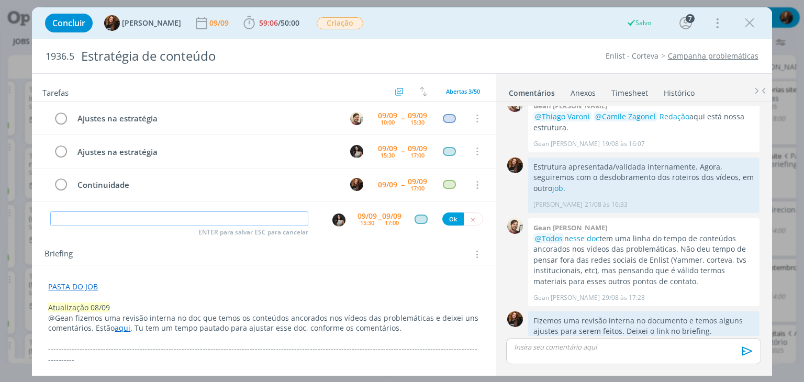
click at [69, 223] on input "dialog" at bounding box center [179, 218] width 258 height 15
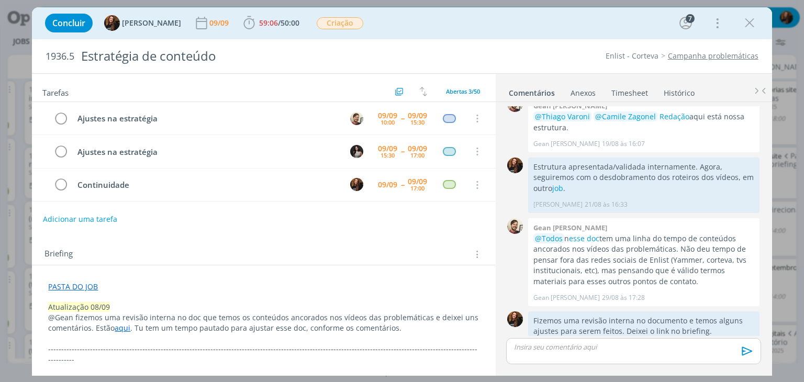
drag, startPoint x: 749, startPoint y: 26, endPoint x: 367, endPoint y: 224, distance: 430.2
click at [749, 26] on icon "dialog" at bounding box center [750, 23] width 16 height 16
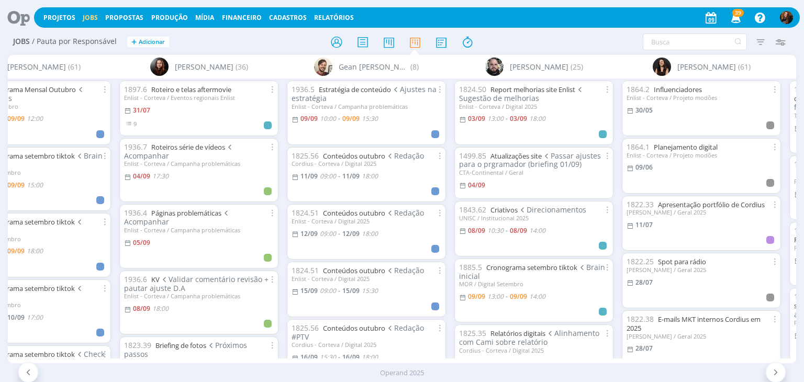
scroll to position [0, 1239]
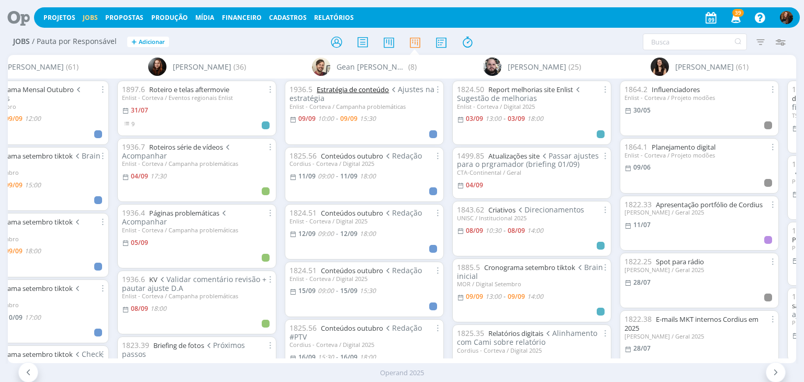
click at [370, 92] on link "Estratégia de conteúdo" at bounding box center [353, 89] width 72 height 9
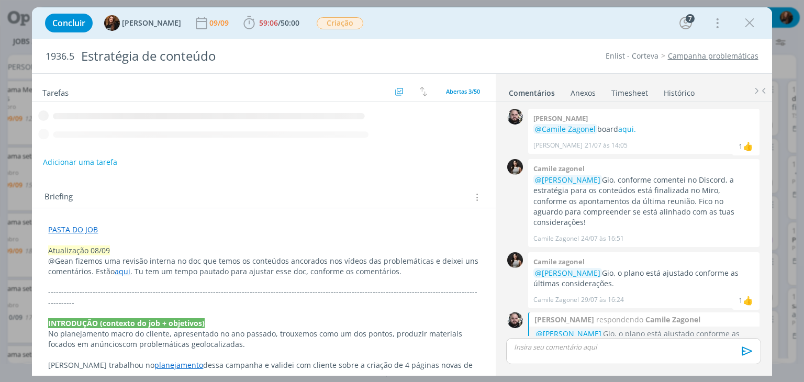
scroll to position [582, 0]
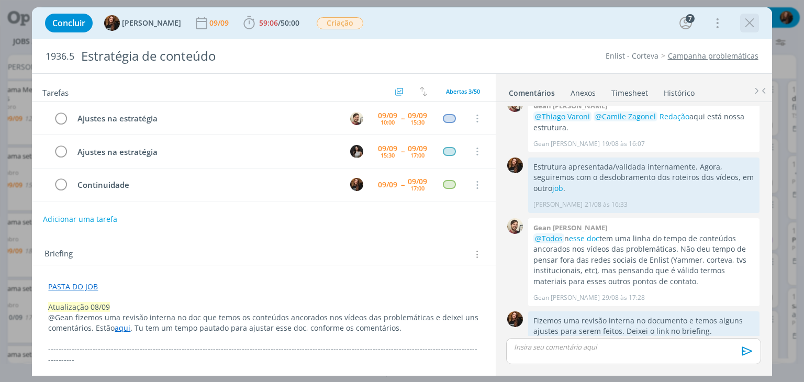
click at [745, 25] on icon "dialog" at bounding box center [750, 23] width 16 height 16
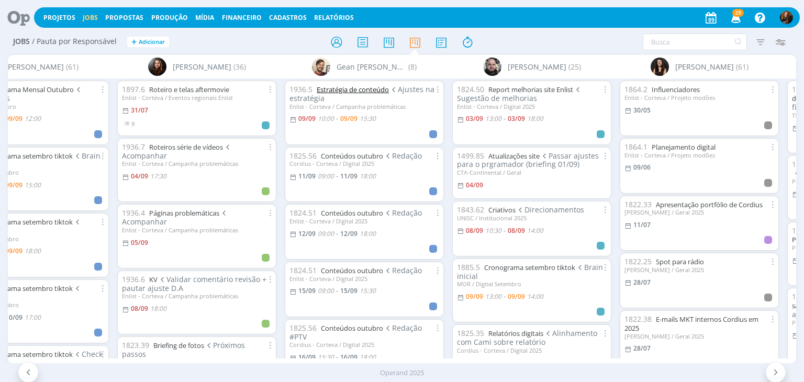
click at [371, 88] on link "Estratégia de conteúdo" at bounding box center [353, 89] width 72 height 9
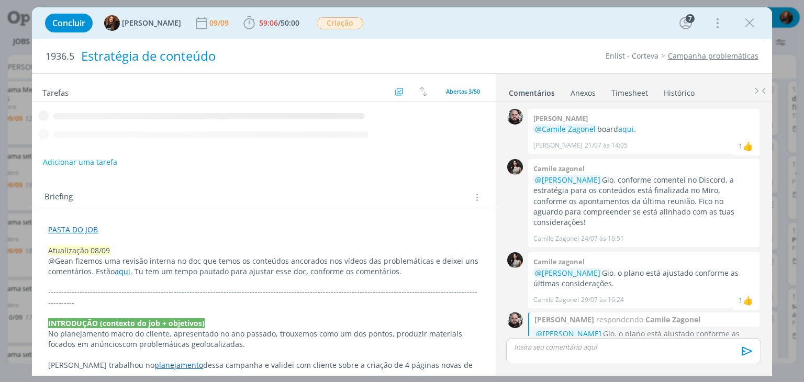
scroll to position [582, 0]
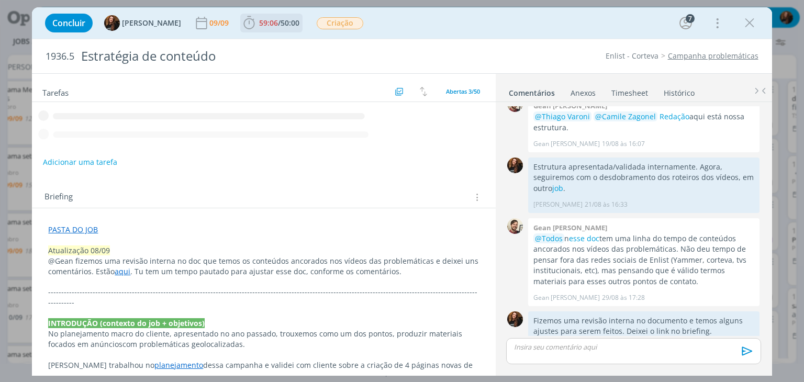
click at [280, 24] on span "50:00" at bounding box center [289, 23] width 19 height 10
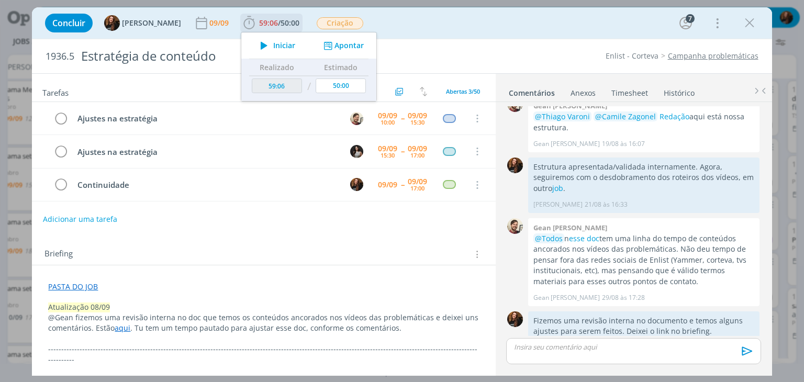
click at [349, 45] on button "Apontar" at bounding box center [342, 45] width 43 height 11
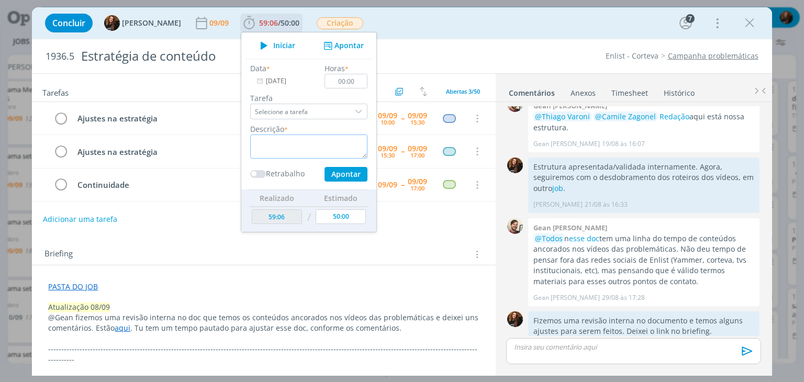
click at [304, 142] on textarea "dialog" at bounding box center [308, 146] width 117 height 24
type textarea "Troca com Cami e Gean sobre estratégia"
click at [349, 84] on input "00:00" at bounding box center [346, 81] width 43 height 15
click at [334, 175] on button "Apontar" at bounding box center [345, 174] width 43 height 15
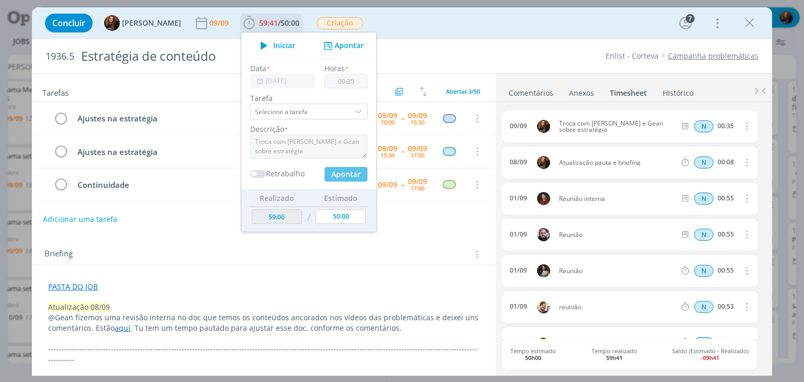
type input "00:00"
type input "59:41"
click at [540, 89] on link "Comentários" at bounding box center [531, 90] width 46 height 15
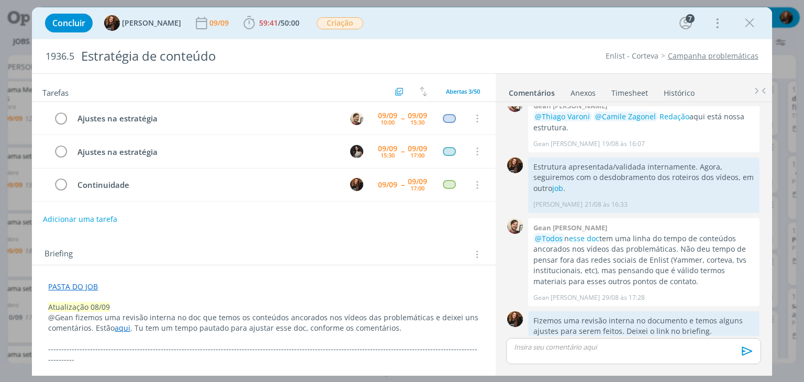
click at [617, 91] on link "Timesheet" at bounding box center [630, 90] width 38 height 15
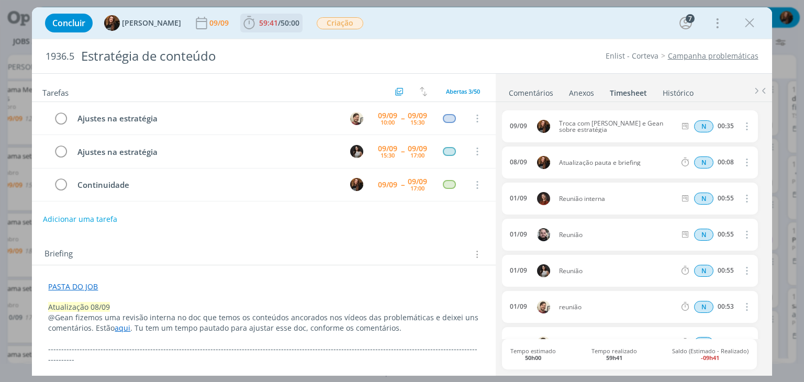
click at [290, 27] on span "50:00" at bounding box center [289, 23] width 19 height 10
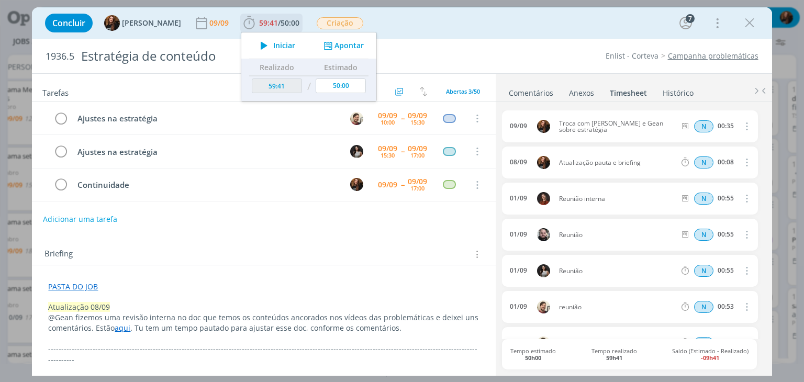
click at [337, 40] on button "Apontar" at bounding box center [342, 45] width 43 height 11
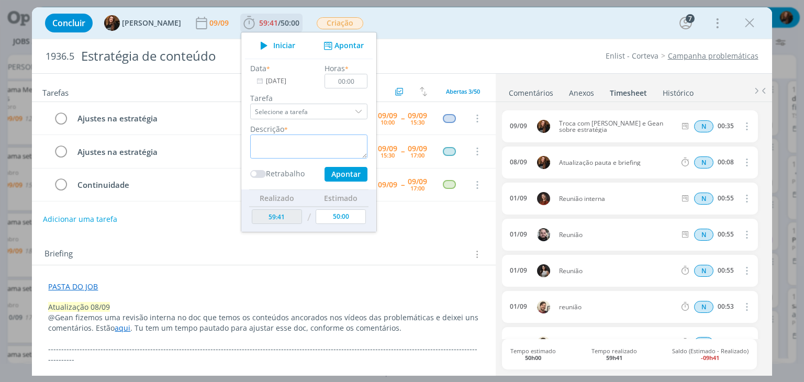
click at [294, 148] on textarea "dialog" at bounding box center [308, 146] width 117 height 24
type textarea "Atualização pautas"
click at [346, 81] on input "00:00" at bounding box center [346, 81] width 43 height 15
type input "00:05"
click at [344, 174] on button "Apontar" at bounding box center [345, 174] width 43 height 15
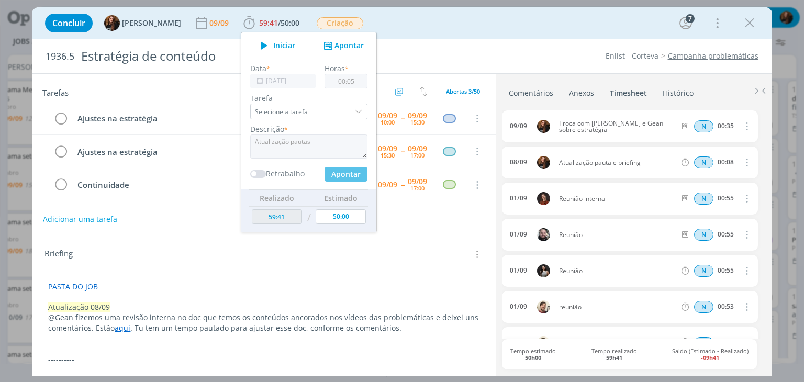
type input "59:46"
type input "00:00"
click at [471, 233] on div "Tarefas Usar Job de template Criar template a partir deste job Visualizar Templ…" at bounding box center [263, 222] width 463 height 296
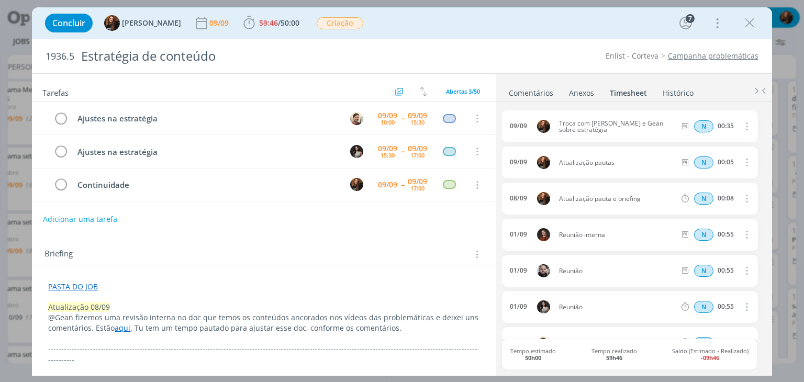
click at [527, 88] on link "Comentários" at bounding box center [531, 90] width 46 height 15
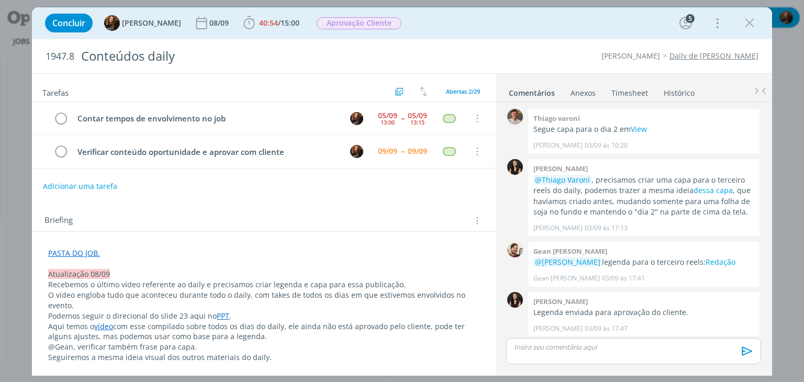
scroll to position [894, 0]
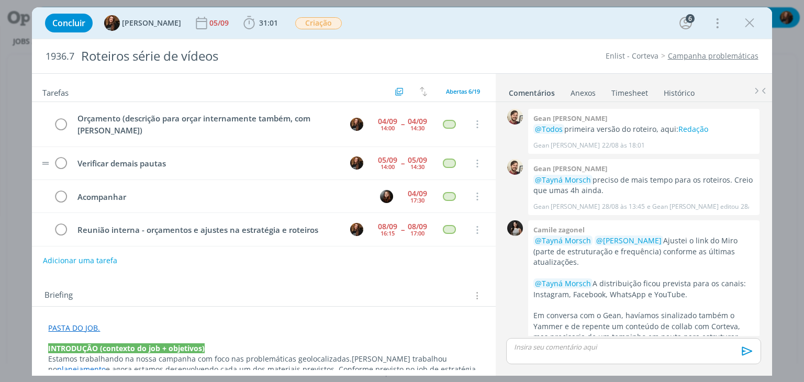
scroll to position [217, 0]
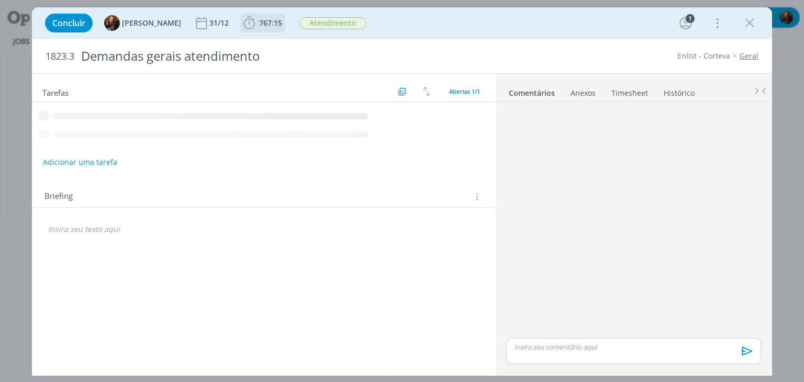
click at [252, 29] on span "767:15" at bounding box center [262, 23] width 43 height 16
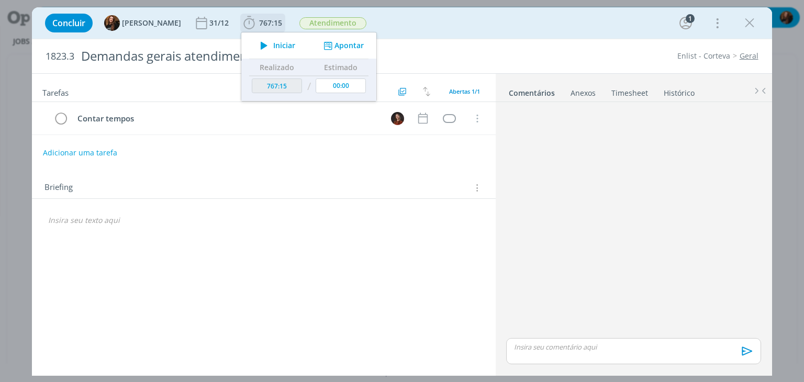
click at [273, 44] on span "Iniciar" at bounding box center [284, 45] width 22 height 7
click at [339, 47] on button "Apontar" at bounding box center [342, 45] width 43 height 11
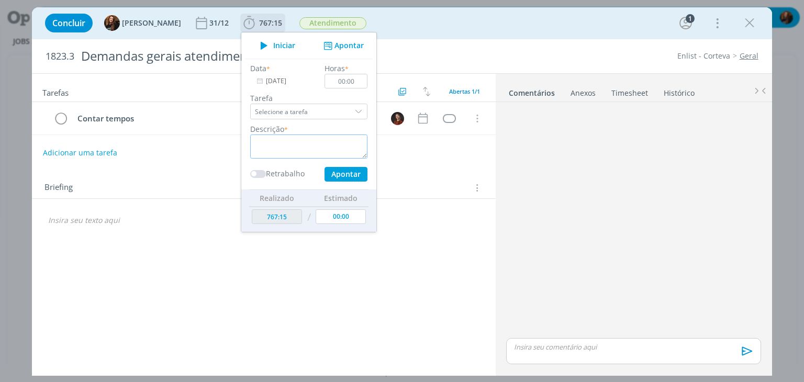
click at [292, 148] on textarea "dialog" at bounding box center [308, 146] width 117 height 24
type textarea "Atualização planilha de pauta"
click at [347, 76] on input "00:00" at bounding box center [346, 81] width 43 height 15
type input "00:15"
drag, startPoint x: 340, startPoint y: 145, endPoint x: 314, endPoint y: 145, distance: 25.6
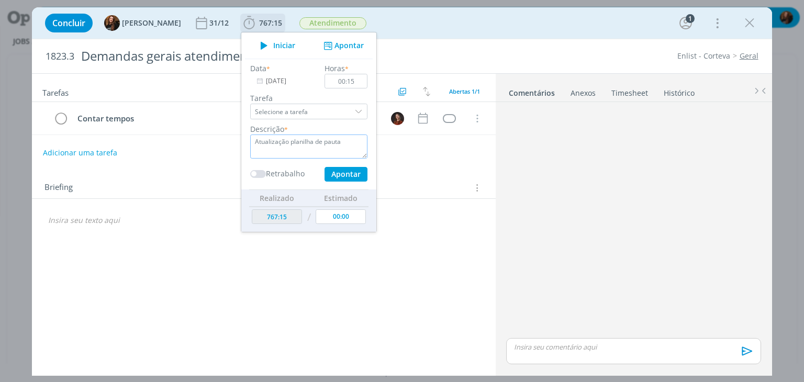
click at [314, 145] on textarea "Atualização planilha de pauta" at bounding box center [308, 146] width 117 height 24
type textarea "Atualização planilha de follow"
click at [334, 174] on button "Apontar" at bounding box center [345, 174] width 43 height 15
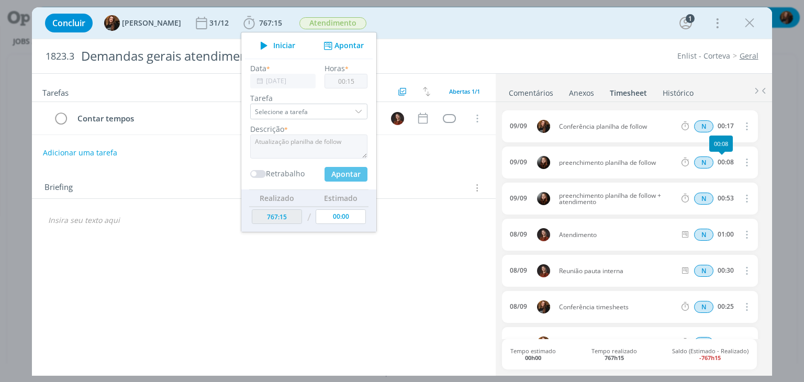
type input "00:00"
type input "767:47"
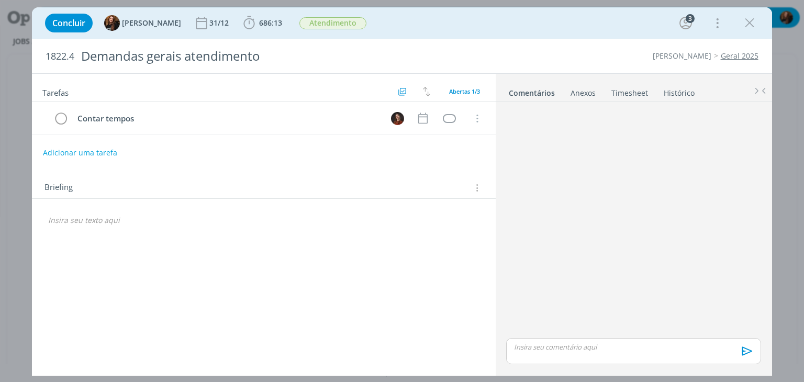
click at [624, 95] on link "Timesheet" at bounding box center [630, 90] width 38 height 15
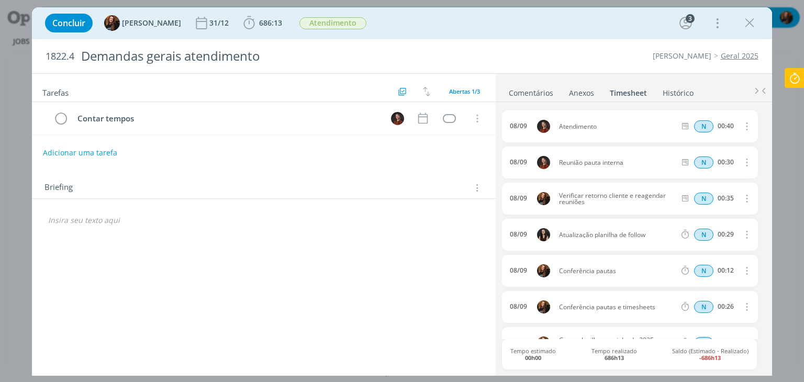
click at [795, 76] on icon at bounding box center [794, 78] width 19 height 20
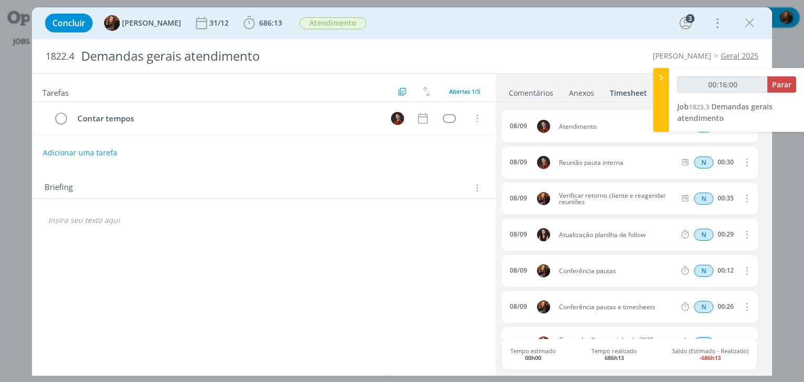
type input "00:16:01"
click at [777, 85] on span "Parar" at bounding box center [781, 85] width 19 height 10
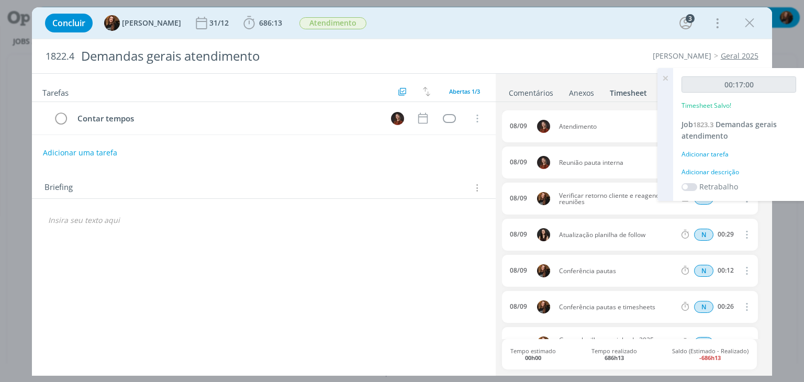
click at [716, 165] on div "00:17:00 Timesheet Salvo! Job 1823.3 Demandas gerais atendimento Adicionar tare…" at bounding box center [738, 134] width 131 height 133
click at [710, 174] on div "Adicionar descrição" at bounding box center [738, 171] width 115 height 9
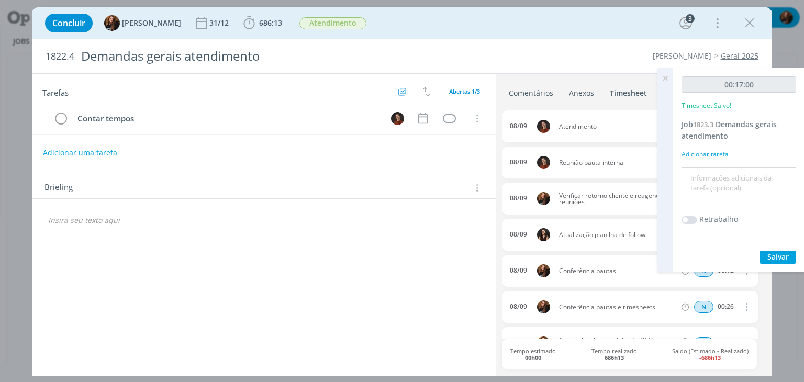
click at [710, 173] on textarea at bounding box center [738, 188] width 109 height 37
type textarea "Conferência planilha de follow"
click at [770, 258] on span "Salvar" at bounding box center [777, 257] width 21 height 10
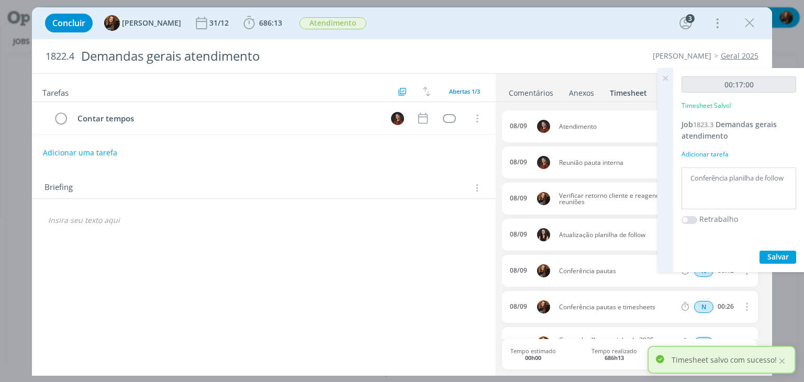
click at [664, 76] on icon at bounding box center [665, 78] width 19 height 20
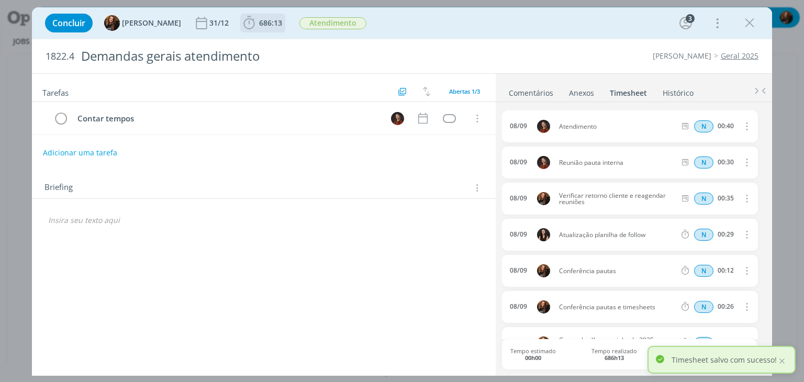
click at [267, 17] on span "686:13" at bounding box center [262, 23] width 43 height 16
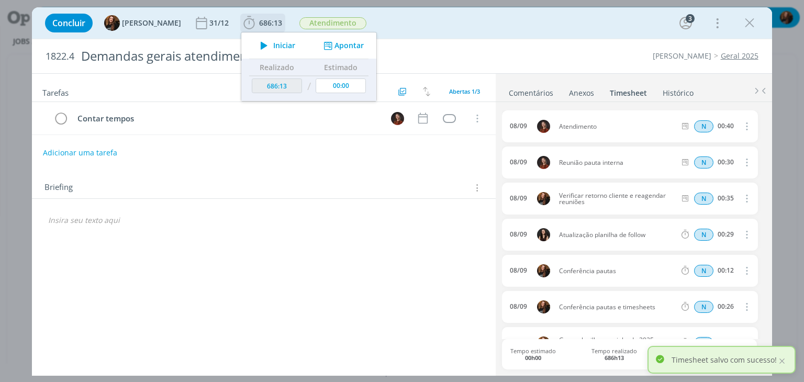
click at [348, 42] on button "Apontar" at bounding box center [342, 45] width 43 height 11
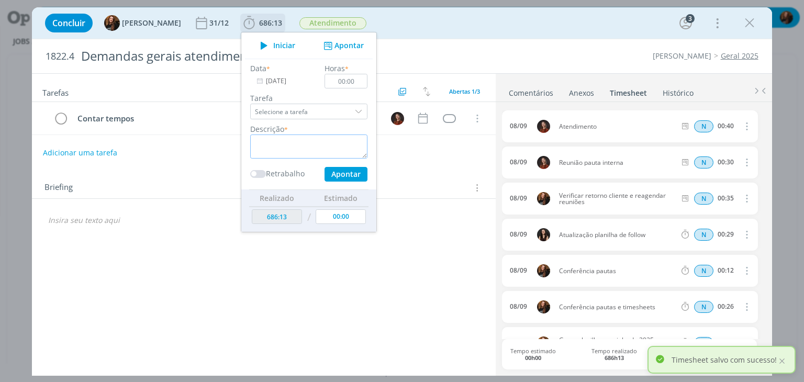
drag, startPoint x: 262, startPoint y: 142, endPoint x: 266, endPoint y: 137, distance: 6.3
click at [263, 142] on textarea "dialog" at bounding box center [308, 146] width 117 height 24
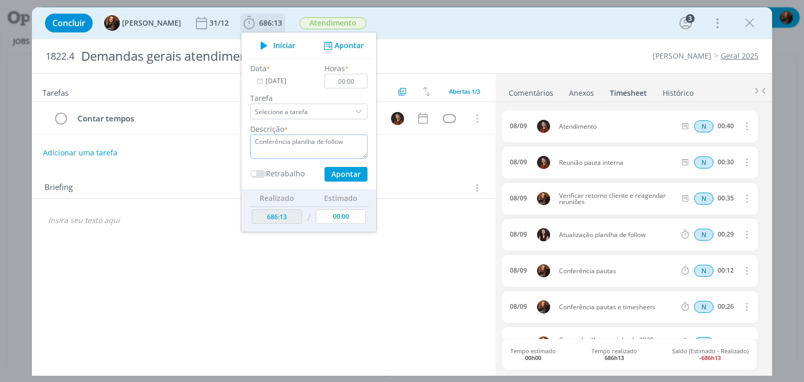
type textarea "Conferência planilha de follow"
click at [345, 76] on input "00:00" at bounding box center [346, 81] width 43 height 15
type input "00:10"
click at [341, 178] on button "Apontar" at bounding box center [345, 174] width 43 height 15
type input "686:23"
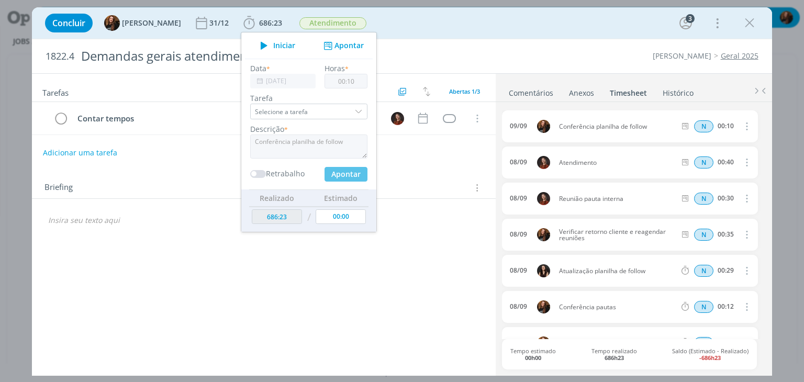
type input "00:00"
click at [429, 234] on div "Tarefas Usar Job de template Criar template a partir deste job Visualizar Templ…" at bounding box center [263, 222] width 463 height 296
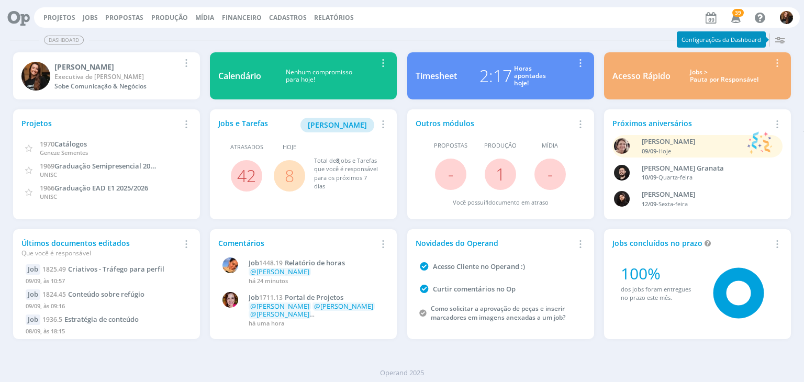
click at [706, 73] on div "Jobs > Pauta por Responsável" at bounding box center [724, 76] width 92 height 15
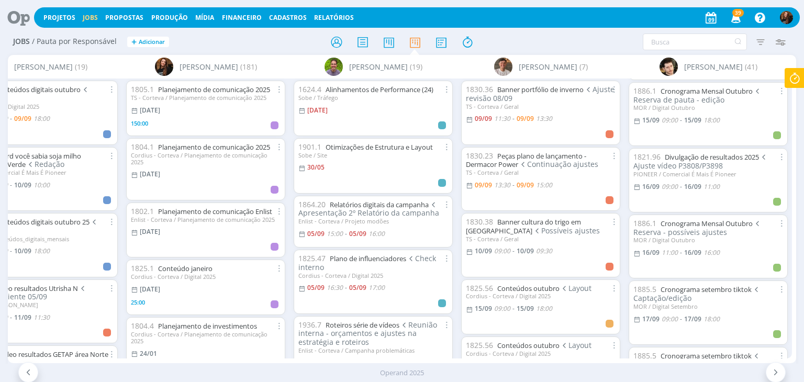
scroll to position [471, 0]
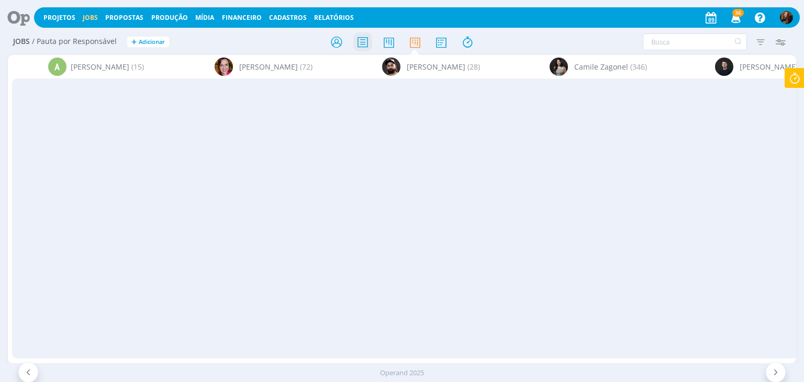
scroll to position [471, 0]
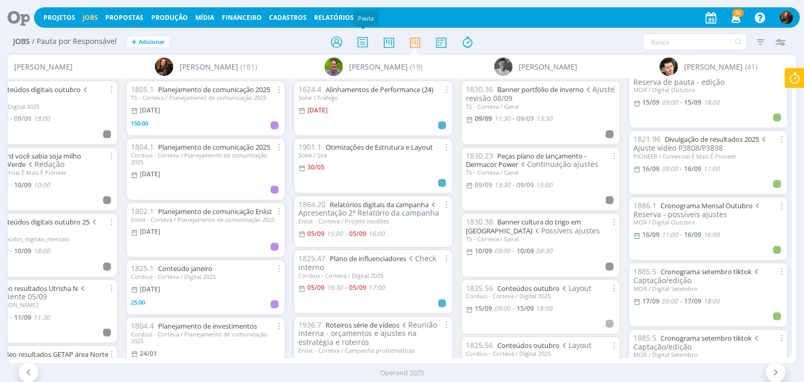
click at [396, 48] on icon at bounding box center [388, 42] width 19 height 20
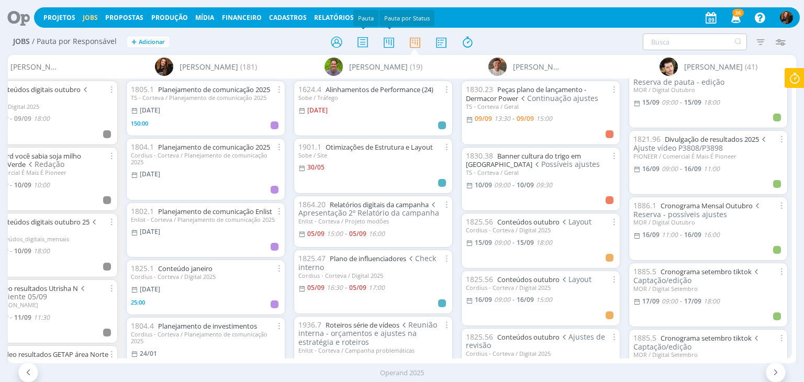
click at [387, 42] on icon at bounding box center [388, 42] width 19 height 20
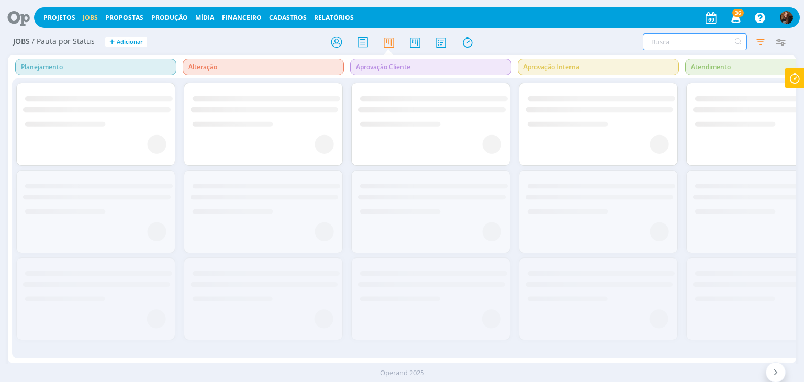
click at [660, 42] on input "text" at bounding box center [695, 41] width 104 height 17
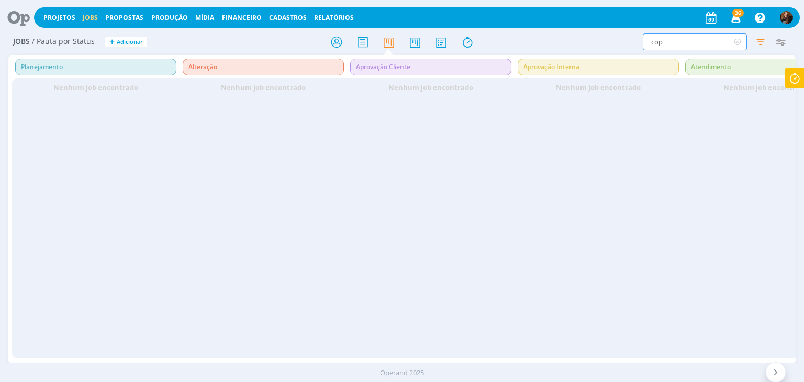
click at [655, 40] on input "cop" at bounding box center [695, 41] width 104 height 17
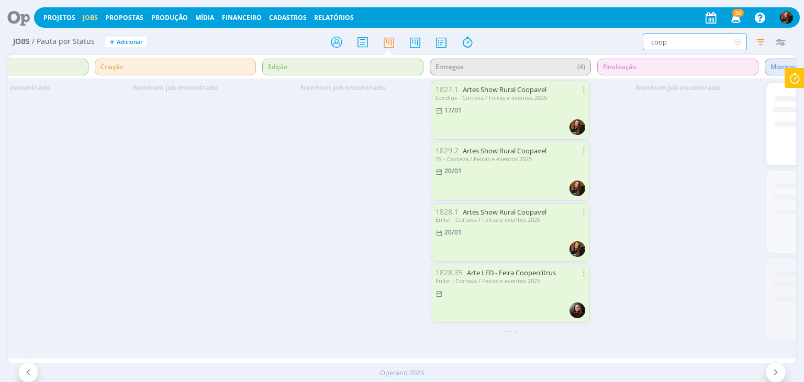
scroll to position [0, 770]
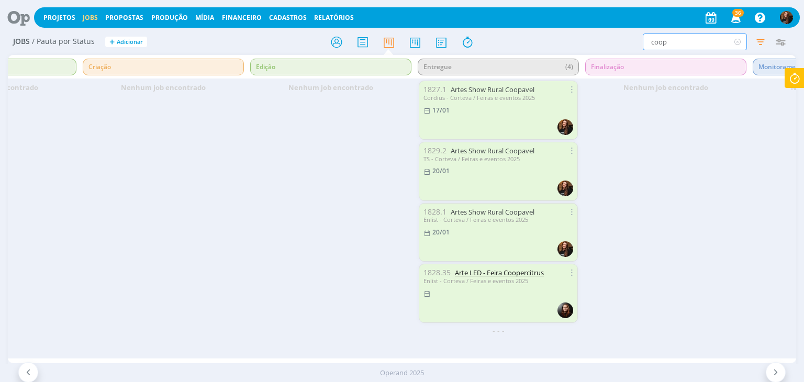
type input "coop"
click at [498, 271] on link "Arte LED - Feira Coopercitrus" at bounding box center [499, 272] width 89 height 9
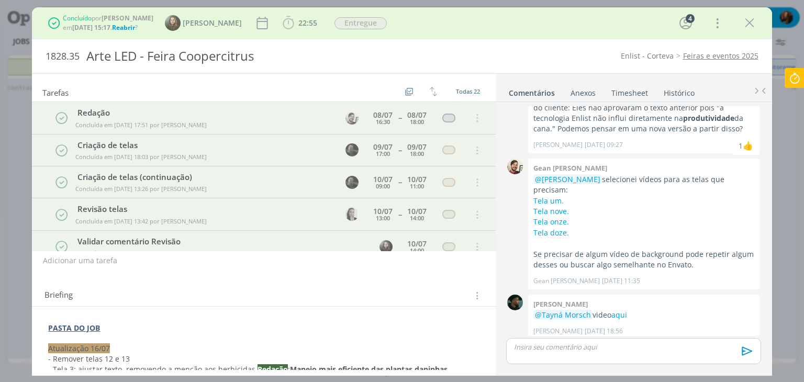
scroll to position [1560, 0]
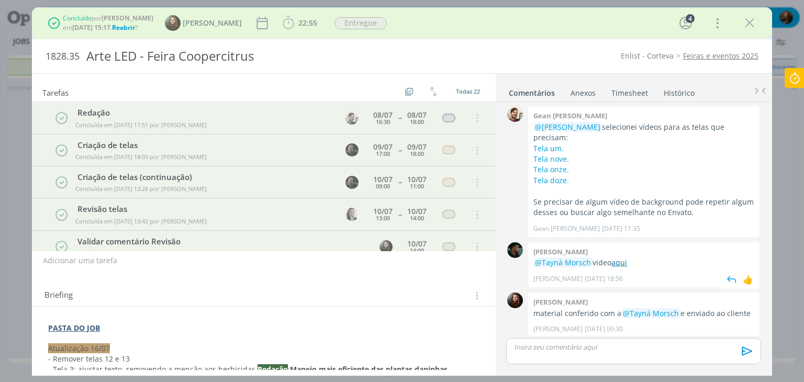
click at [624, 257] on link "aqui" at bounding box center [619, 262] width 16 height 10
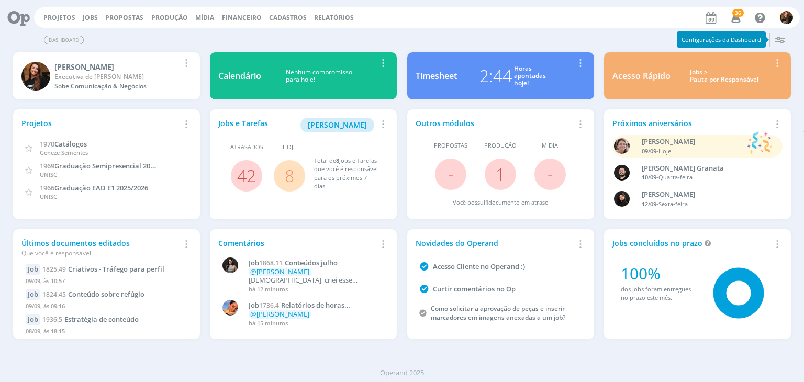
click at [705, 75] on div "Jobs > Pauta por Responsável" at bounding box center [724, 76] width 92 height 15
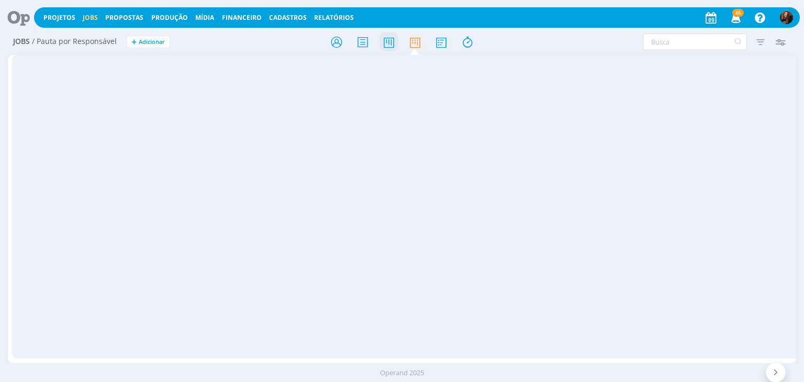
click at [391, 45] on icon at bounding box center [388, 42] width 19 height 20
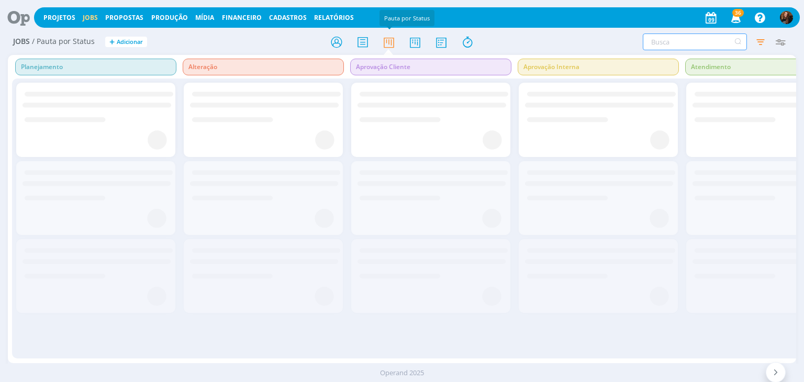
click at [668, 39] on input "text" at bounding box center [695, 41] width 104 height 17
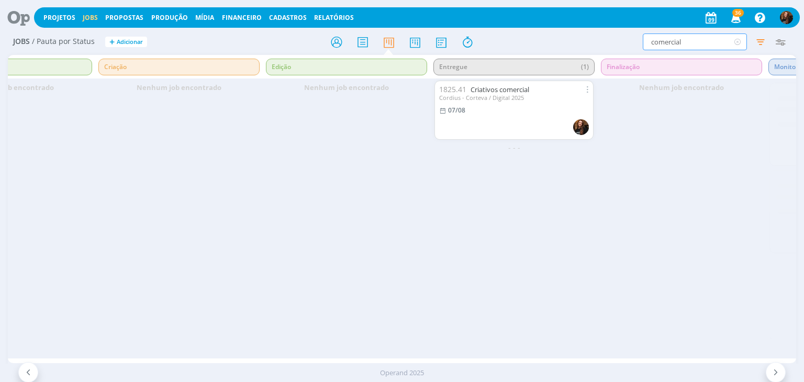
scroll to position [0, 756]
click at [499, 91] on link "Criativos comercial" at bounding box center [498, 89] width 59 height 9
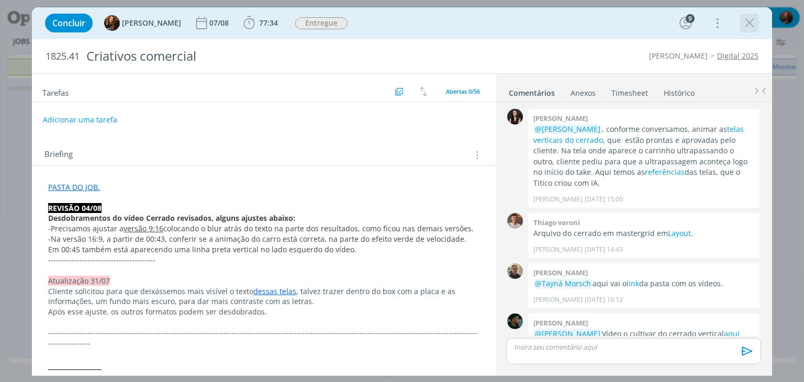
scroll to position [1054, 0]
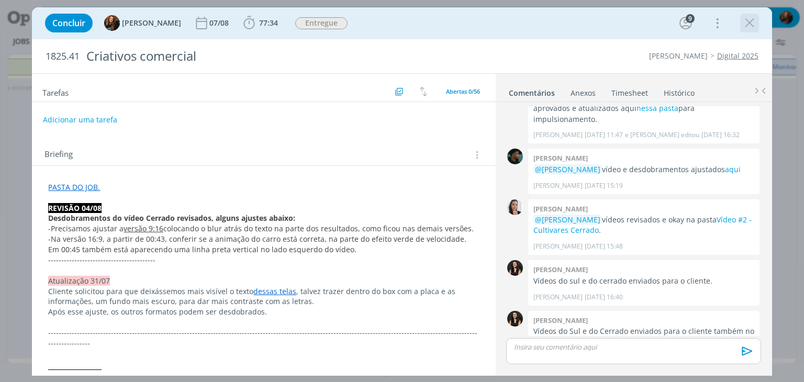
click at [751, 23] on icon "dialog" at bounding box center [750, 23] width 16 height 16
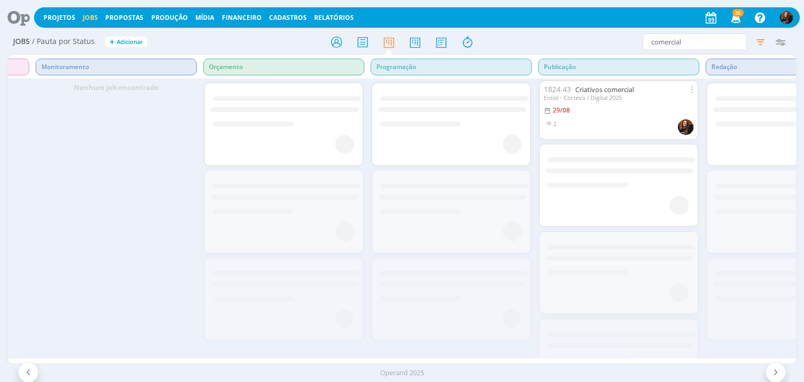
scroll to position [0, 1488]
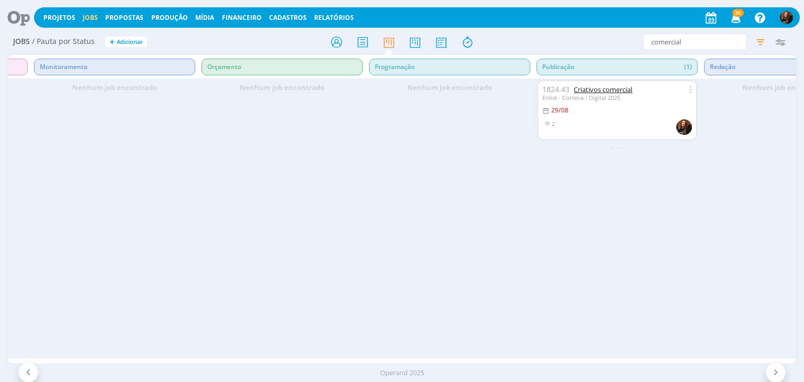
click at [632, 93] on link "Criativos comercial" at bounding box center [603, 89] width 59 height 9
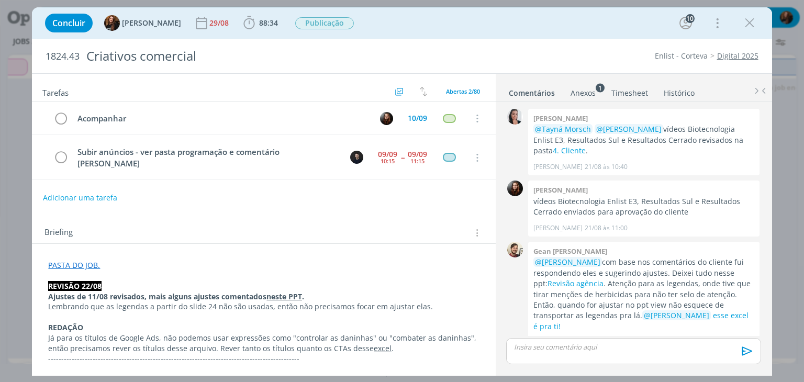
scroll to position [1097, 0]
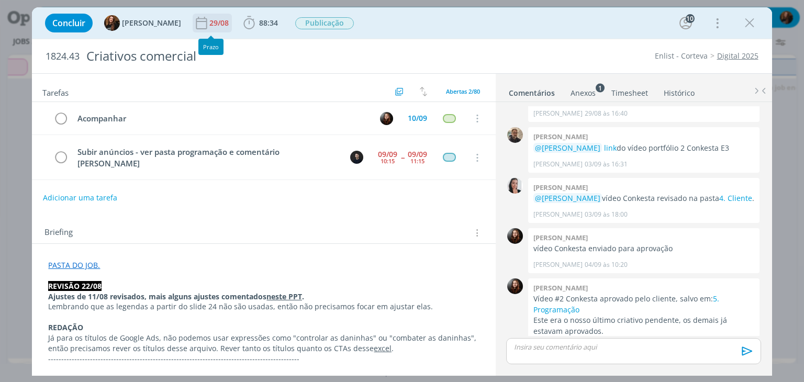
click at [209, 21] on div "29/08" at bounding box center [219, 22] width 21 height 7
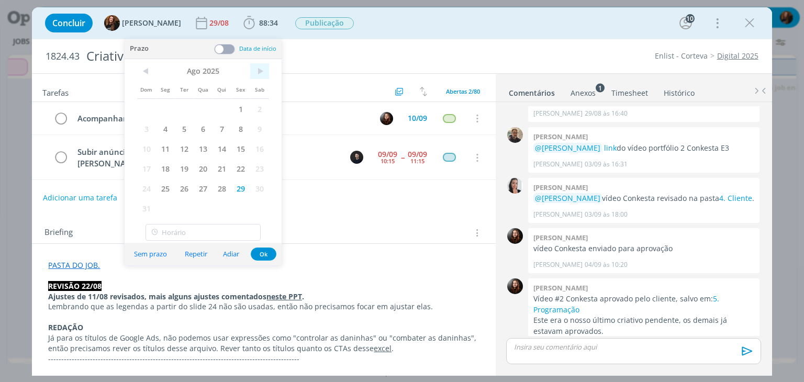
click at [259, 68] on span ">" at bounding box center [259, 71] width 19 height 16
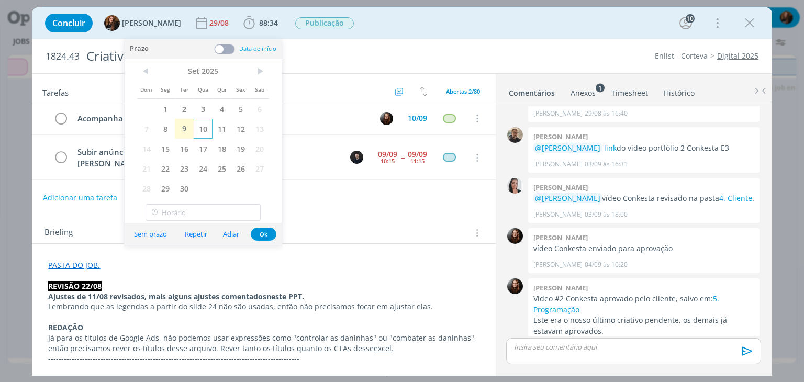
click at [195, 130] on span "10" at bounding box center [203, 129] width 19 height 20
click at [260, 234] on button "Ok" at bounding box center [264, 234] width 26 height 13
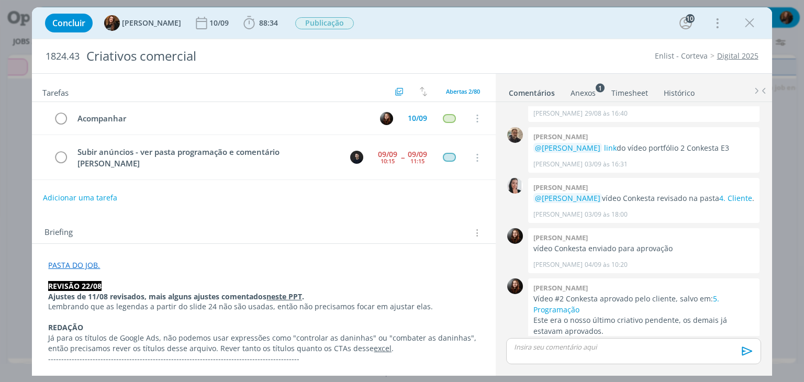
drag, startPoint x: 747, startPoint y: 21, endPoint x: 691, endPoint y: 39, distance: 58.3
click at [747, 21] on icon "dialog" at bounding box center [750, 23] width 16 height 16
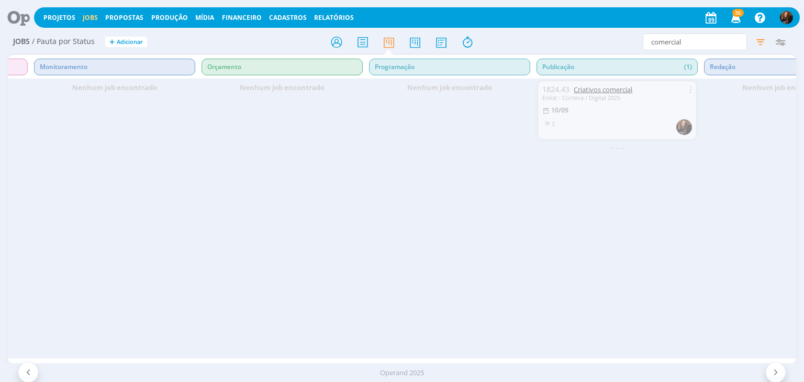
click at [612, 86] on link "Criativos comercial" at bounding box center [603, 89] width 59 height 9
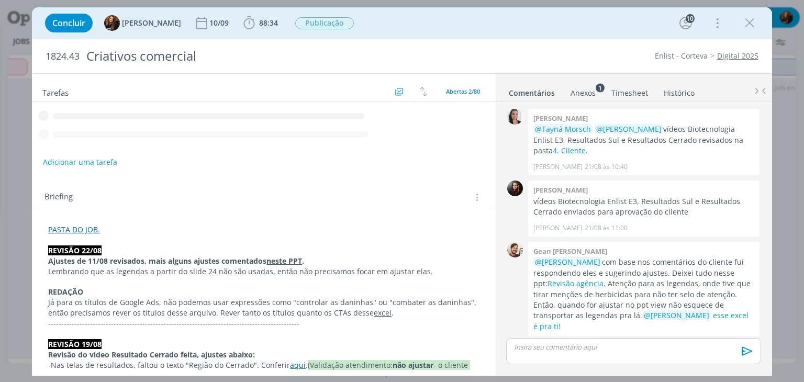
scroll to position [1097, 0]
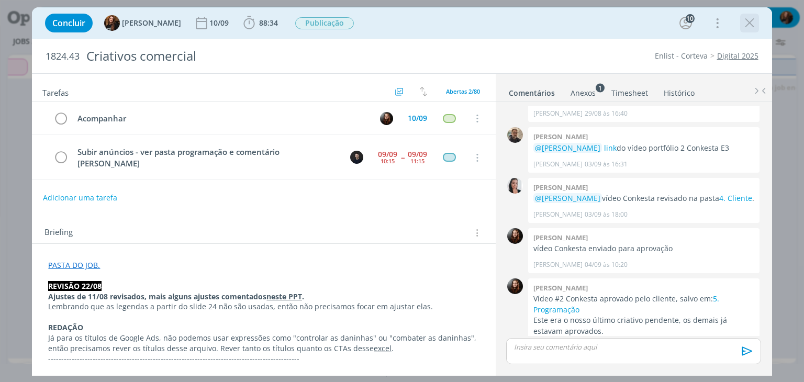
click at [749, 26] on icon "dialog" at bounding box center [750, 23] width 16 height 16
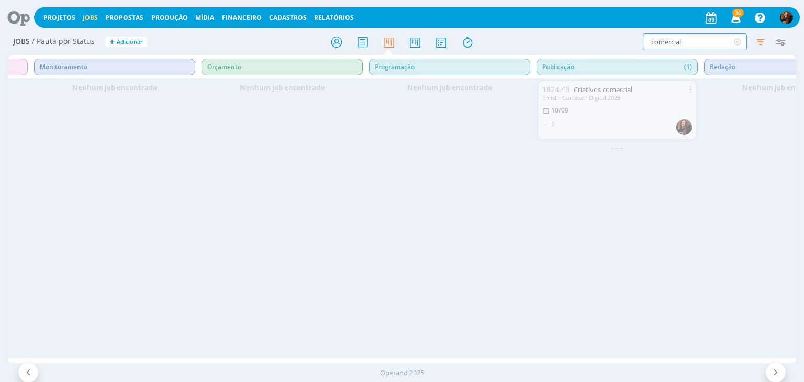
drag, startPoint x: 691, startPoint y: 36, endPoint x: 615, endPoint y: 51, distance: 76.9
click at [615, 51] on div "Jobs / Pauta por Status + Adicionar comercial Filtrar Filtrar Limpar comercial …" at bounding box center [402, 42] width 788 height 26
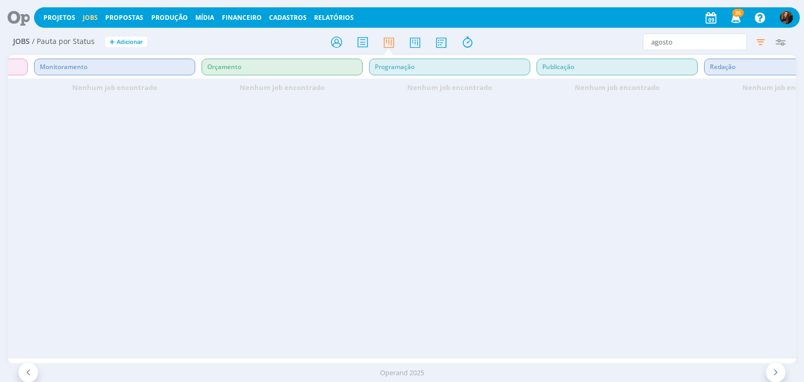
click at [485, 355] on div "Planejamento Alteração Aprovação Cliente Aprovação Interna Atendimento Criação …" at bounding box center [402, 209] width 788 height 308
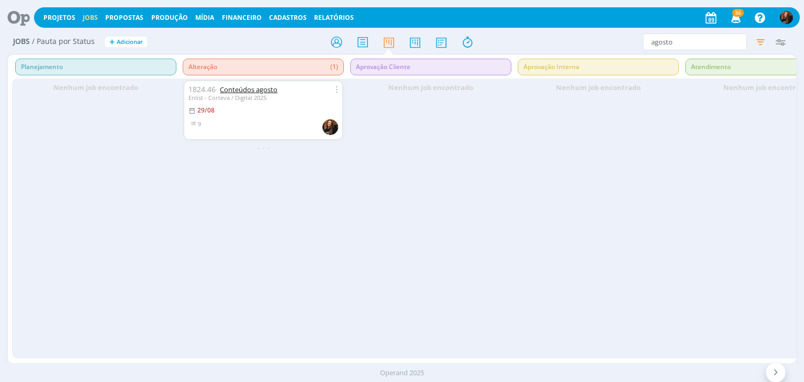
click at [246, 88] on link "Conteúdos agosto" at bounding box center [249, 89] width 58 height 9
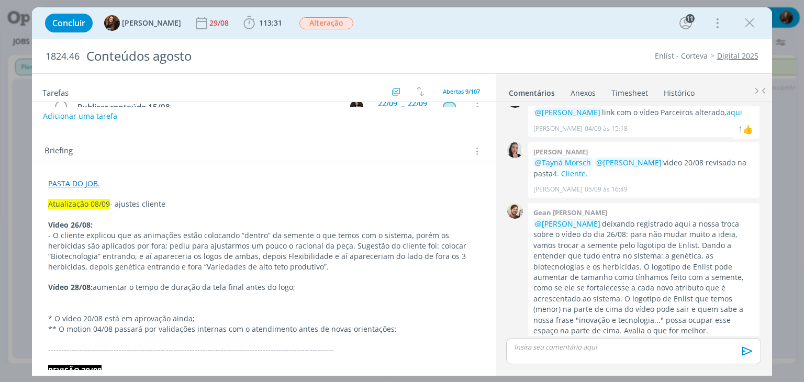
scroll to position [157, 0]
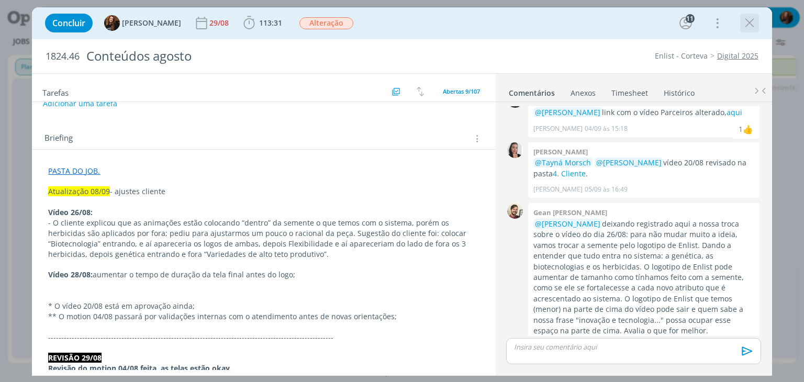
drag, startPoint x: 744, startPoint y: 18, endPoint x: 630, endPoint y: 110, distance: 146.5
click at [745, 18] on icon "dialog" at bounding box center [750, 23] width 16 height 16
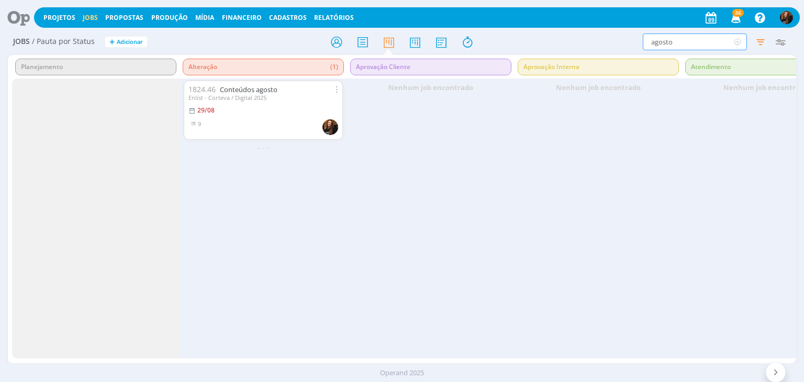
drag, startPoint x: 687, startPoint y: 43, endPoint x: 625, endPoint y: 48, distance: 61.9
click at [625, 48] on div "agosto Filtrar Filtrar Limpar agosto Tipo Apenas Jobs Data Personalizado a Resp…" at bounding box center [664, 41] width 252 height 17
type input "kv"
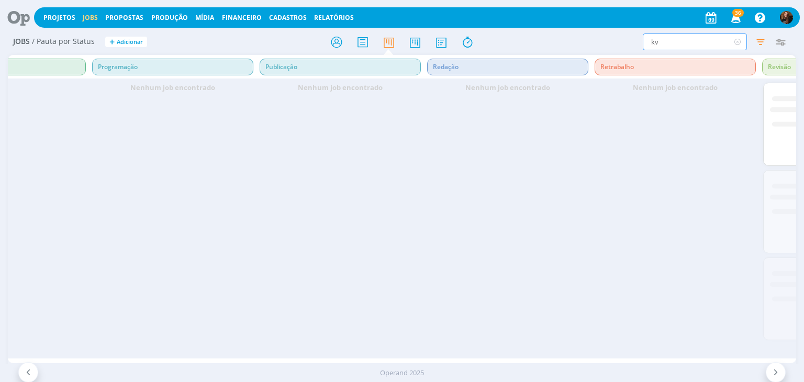
scroll to position [0, 1900]
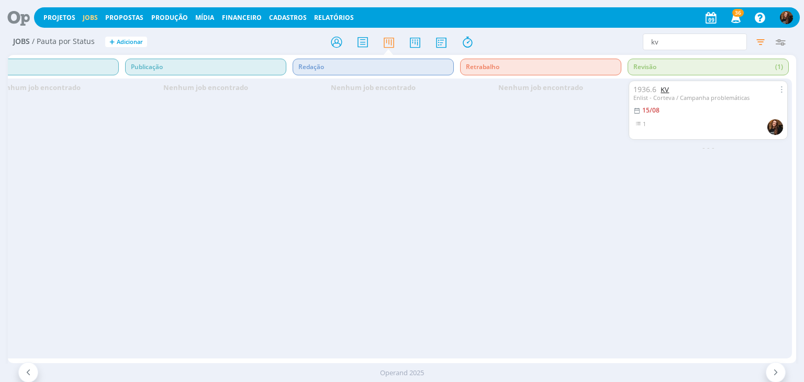
click at [667, 87] on link "KV" at bounding box center [664, 89] width 8 height 9
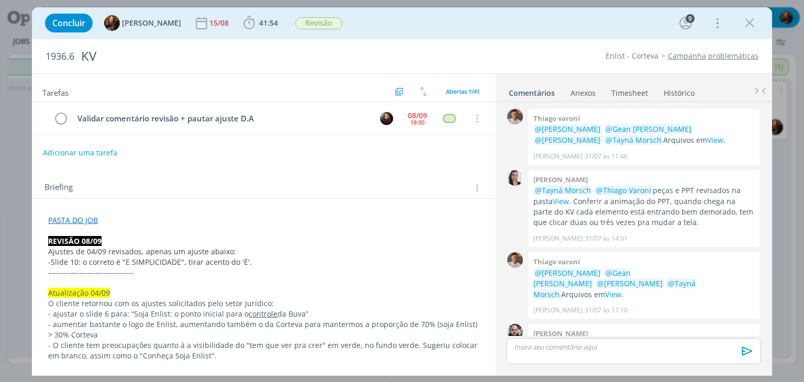
scroll to position [989, 0]
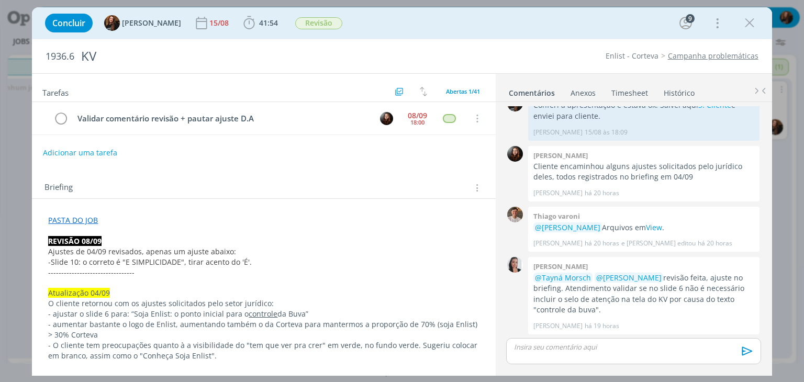
drag, startPoint x: 743, startPoint y: 19, endPoint x: 727, endPoint y: 46, distance: 31.4
click at [743, 19] on icon "dialog" at bounding box center [750, 23] width 16 height 16
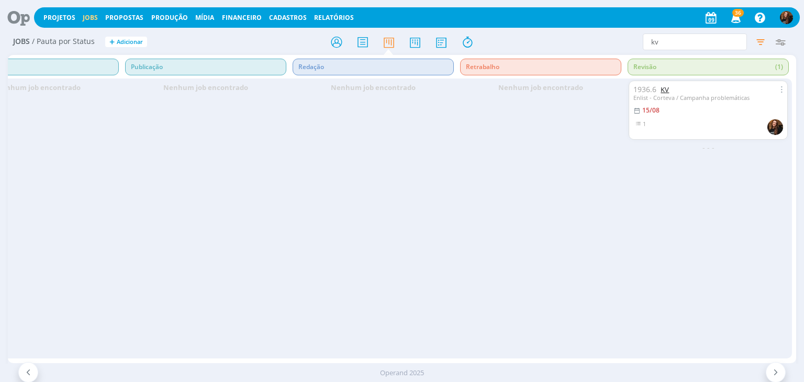
click at [666, 88] on link "KV" at bounding box center [664, 89] width 8 height 9
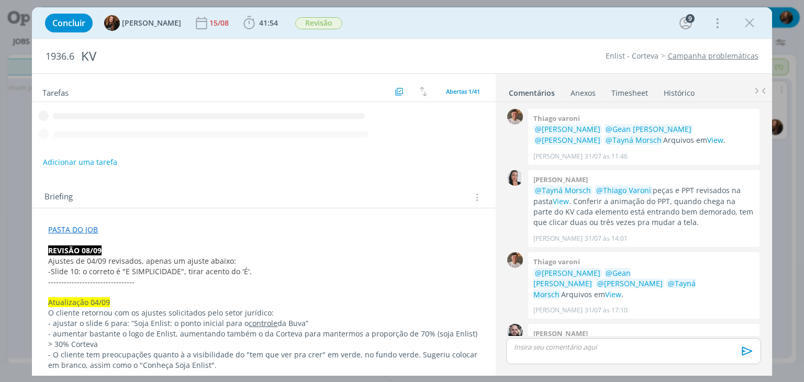
scroll to position [989, 0]
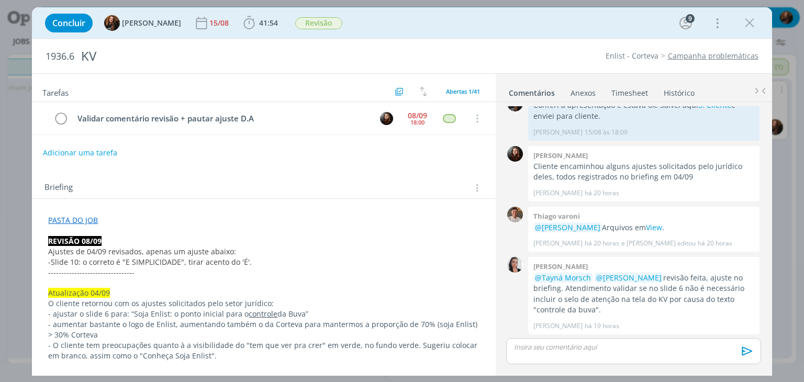
click at [82, 218] on link "PASTA DO JOB" at bounding box center [73, 220] width 50 height 10
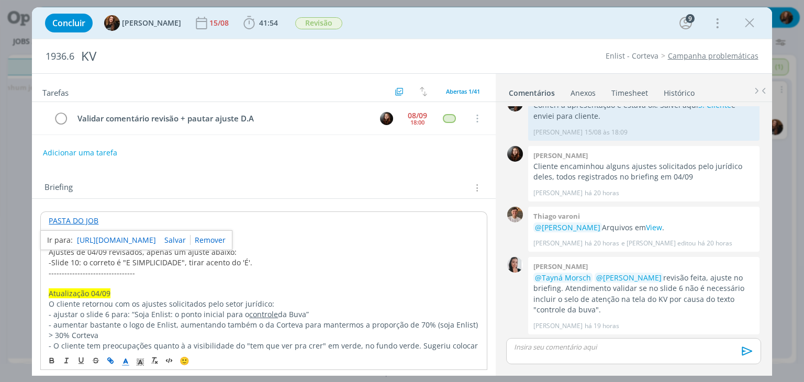
click at [128, 241] on link "[URL][DOMAIN_NAME]" at bounding box center [116, 240] width 79 height 14
click at [426, 31] on div "Concluir Tayná Morsch 15/08 41:54 Iniciar Apontar Data * [DATE] Horas * 00:00 T…" at bounding box center [402, 22] width 724 height 25
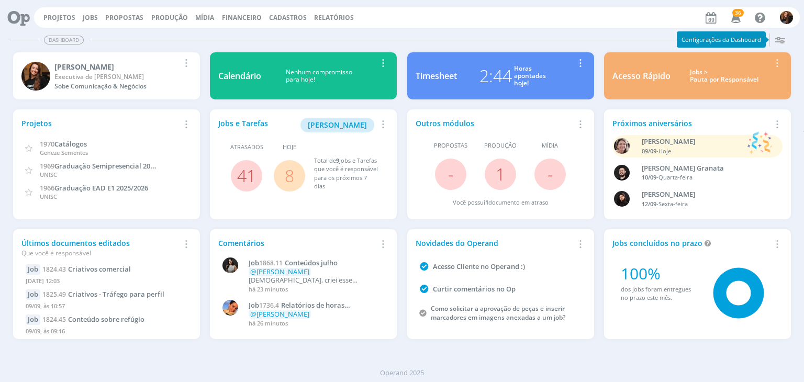
click at [713, 78] on div "Jobs > Pauta por Responsável" at bounding box center [724, 76] width 92 height 15
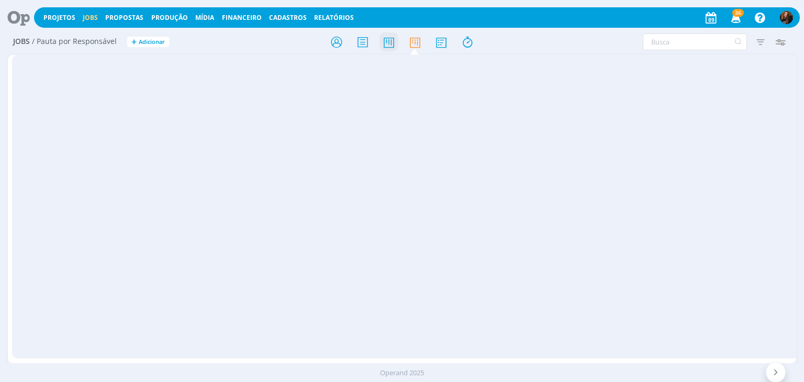
click at [391, 47] on icon at bounding box center [388, 42] width 19 height 20
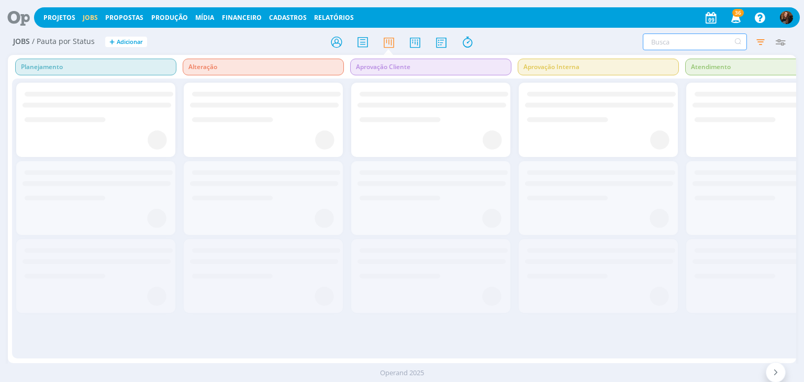
click at [691, 40] on input "text" at bounding box center [695, 41] width 104 height 17
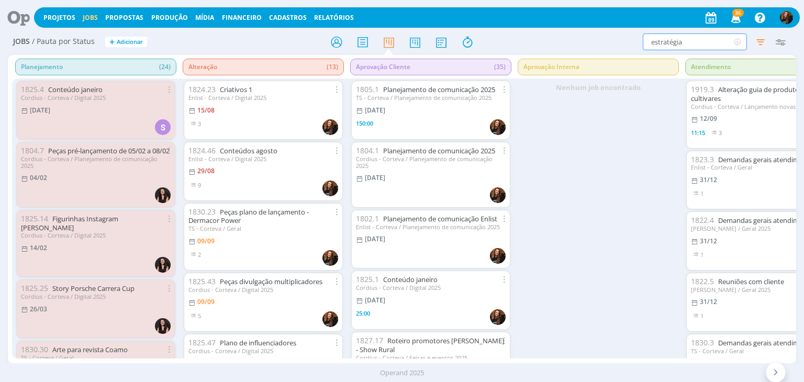
type input "estratégia"
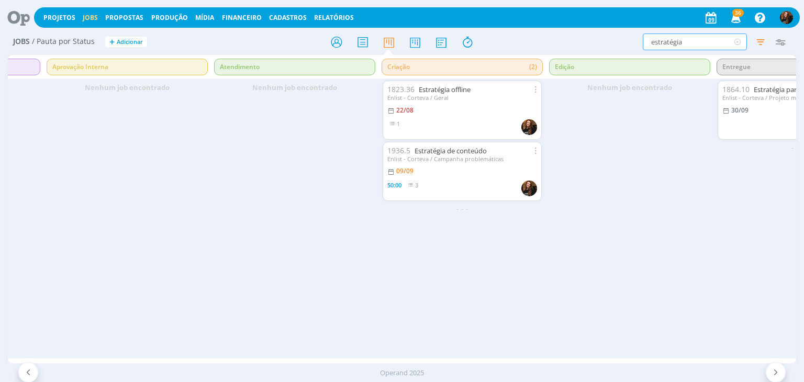
scroll to position [0, 445]
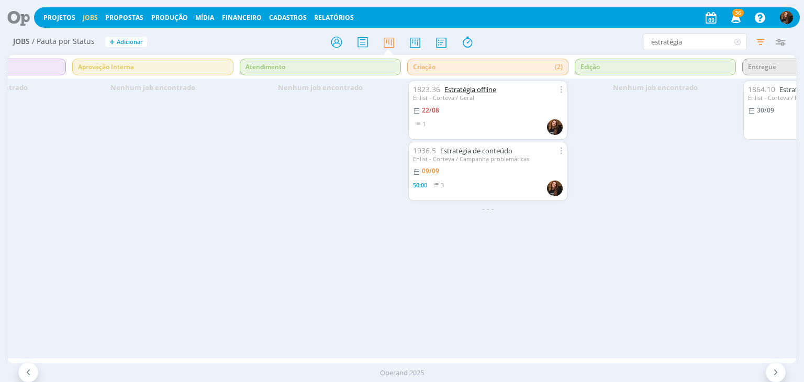
click at [464, 88] on link "Estratégia offline" at bounding box center [470, 89] width 52 height 9
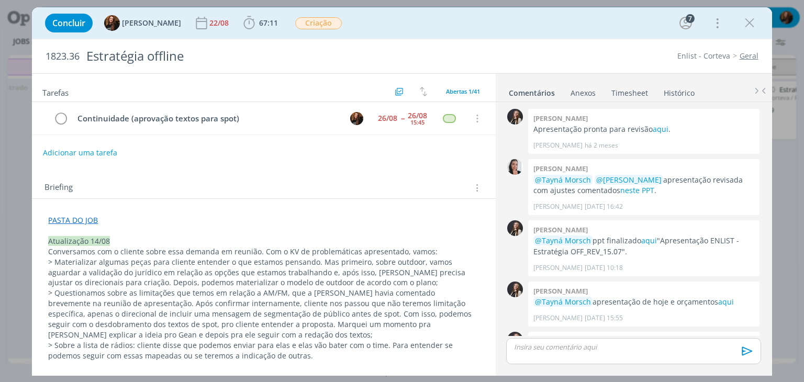
scroll to position [747, 0]
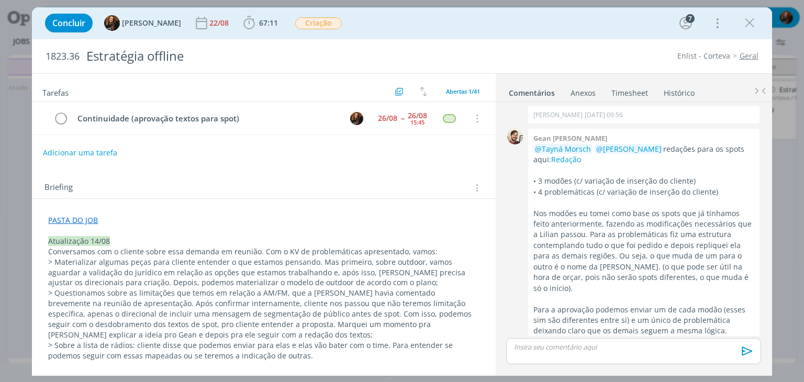
click at [598, 12] on div "Concluir Tayná Morsch 22/08 67:11 Iniciar Apontar Data * [DATE] Horas * 00:00 T…" at bounding box center [402, 22] width 724 height 25
click at [266, 26] on span "67:11" at bounding box center [268, 23] width 19 height 10
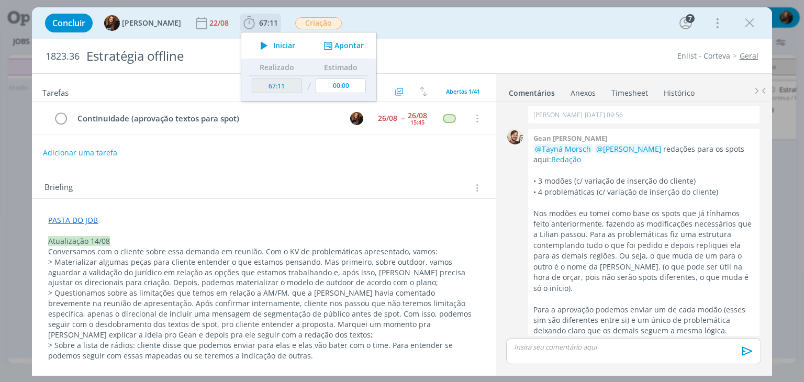
click at [331, 52] on div "Iniciar Apontar" at bounding box center [308, 45] width 135 height 26
click at [342, 39] on div "Iniciar Apontar" at bounding box center [308, 45] width 135 height 26
click at [341, 47] on button "Apontar" at bounding box center [342, 45] width 43 height 11
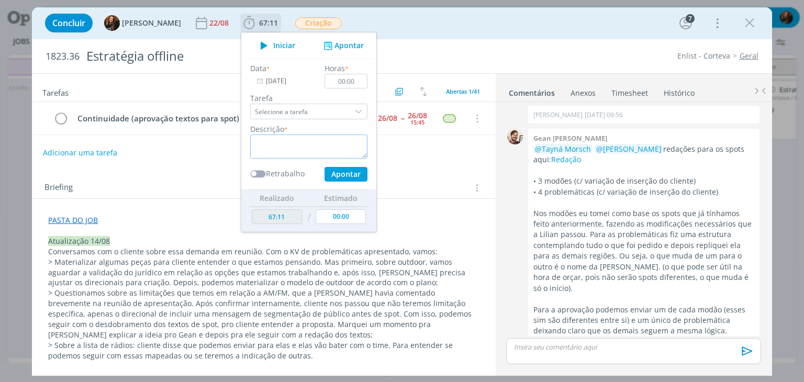
click at [278, 151] on textarea "dialog" at bounding box center [308, 146] width 117 height 24
type textarea "Verificar continuidade"
click at [351, 77] on input "00:00" at bounding box center [346, 81] width 43 height 15
click at [343, 173] on button "Apontar" at bounding box center [345, 174] width 43 height 15
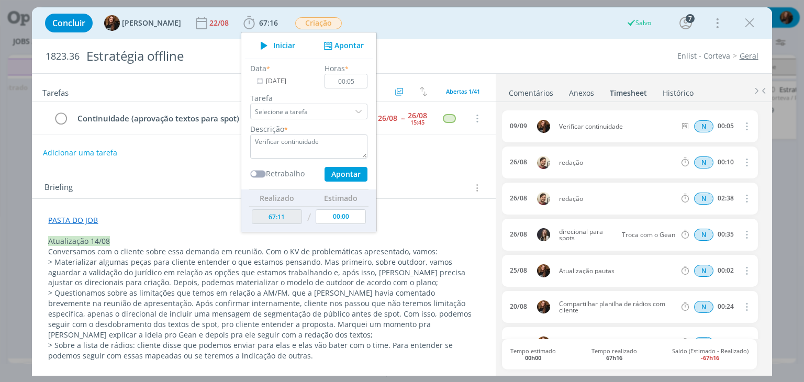
type input "00:00"
type input "67:16"
click at [582, 26] on div "Concluir Tayná Morsch 22/08 67:16 Iniciar Apontar Data * 09/09/2025 Horas * 00:…" at bounding box center [402, 22] width 724 height 25
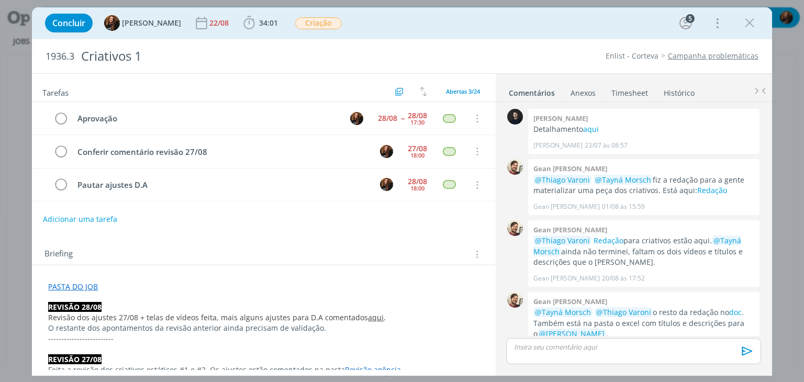
scroll to position [383, 0]
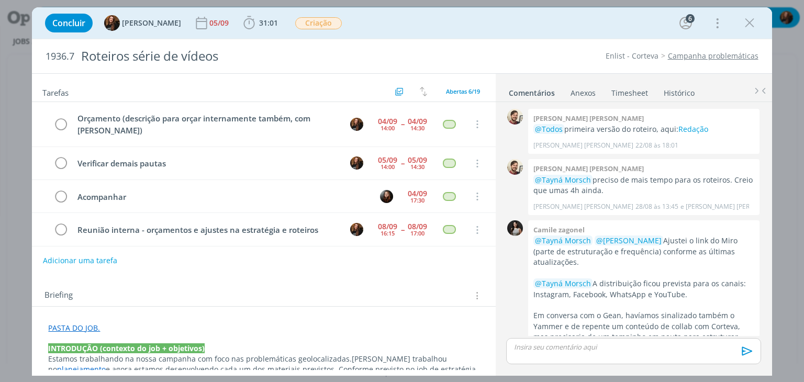
scroll to position [217, 0]
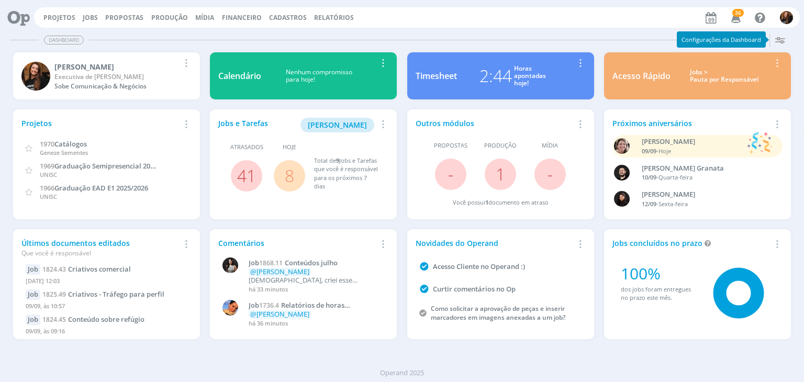
click at [704, 85] on div "Acesso Rápido Jobs > Pauta por Responsável Editar Remover Card" at bounding box center [697, 75] width 187 height 47
click at [706, 82] on div "Jobs > Pauta por Responsável" at bounding box center [724, 76] width 92 height 15
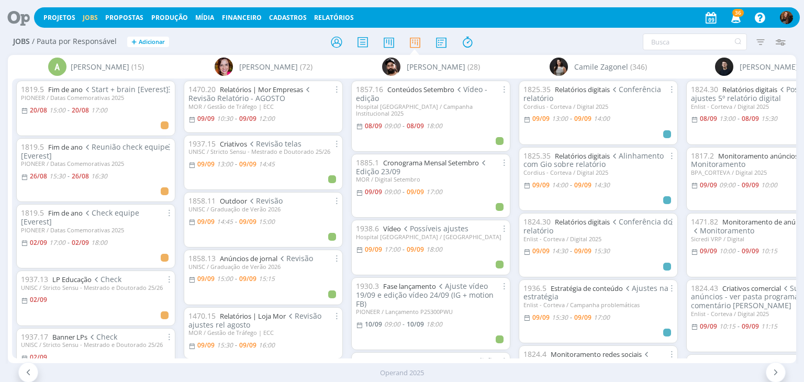
scroll to position [0, 24]
